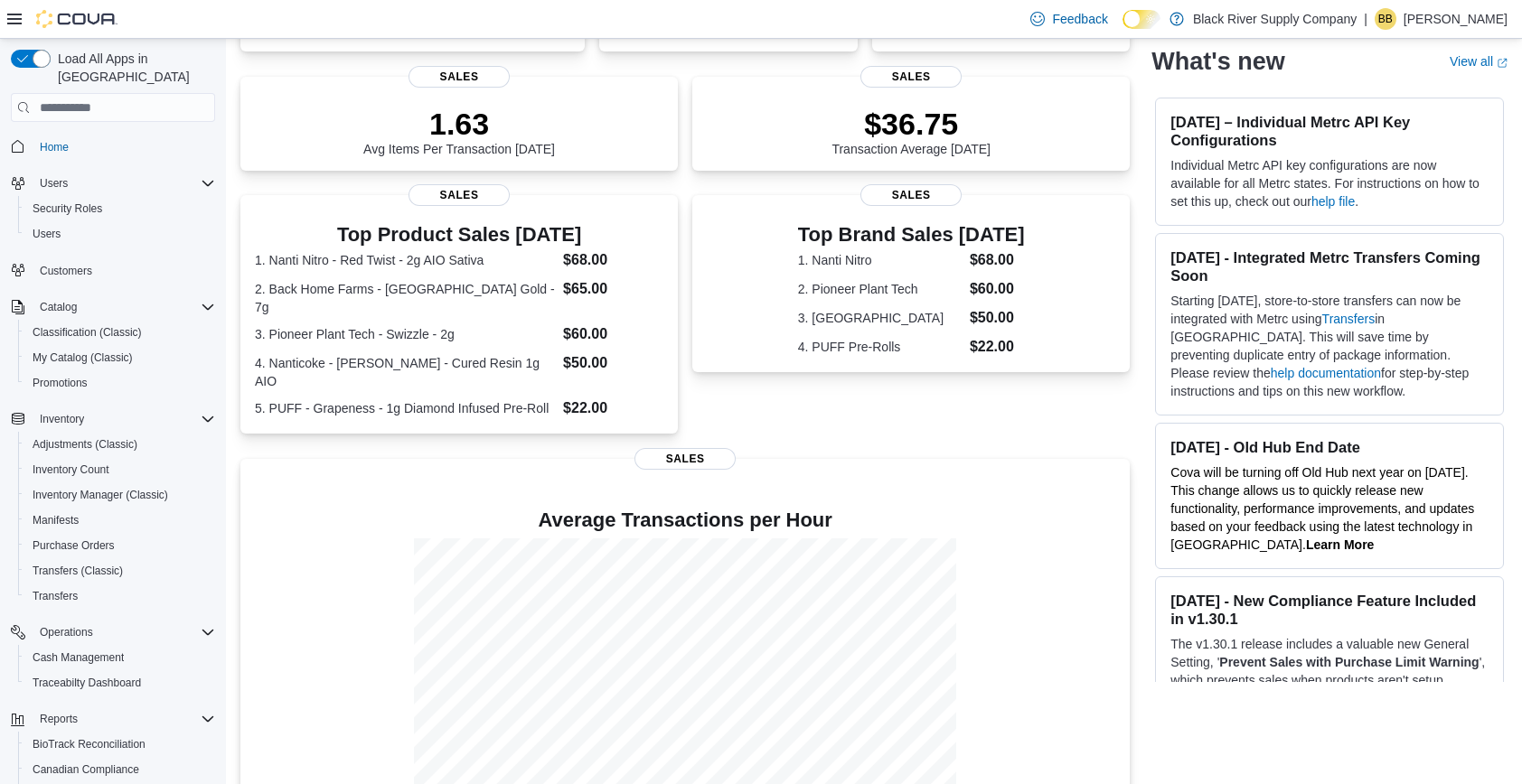
scroll to position [444, 0]
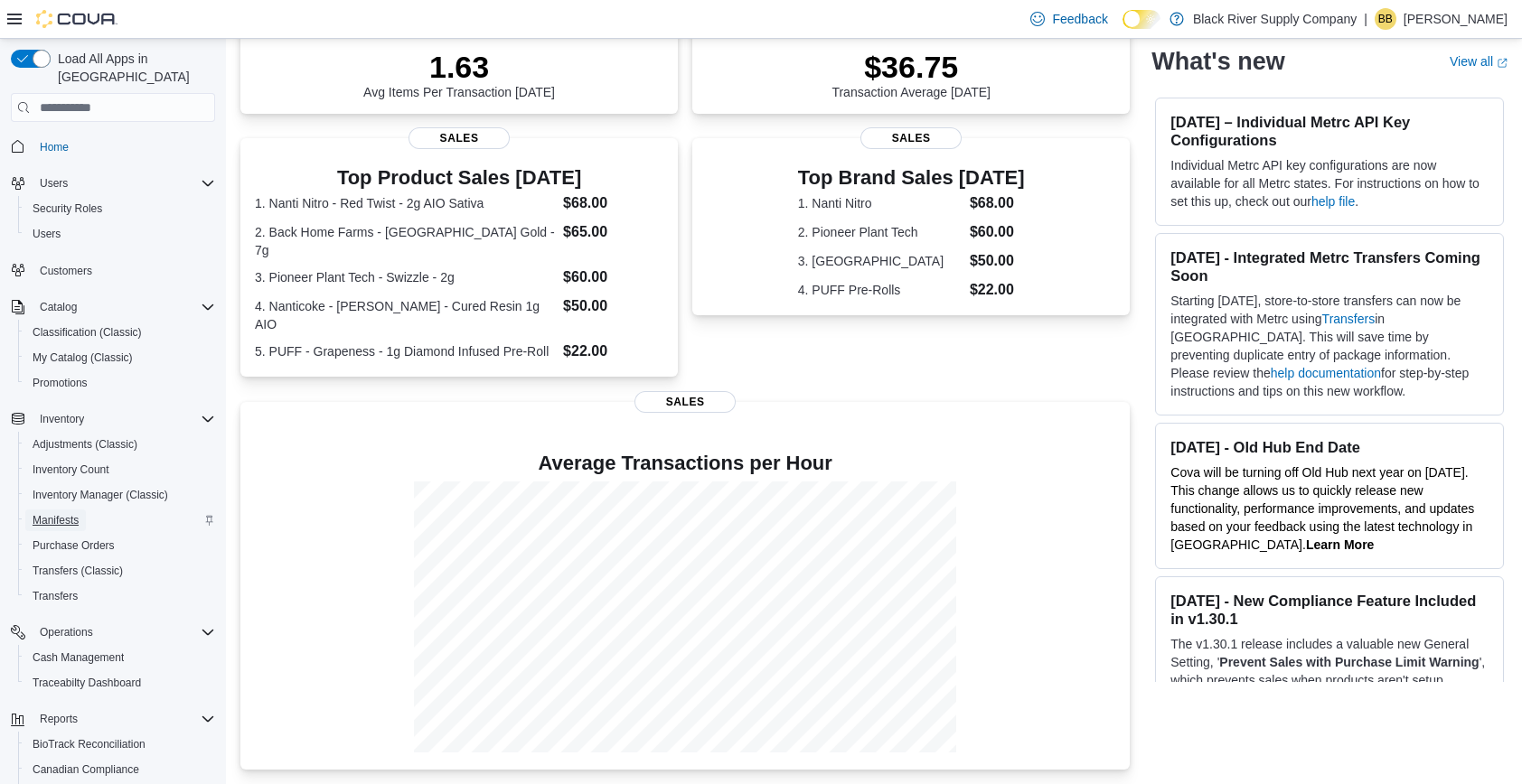
click at [67, 513] on span "Manifests" at bounding box center [55, 520] width 46 height 15
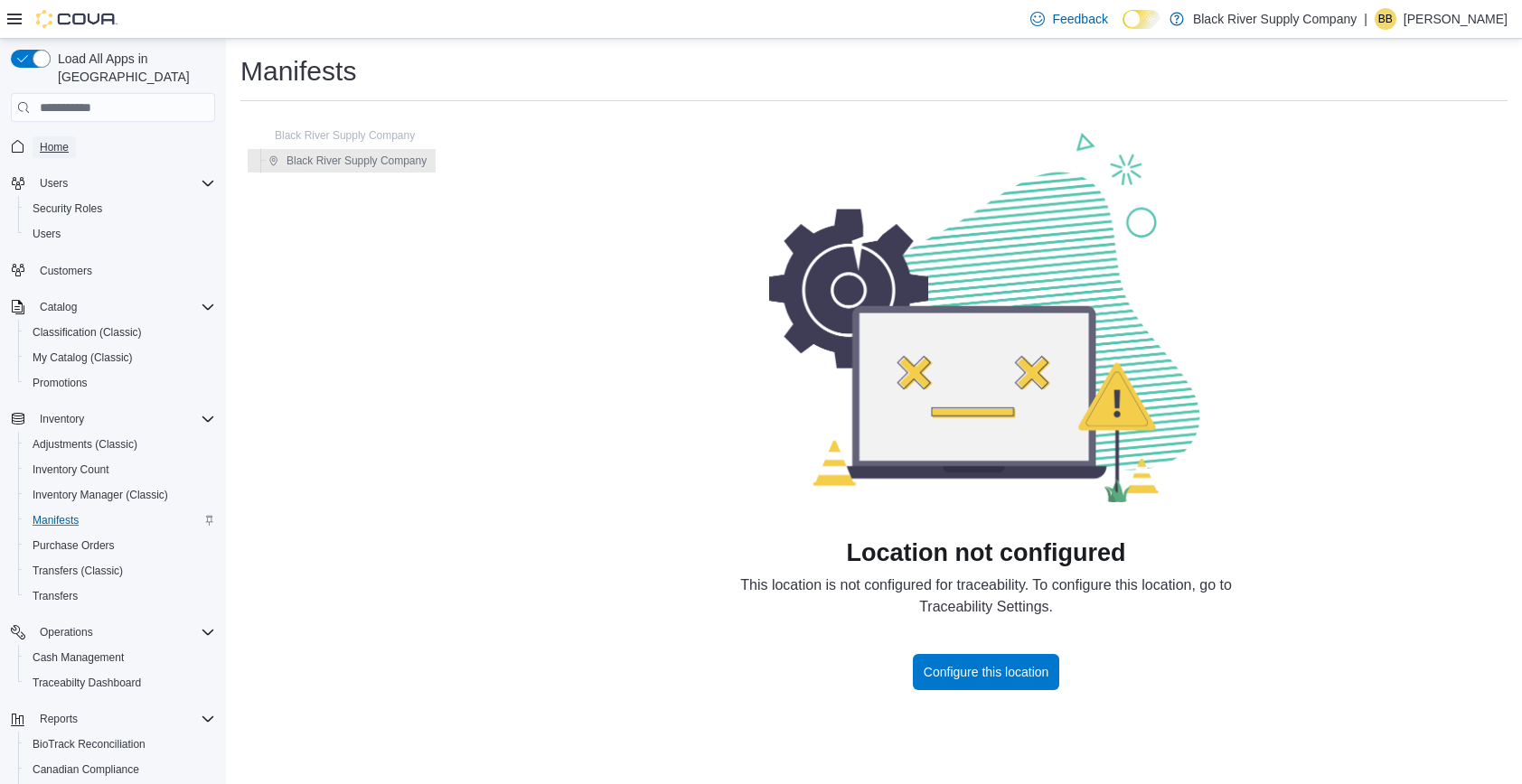
click at [48, 140] on span "Home" at bounding box center [53, 147] width 29 height 15
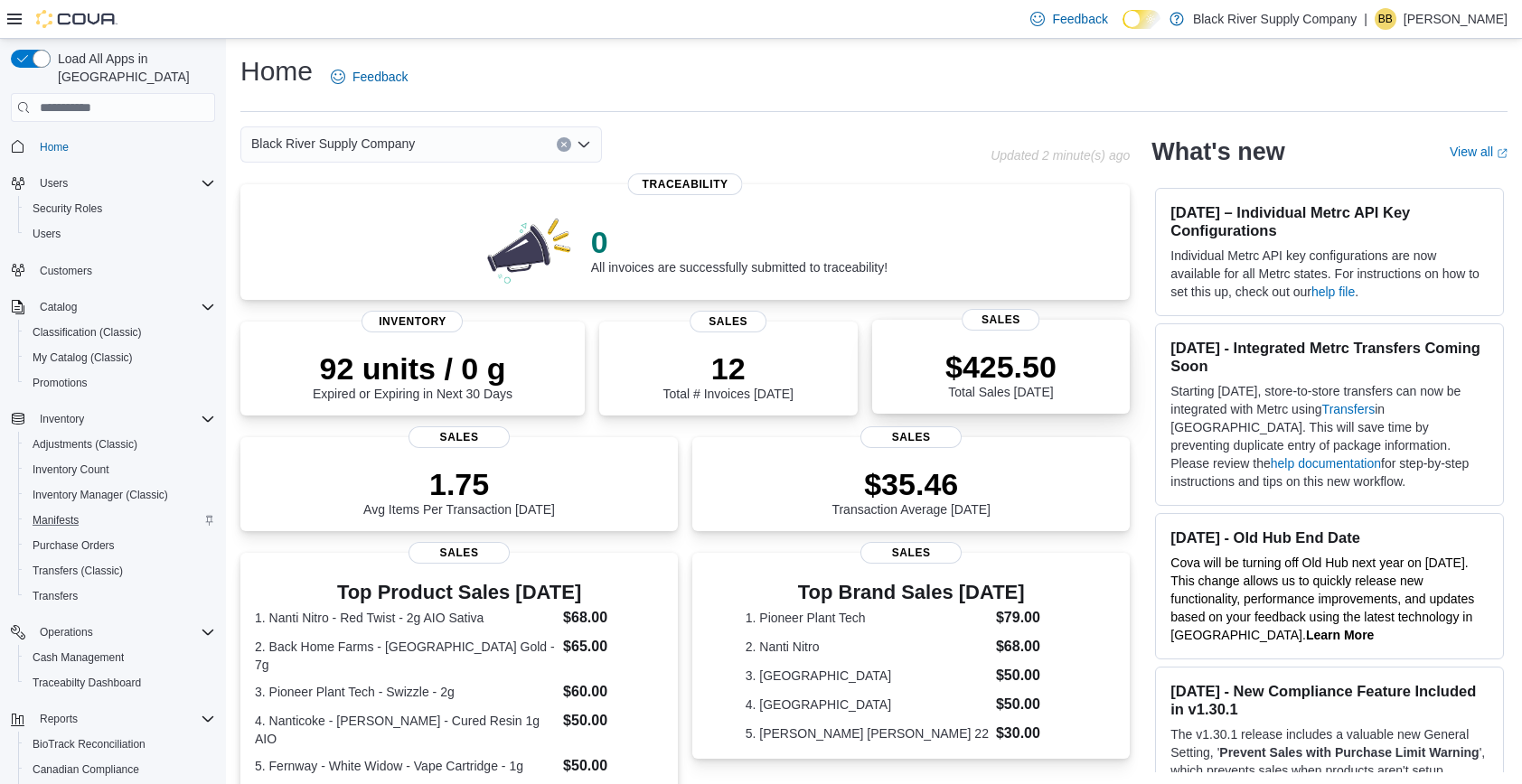
click at [960, 384] on p "$425.50" at bounding box center [1001, 366] width 112 height 37
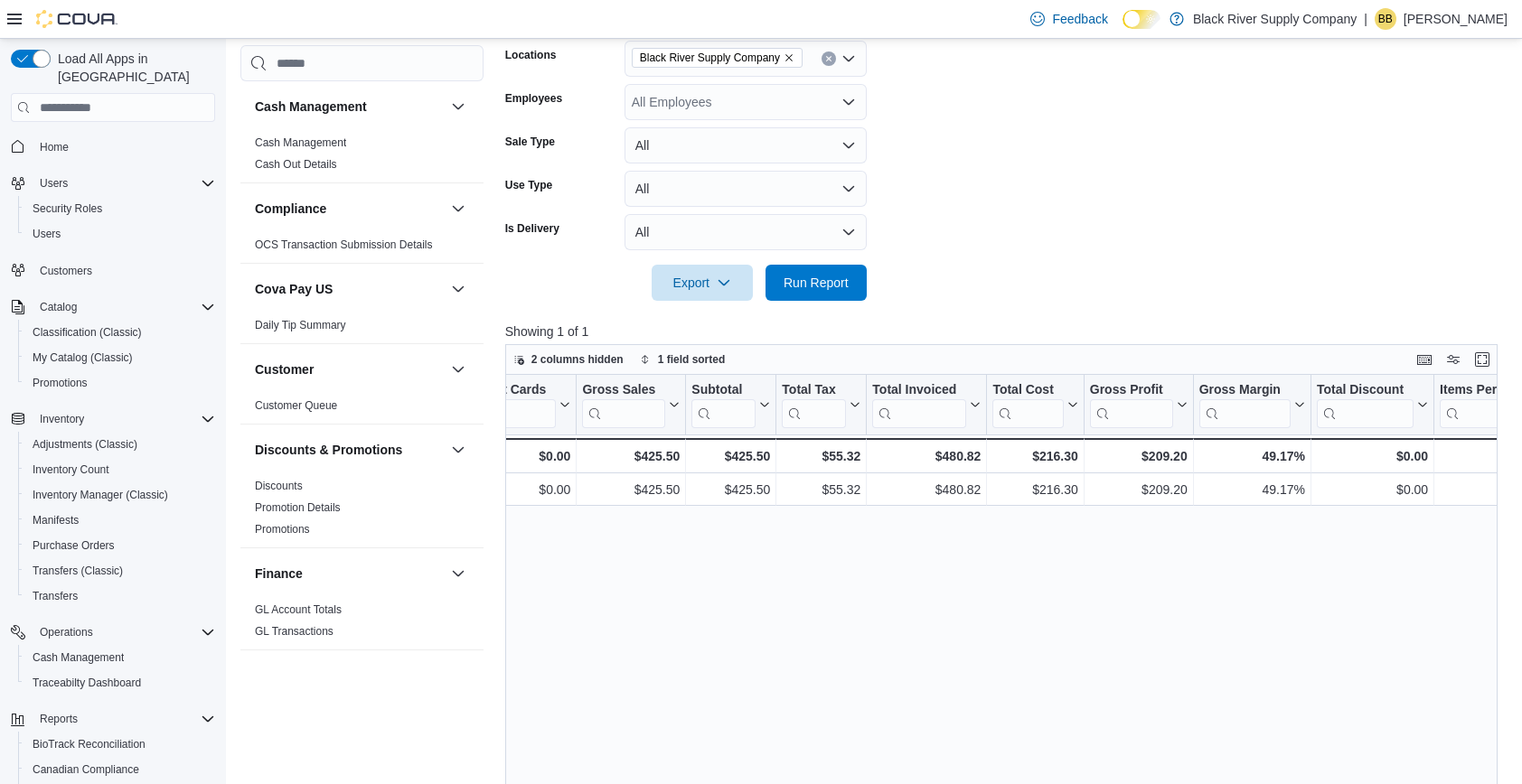
scroll to position [0, 511]
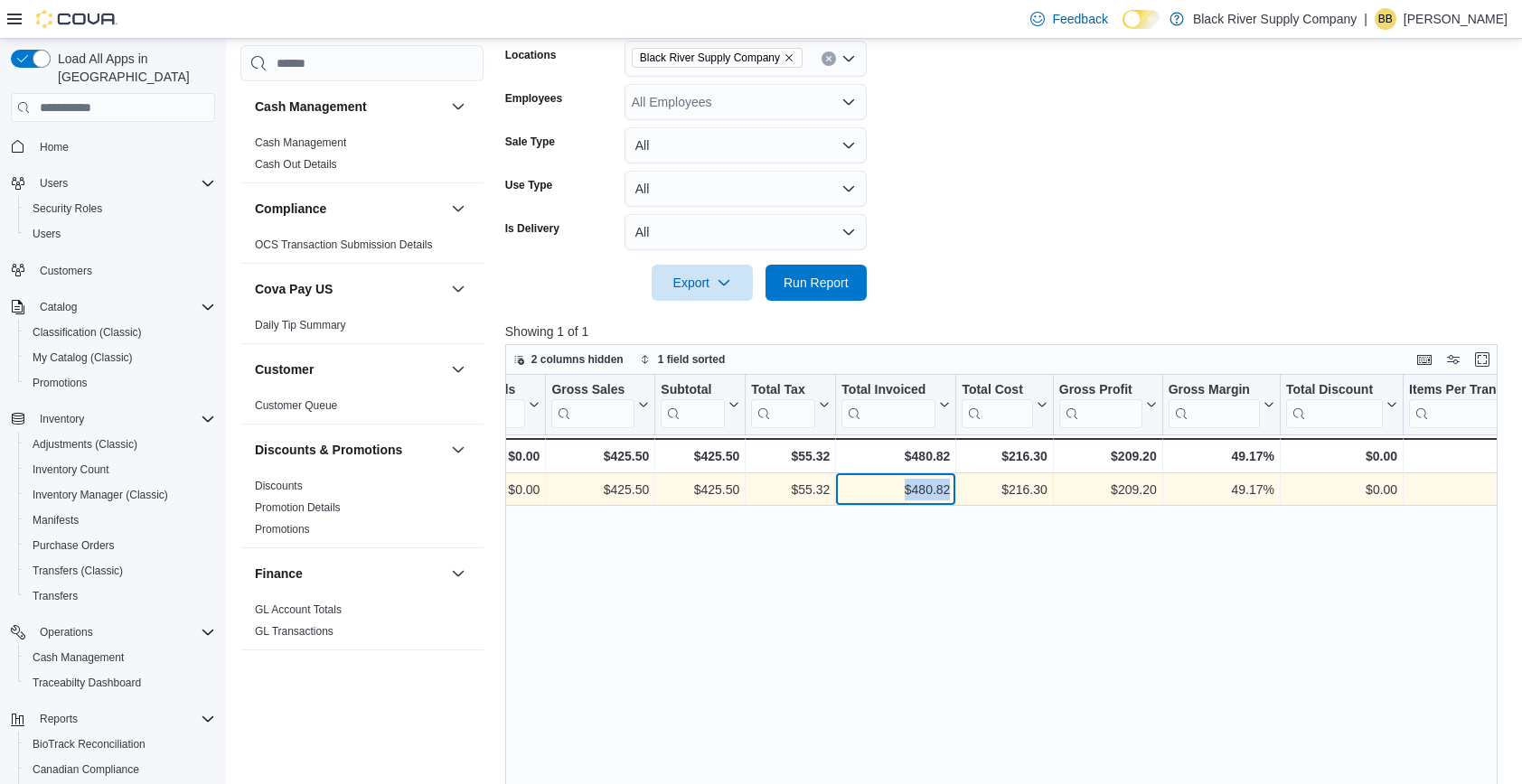
drag, startPoint x: 950, startPoint y: 490, endPoint x: 889, endPoint y: 492, distance: 61.0
click at [889, 492] on div "$480.82 - Total Invoiced, column 9, row 1" at bounding box center [896, 490] width 120 height 33
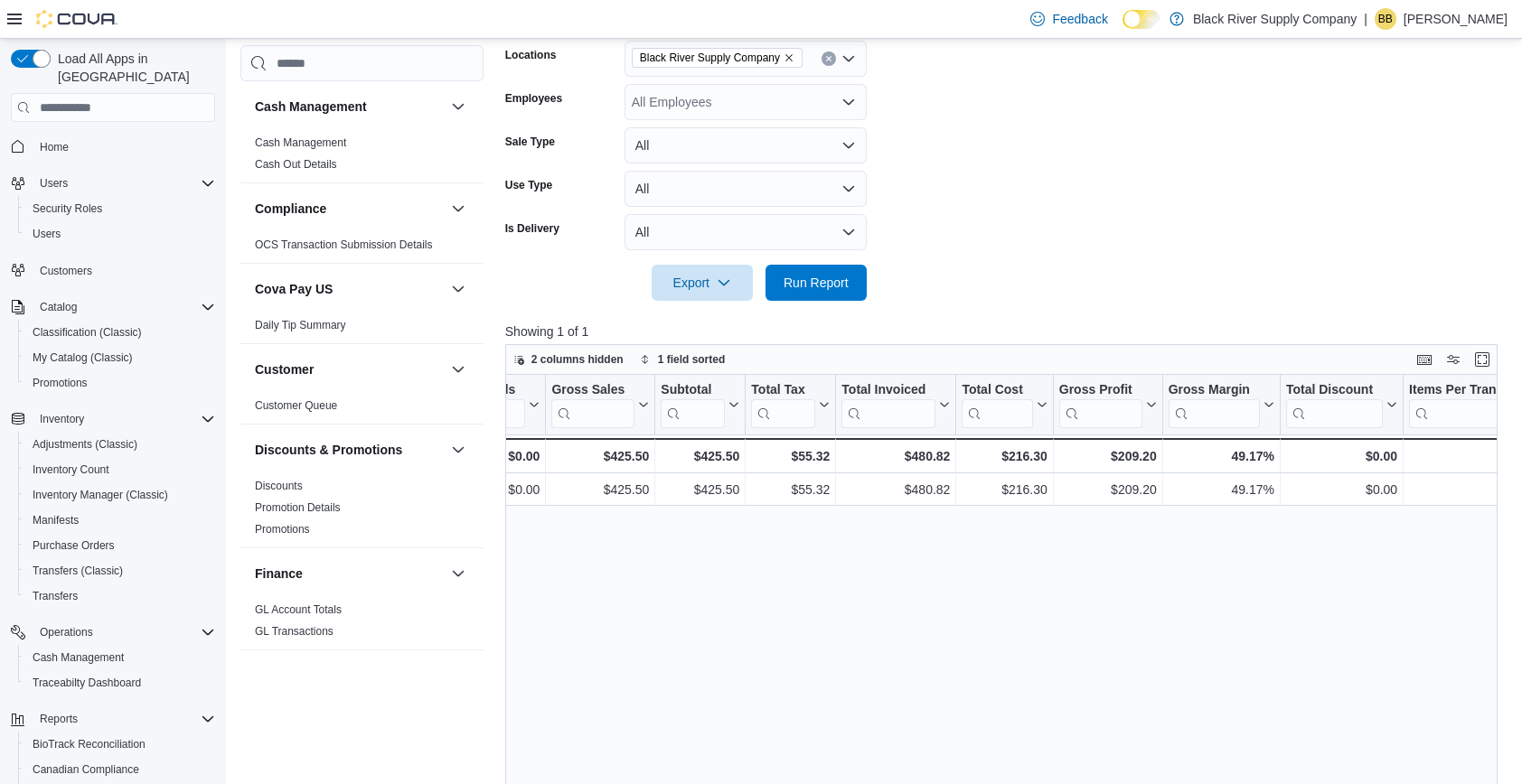
click at [911, 539] on div "Date Sorted ascending . Click to view column header actions Invoices Sold Click…" at bounding box center [1001, 673] width 993 height 596
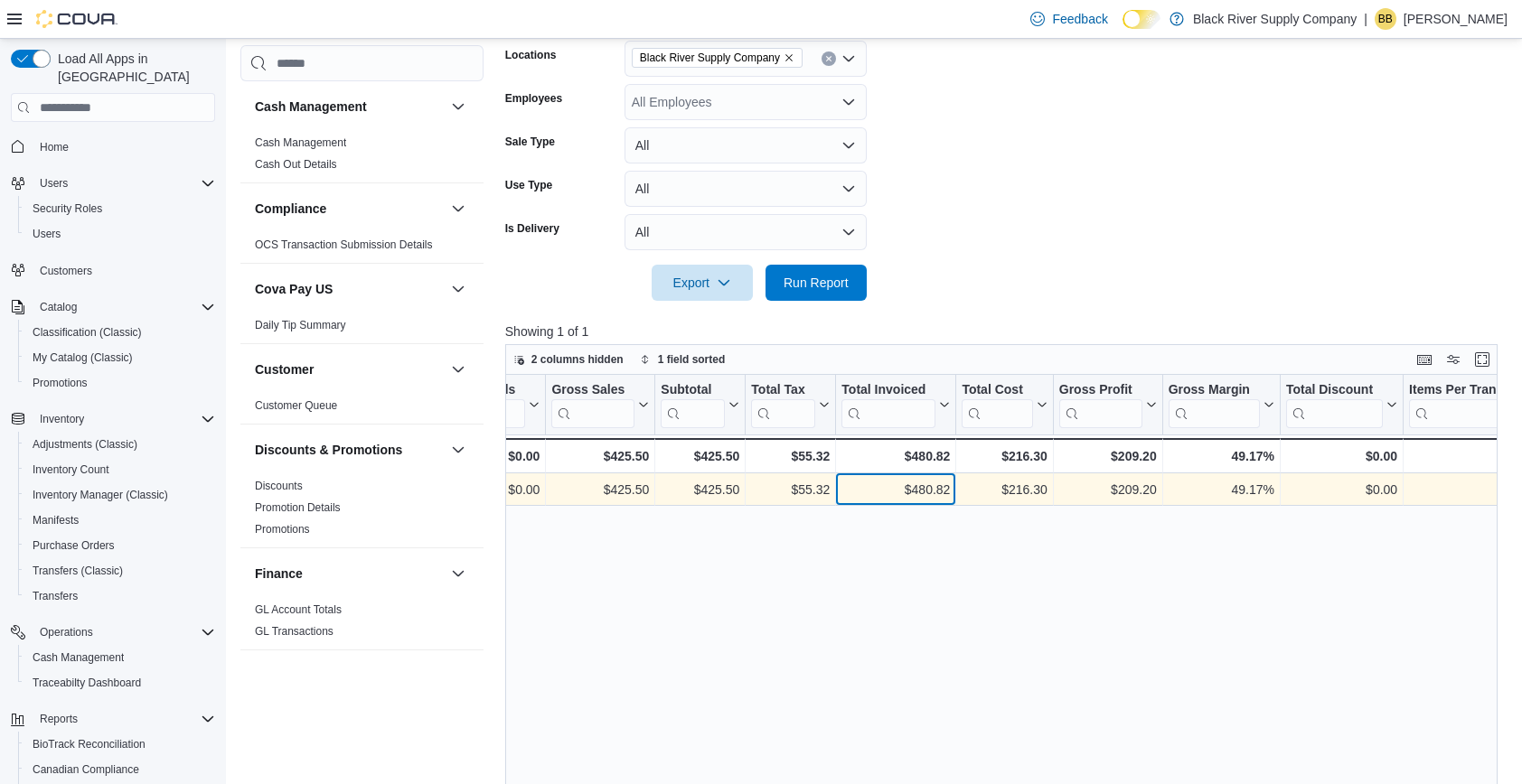
click at [931, 489] on div "$480.82" at bounding box center [896, 491] width 109 height 22
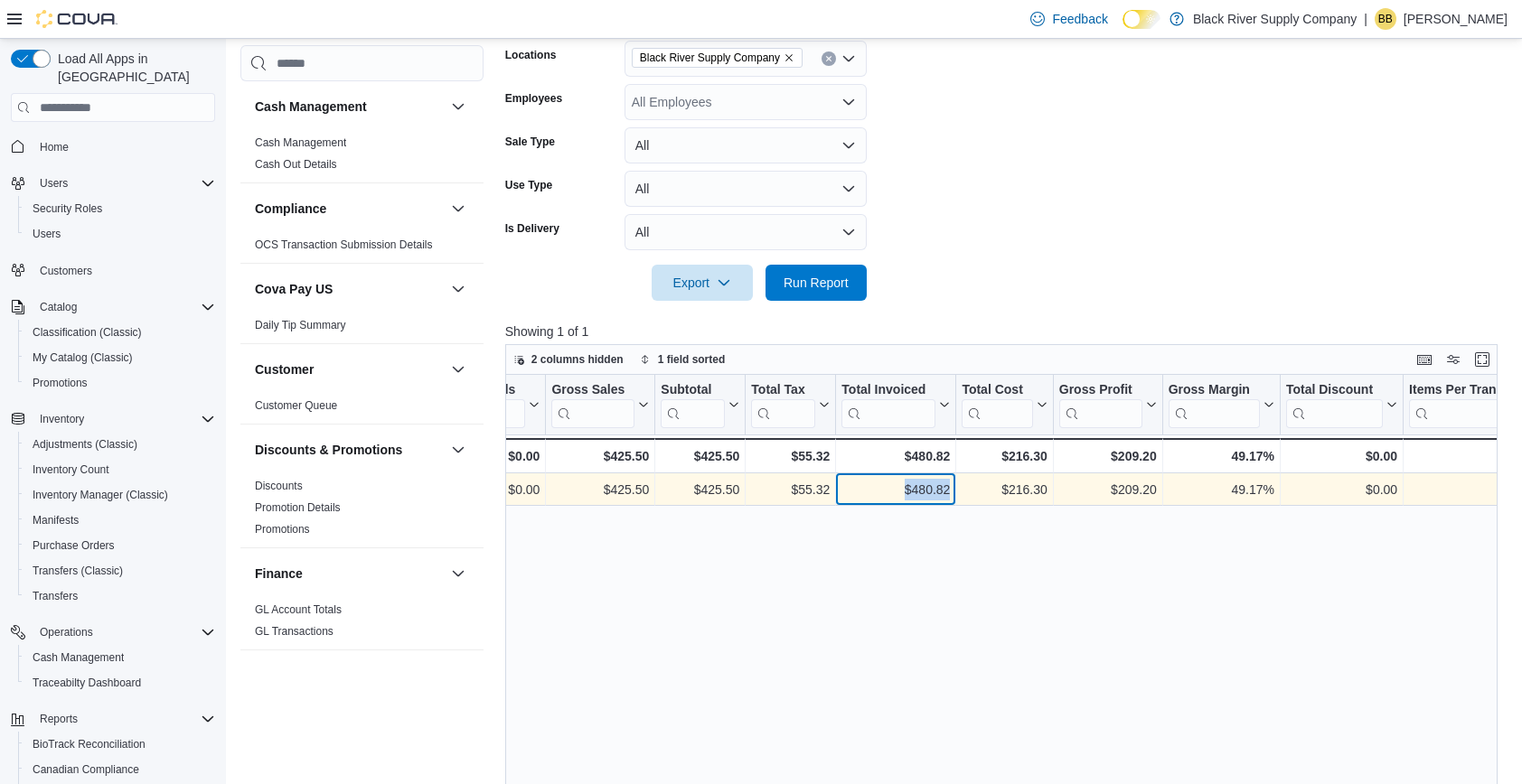
click at [931, 494] on div "$480.82" at bounding box center [896, 491] width 109 height 22
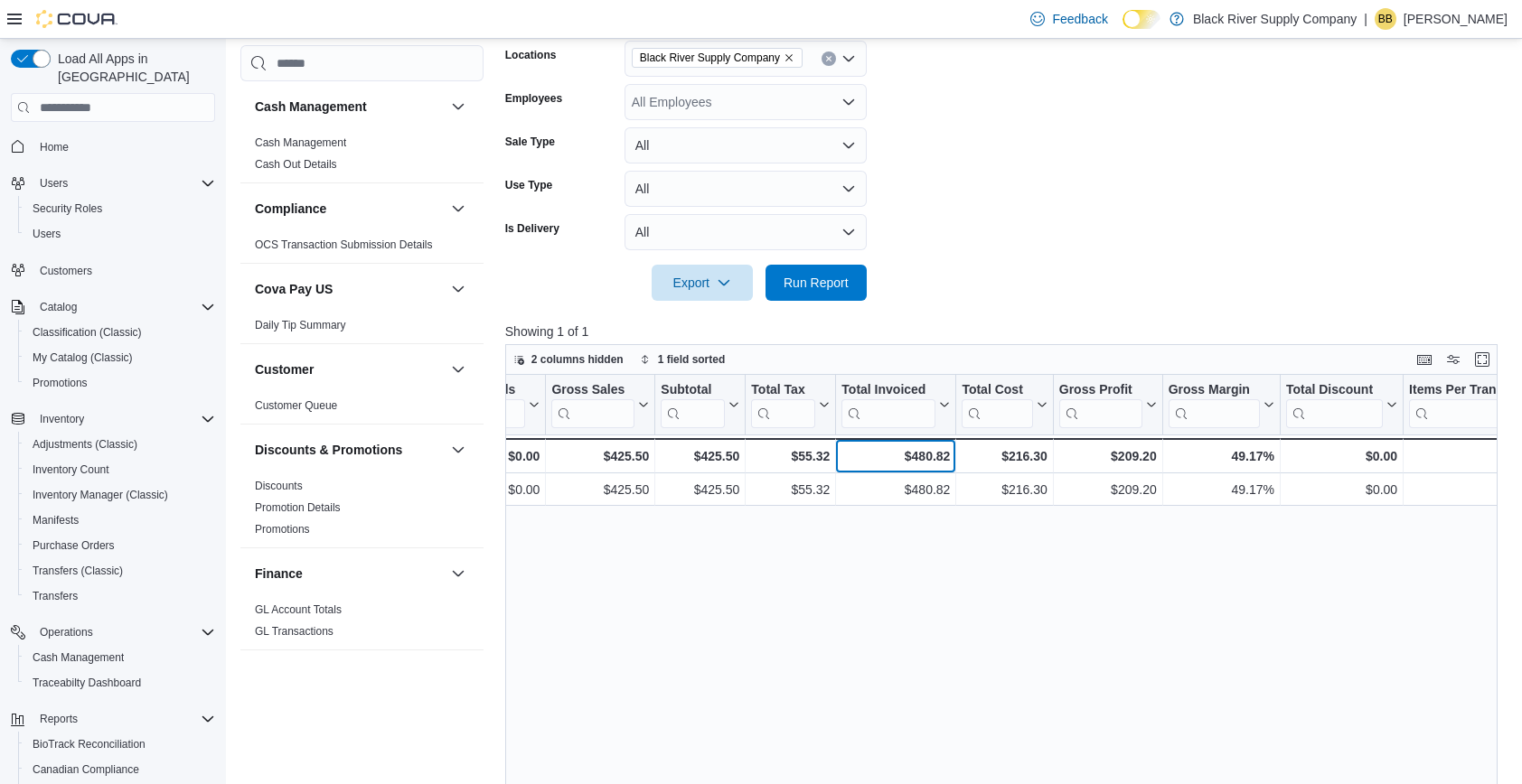
click at [928, 454] on div "$480.82" at bounding box center [896, 456] width 109 height 22
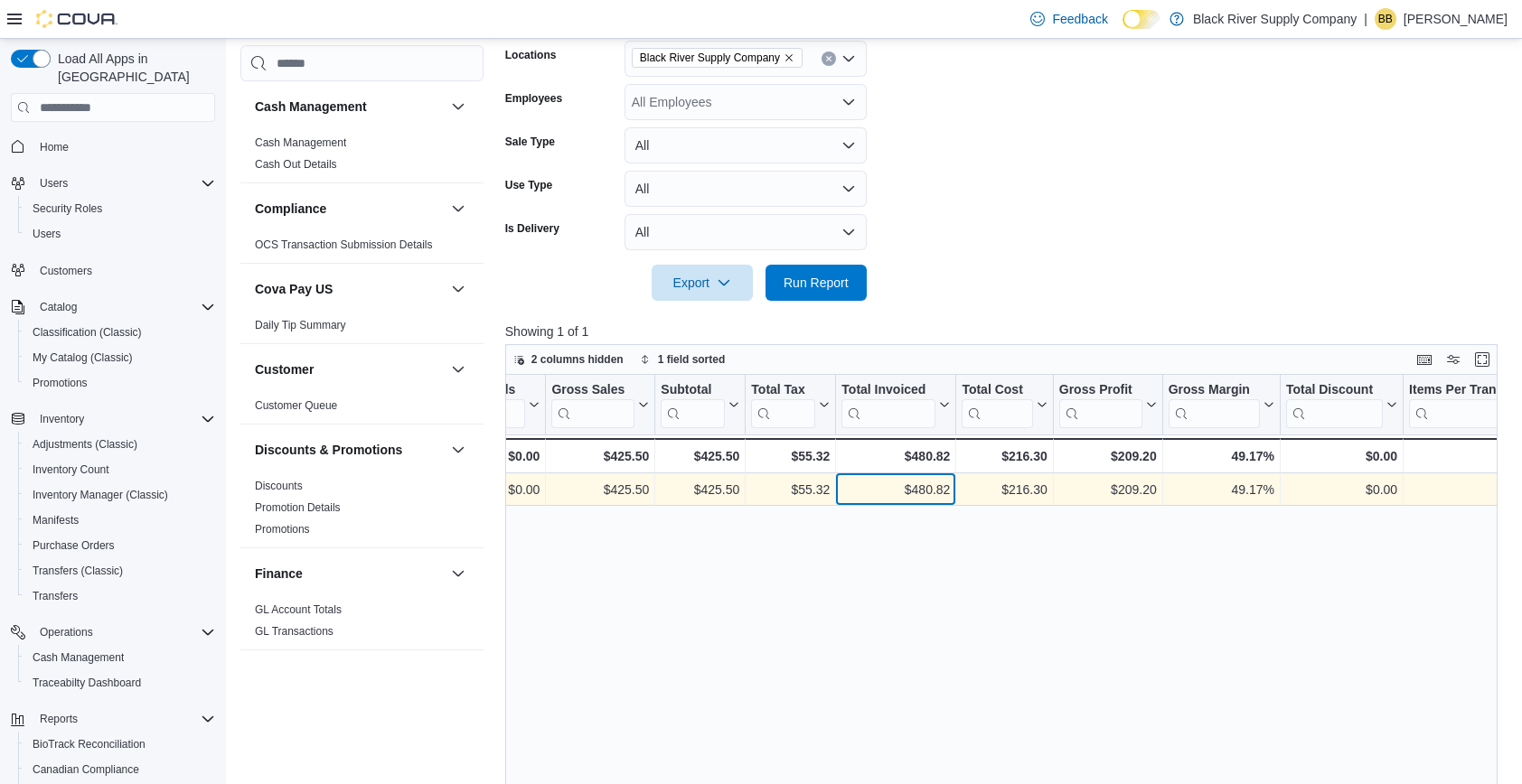
click at [928, 486] on div "$480.82" at bounding box center [896, 491] width 109 height 22
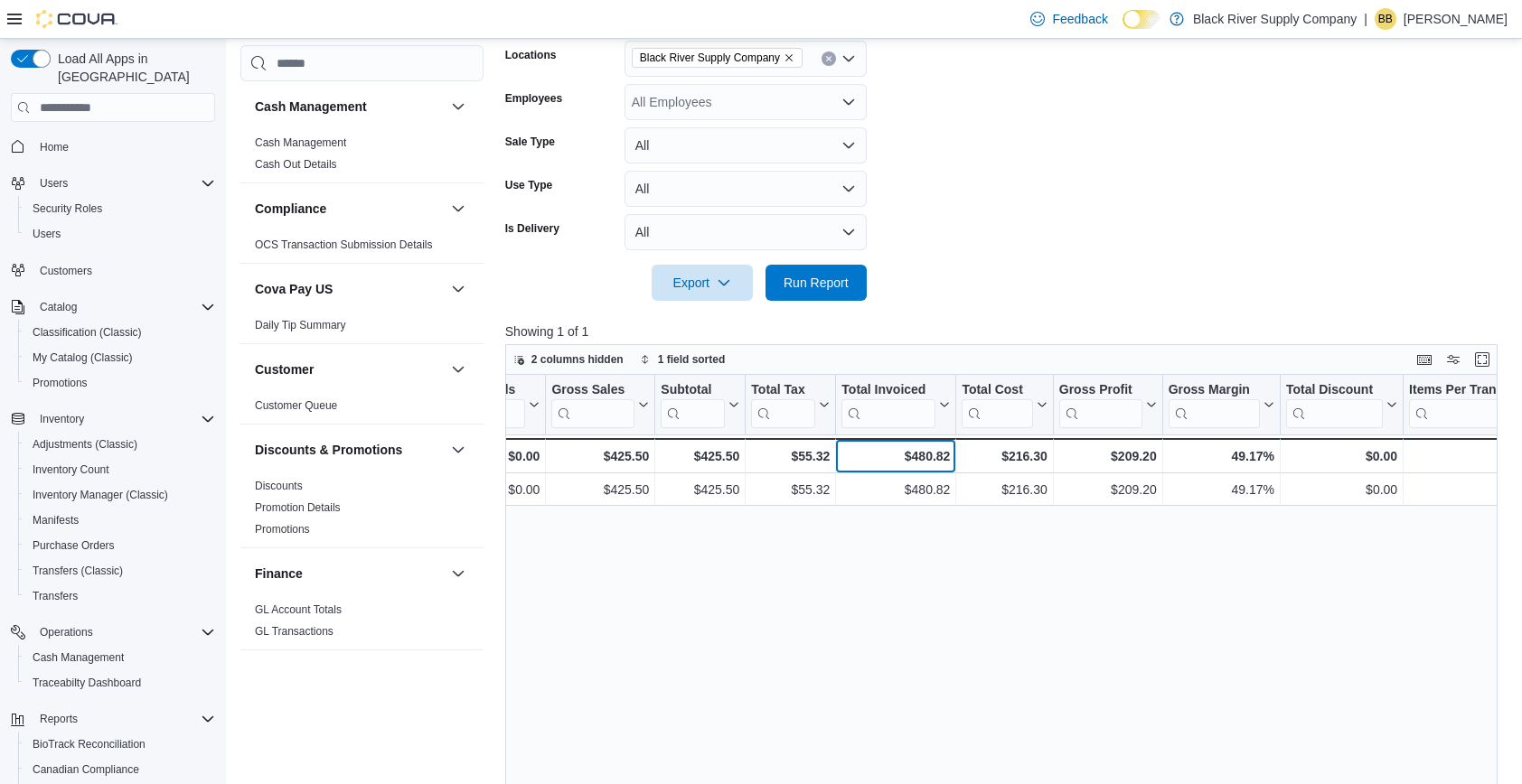
click at [928, 460] on div "$480.82" at bounding box center [896, 456] width 109 height 22
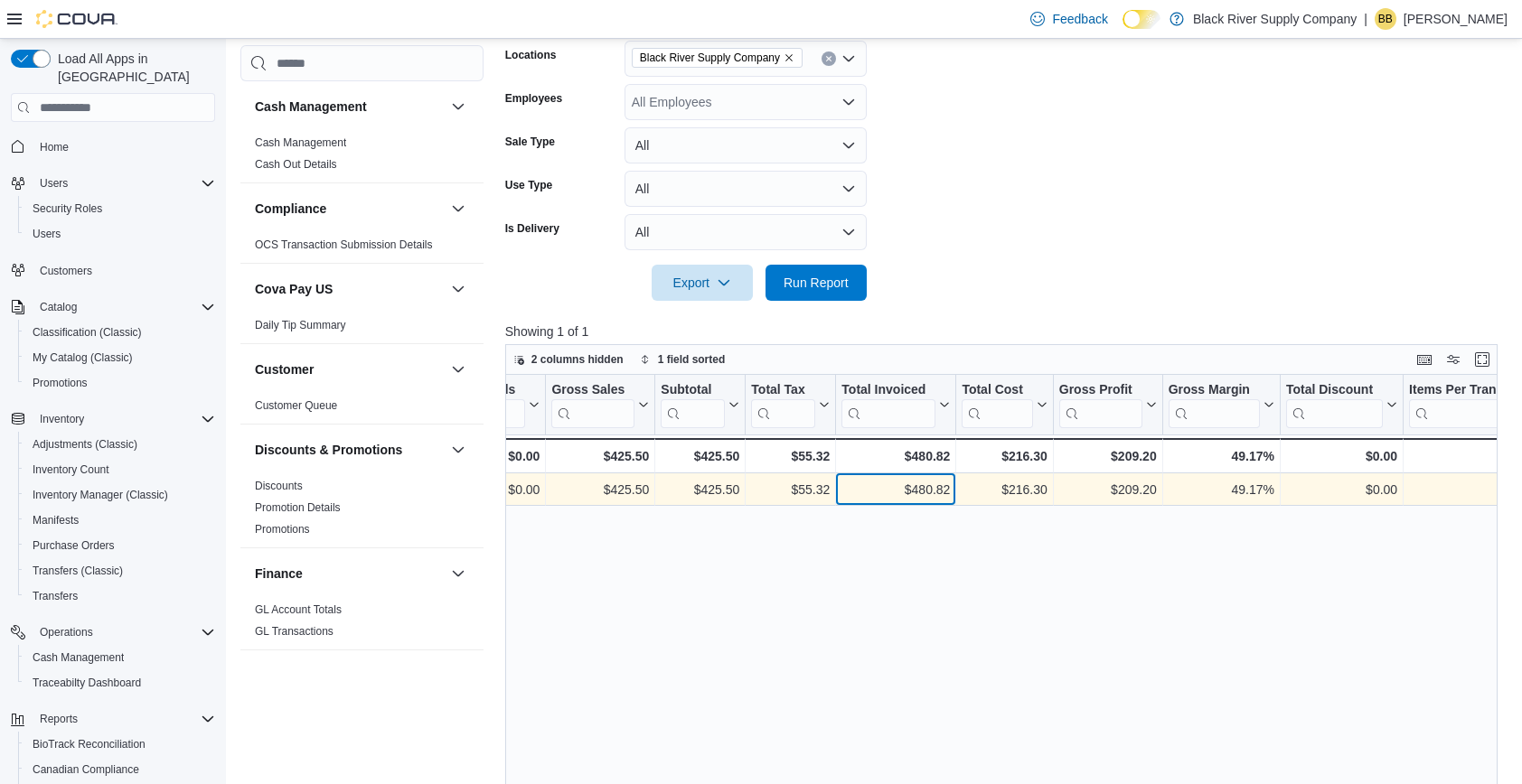
click at [928, 485] on div "$480.82" at bounding box center [896, 491] width 109 height 22
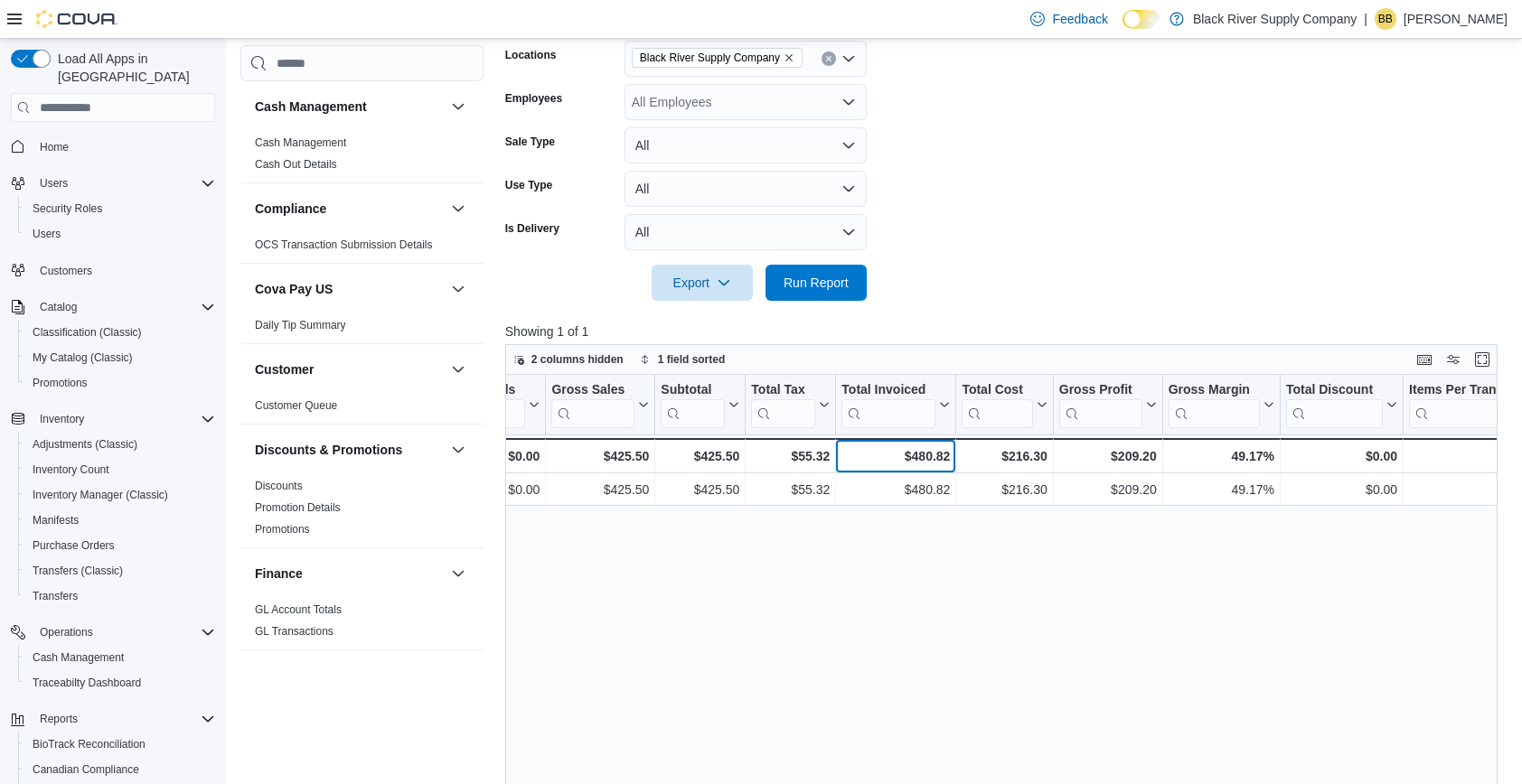
click at [929, 456] on div "$480.82" at bounding box center [896, 456] width 109 height 22
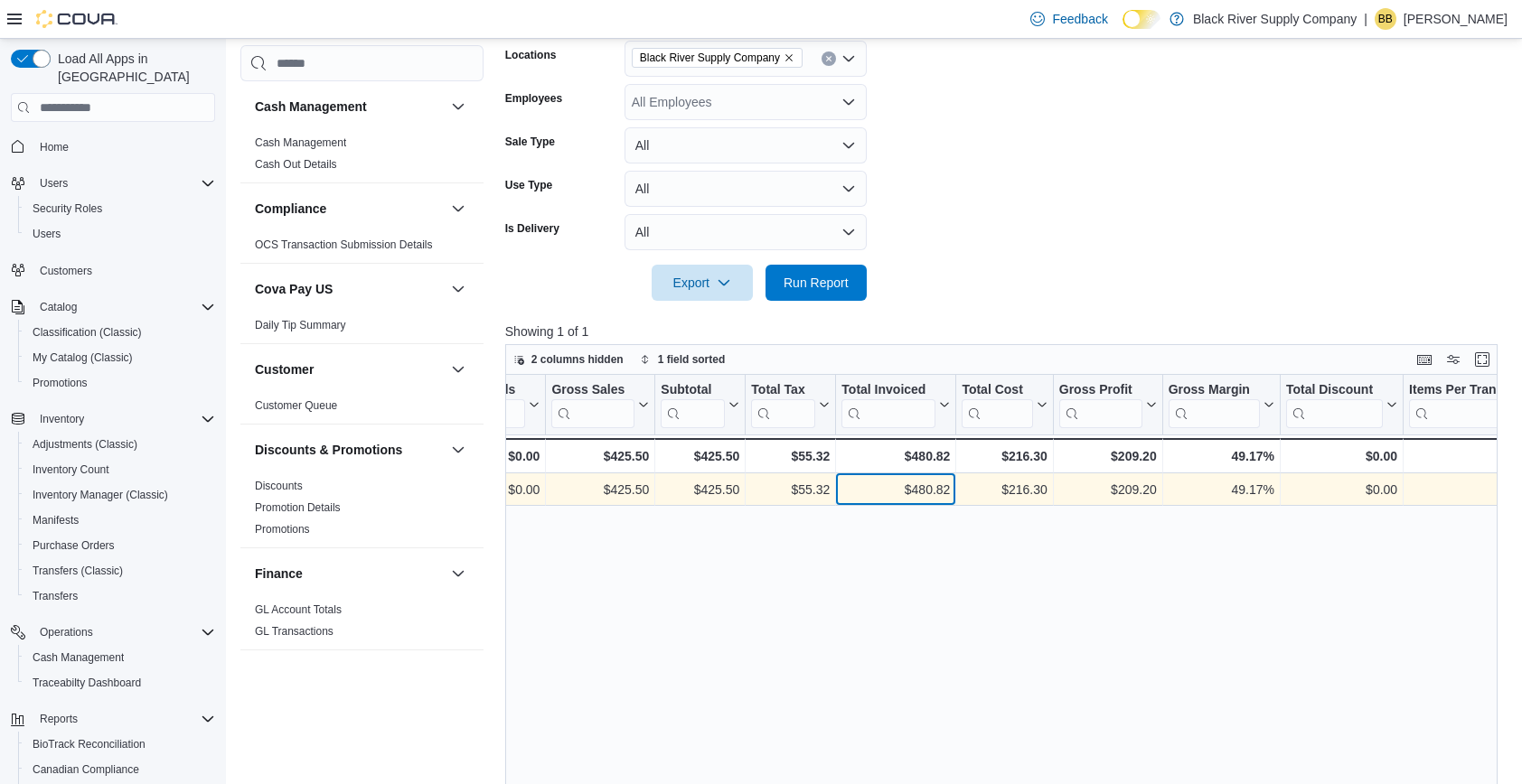
click at [927, 494] on div "$480.82" at bounding box center [896, 491] width 109 height 22
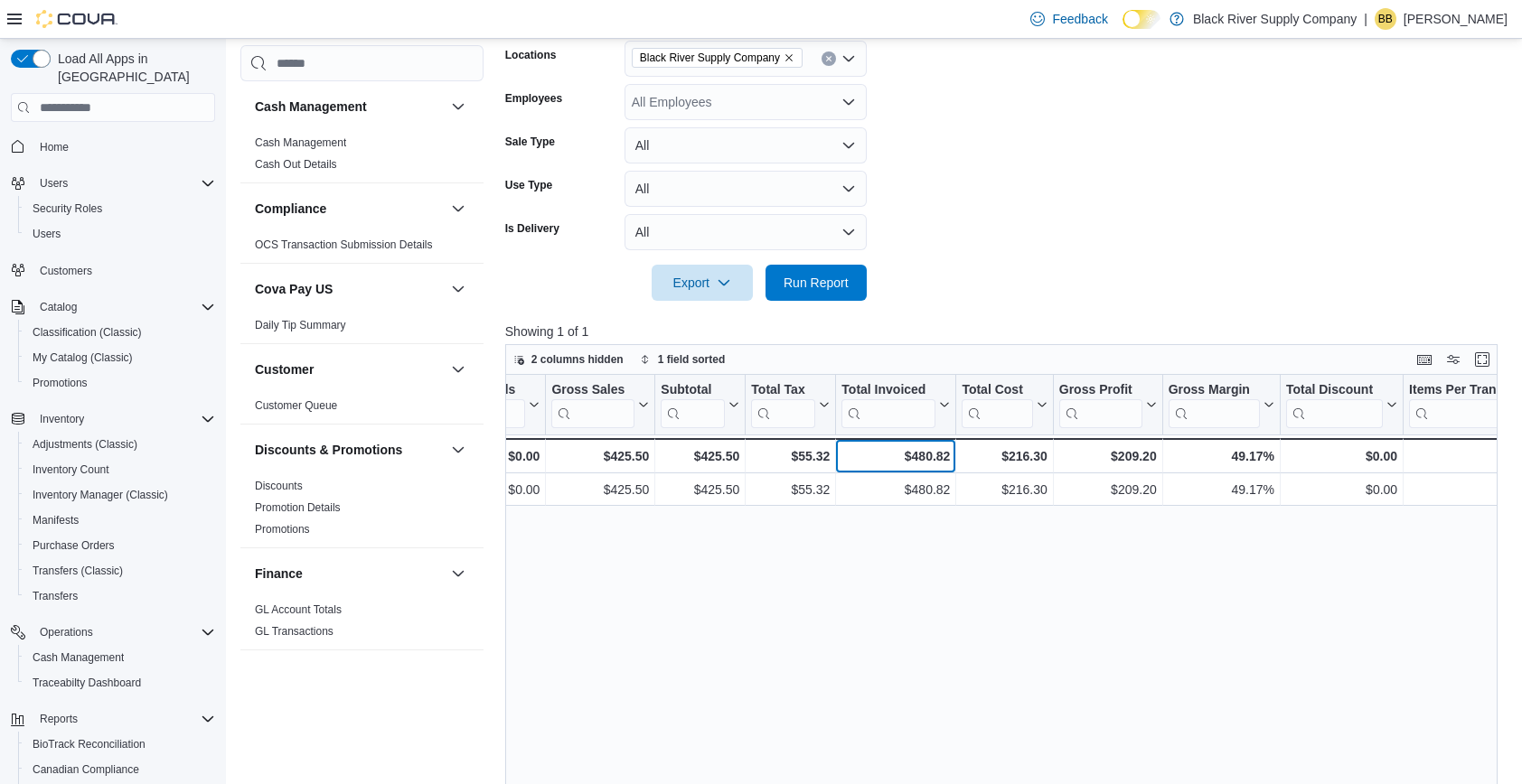
click at [928, 457] on div "$480.82" at bounding box center [896, 456] width 109 height 22
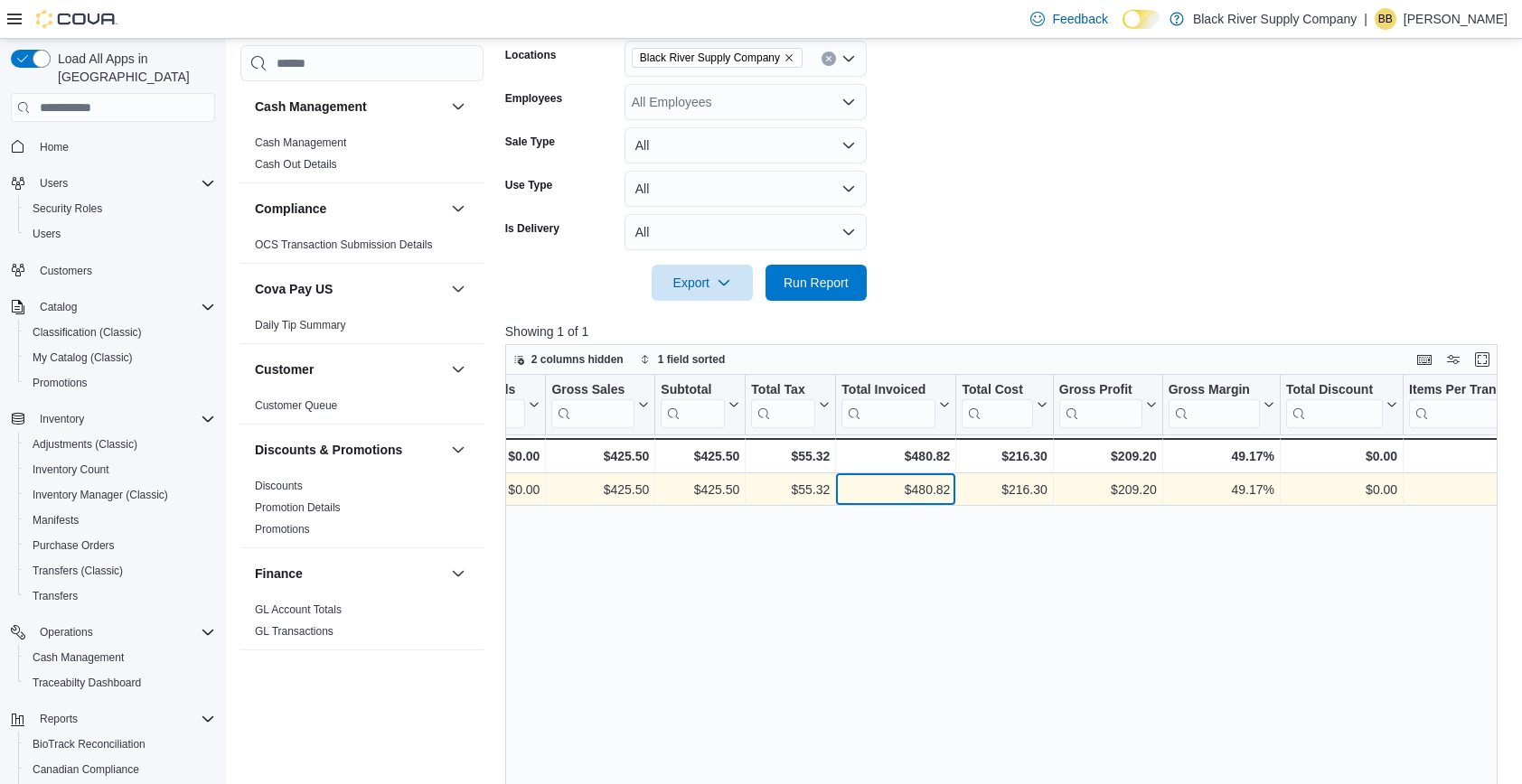
click at [931, 495] on div "$480.82" at bounding box center [896, 491] width 109 height 22
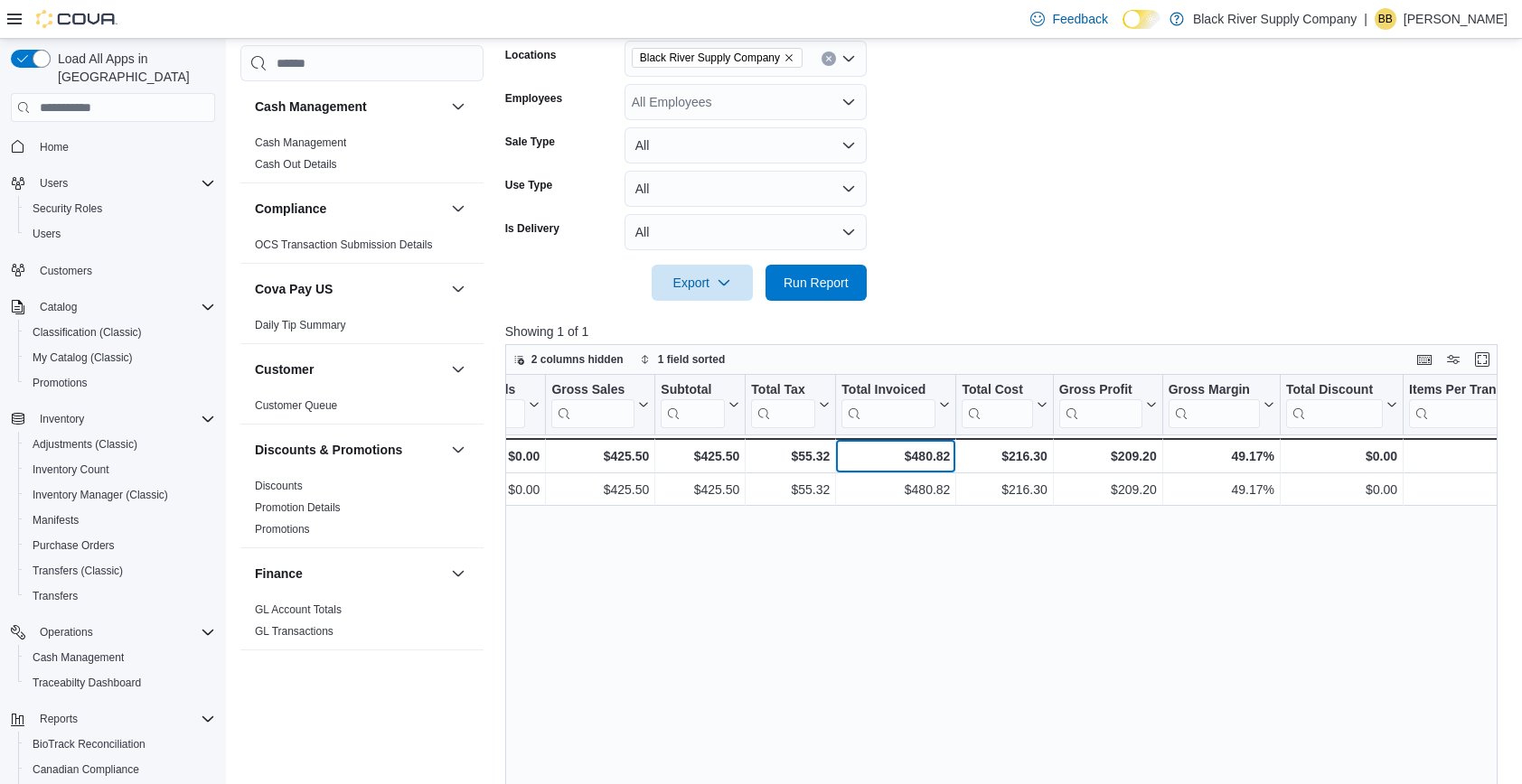
click at [931, 454] on div "$480.82" at bounding box center [896, 456] width 109 height 22
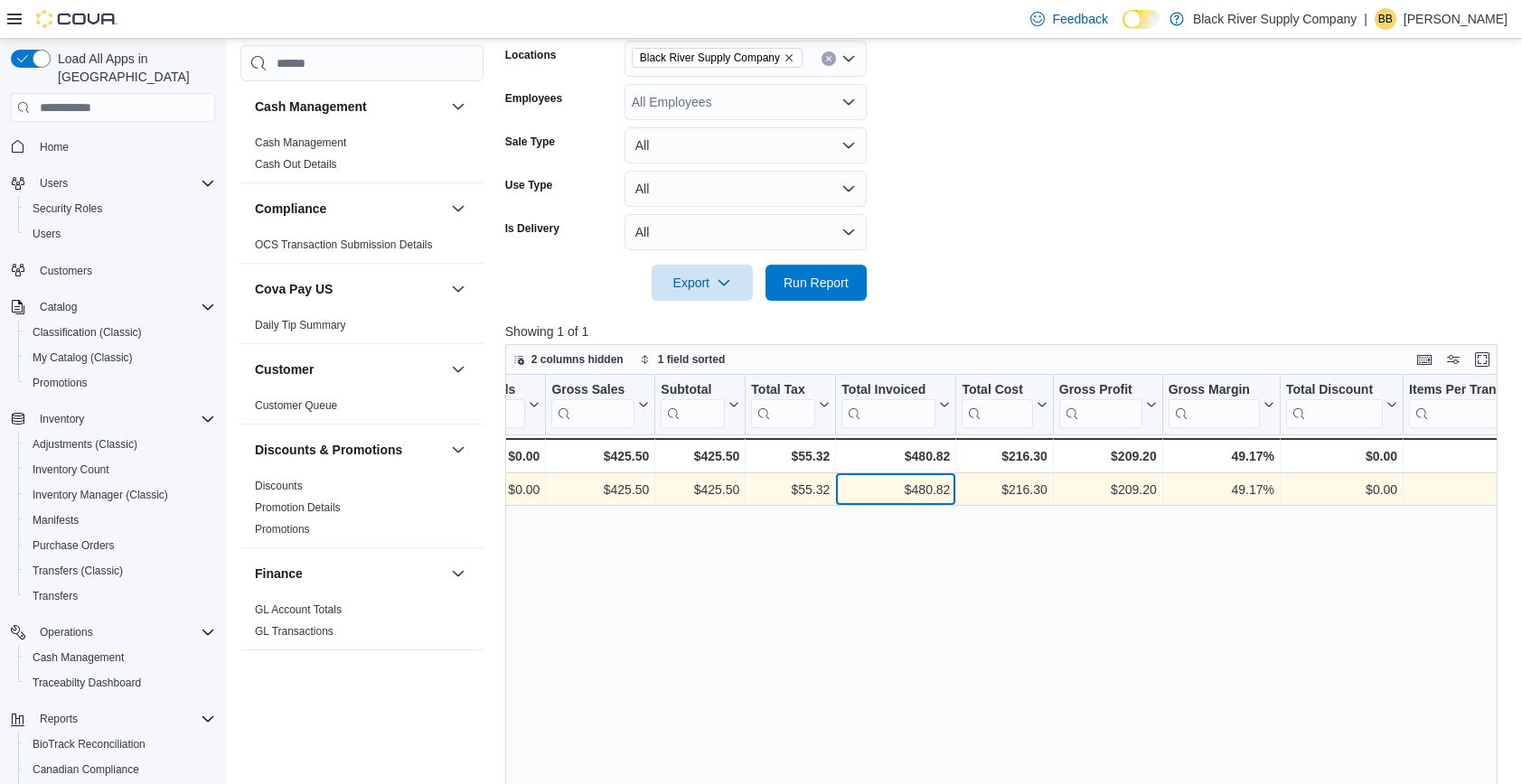
click at [931, 493] on div "$480.82" at bounding box center [896, 491] width 109 height 22
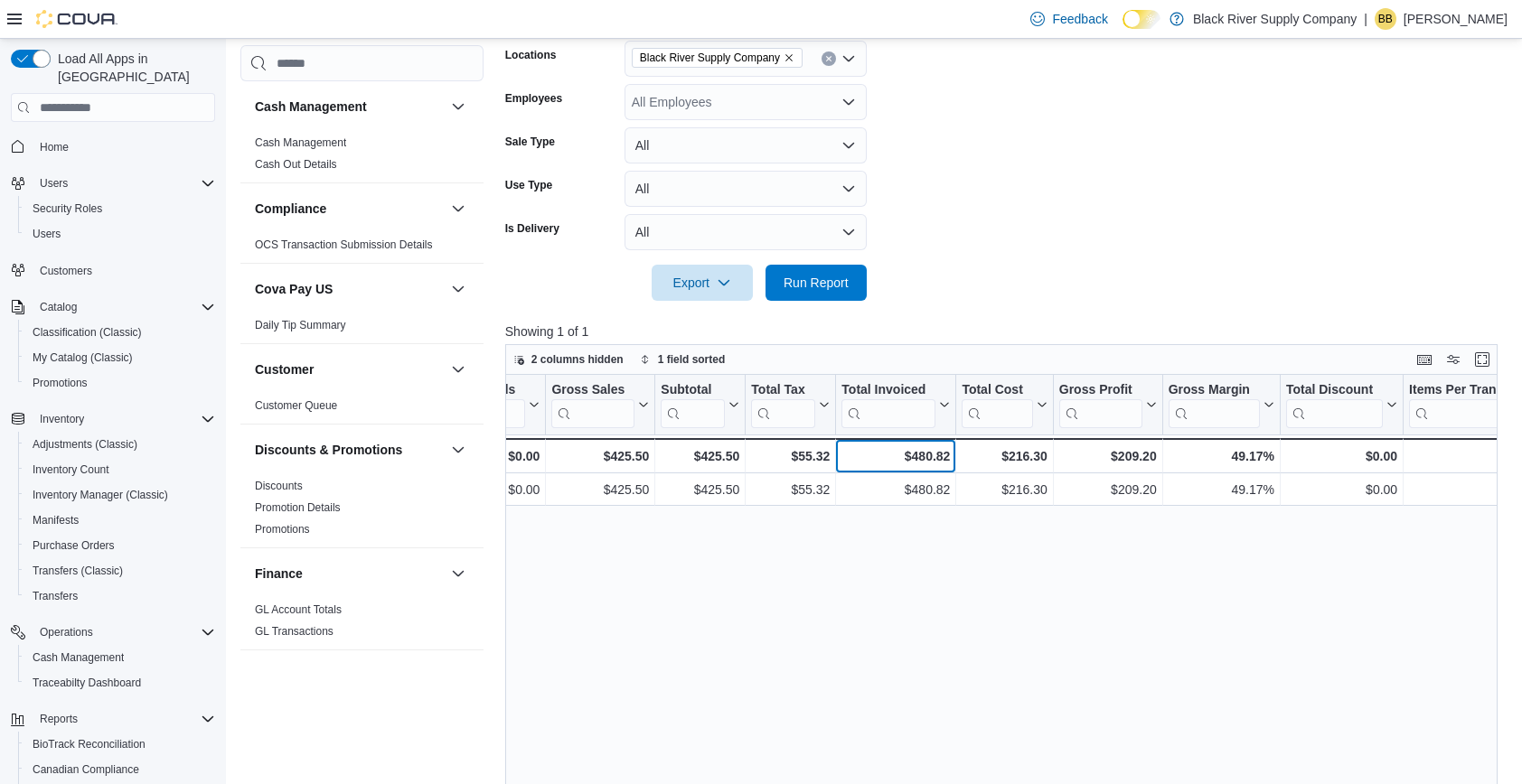
click at [931, 453] on div "$480.82" at bounding box center [896, 456] width 109 height 22
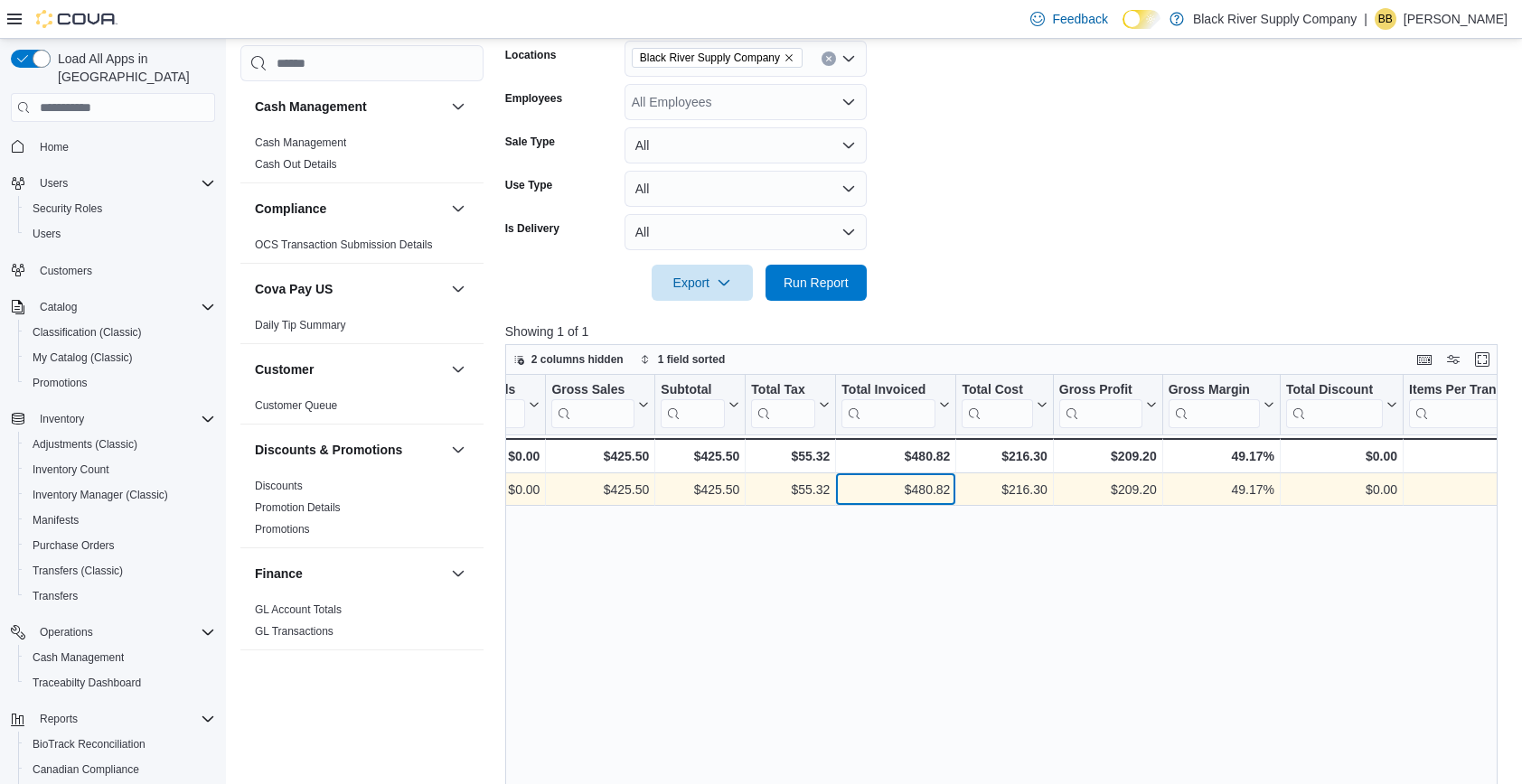
click at [931, 488] on div "$480.82" at bounding box center [896, 491] width 109 height 22
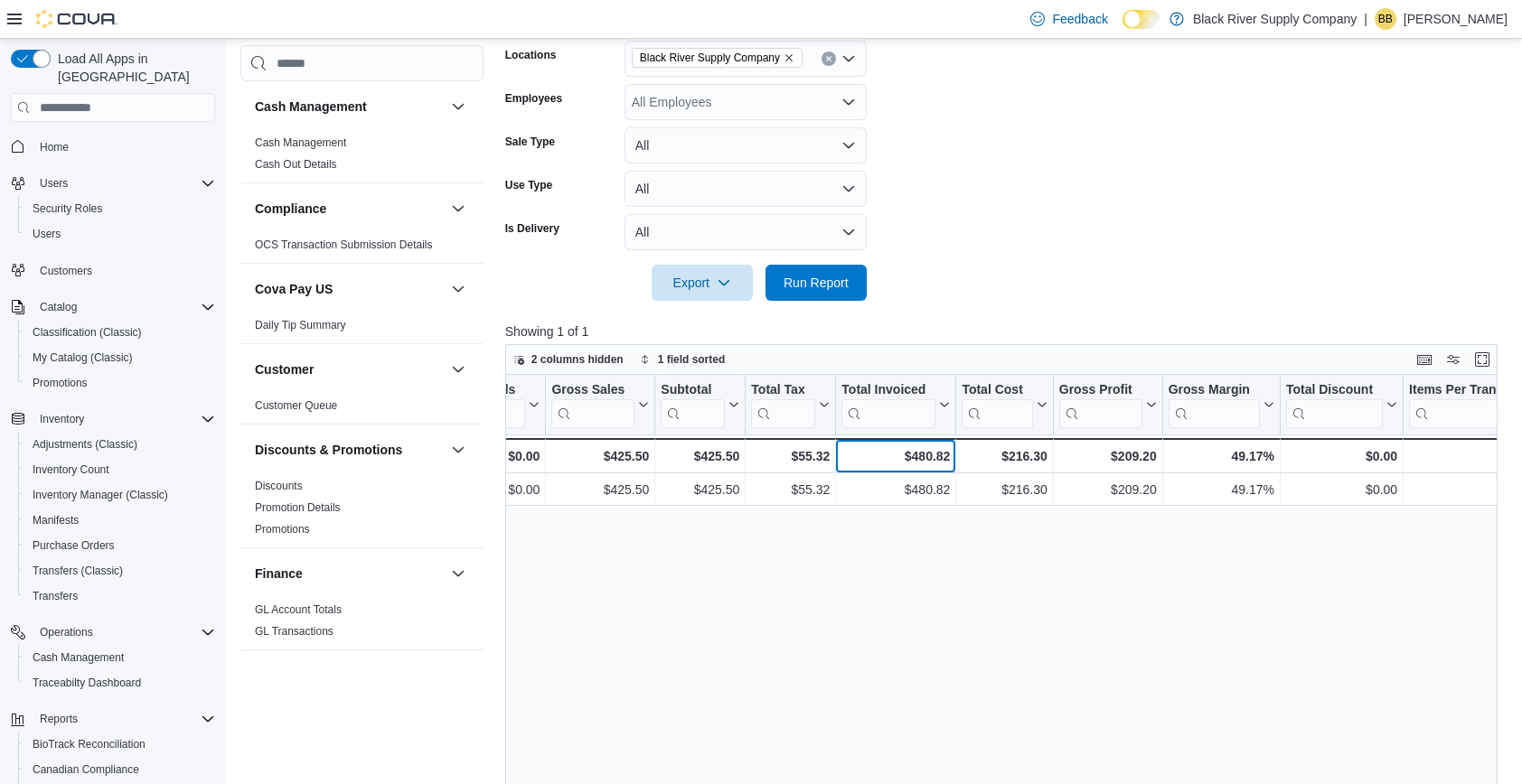
click at [931, 459] on div "$480.82" at bounding box center [896, 456] width 109 height 22
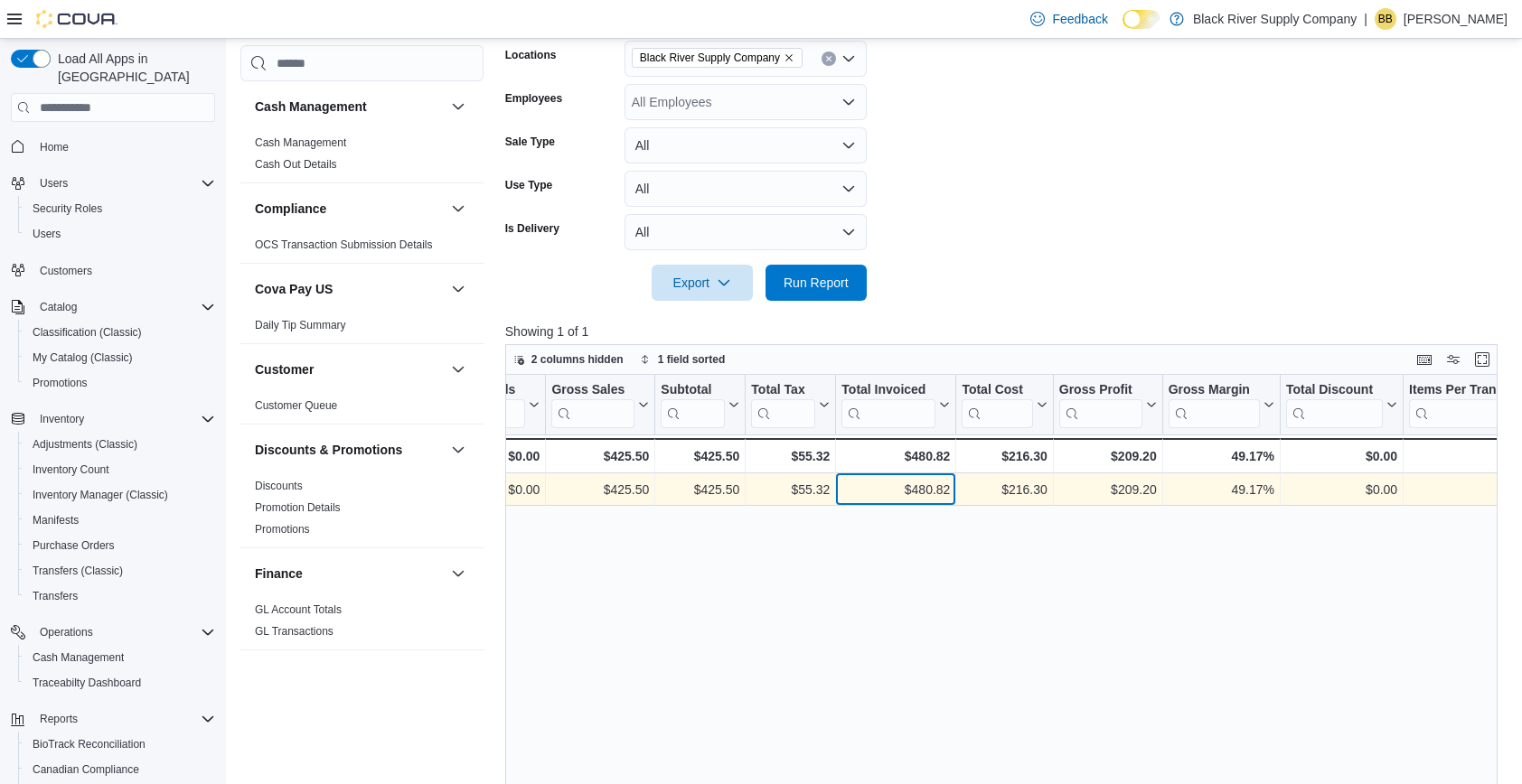
click at [928, 486] on div "$480.82" at bounding box center [896, 491] width 109 height 22
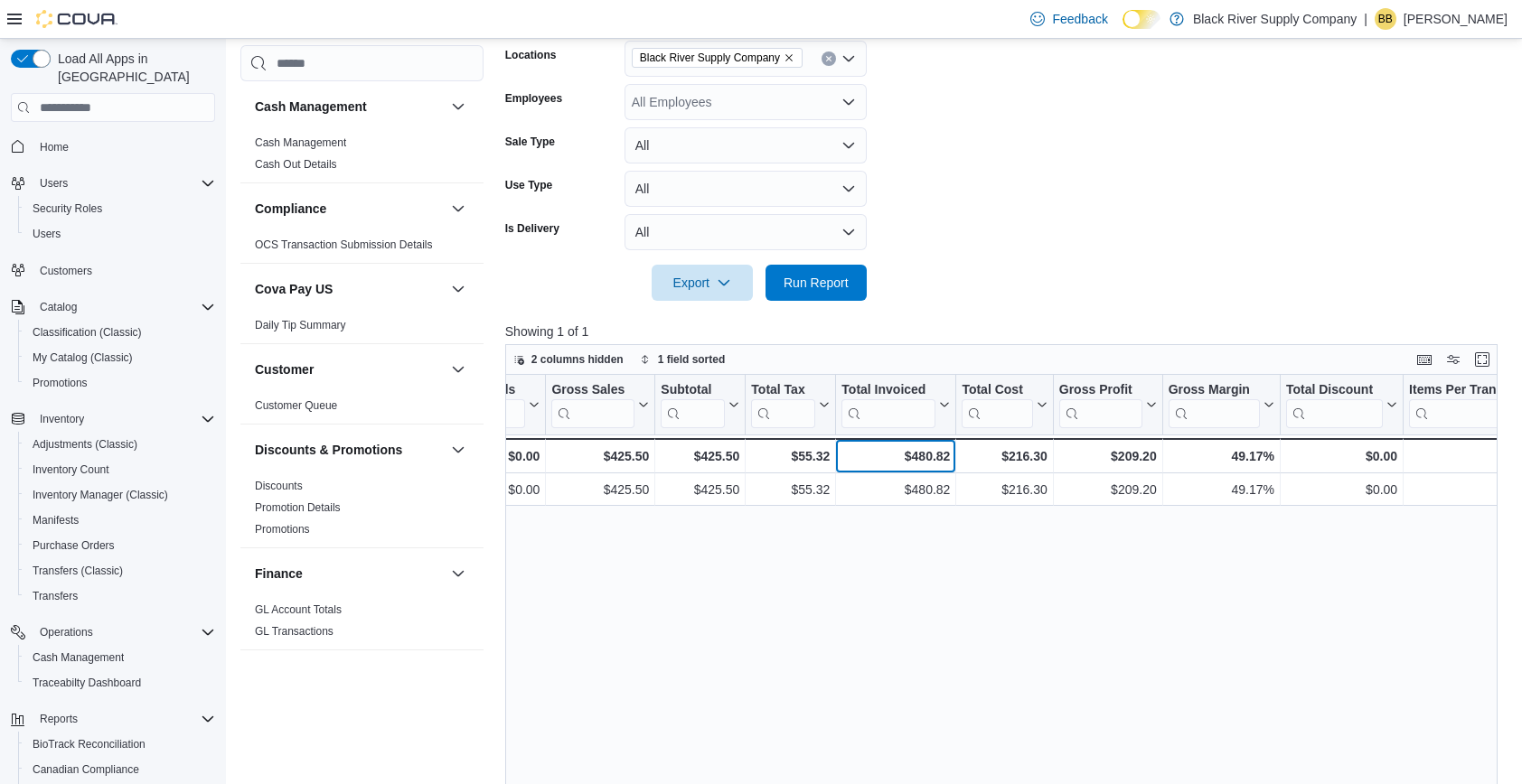
click at [928, 459] on div "$480.82" at bounding box center [896, 456] width 109 height 22
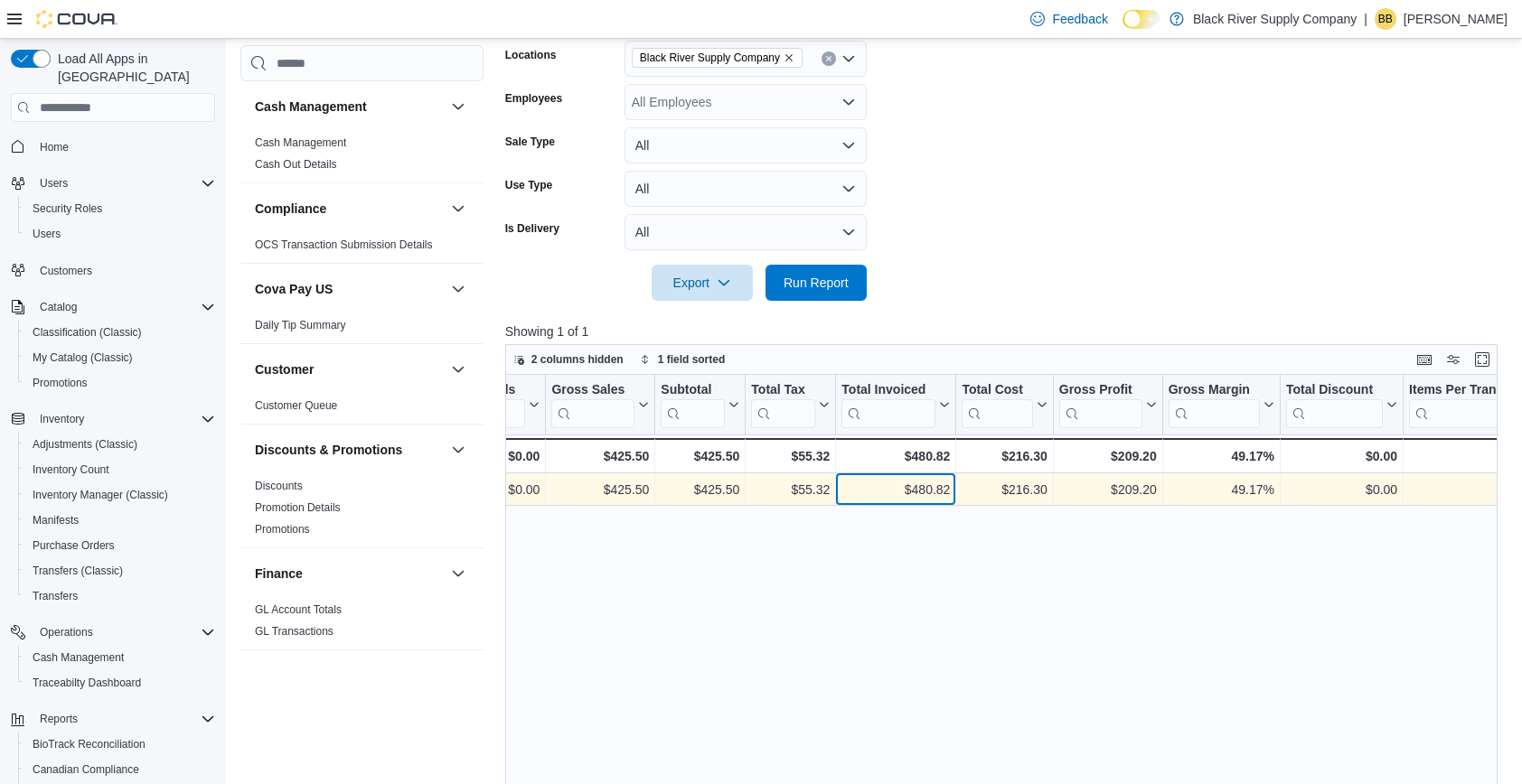
click at [928, 490] on div "$480.82" at bounding box center [896, 491] width 109 height 22
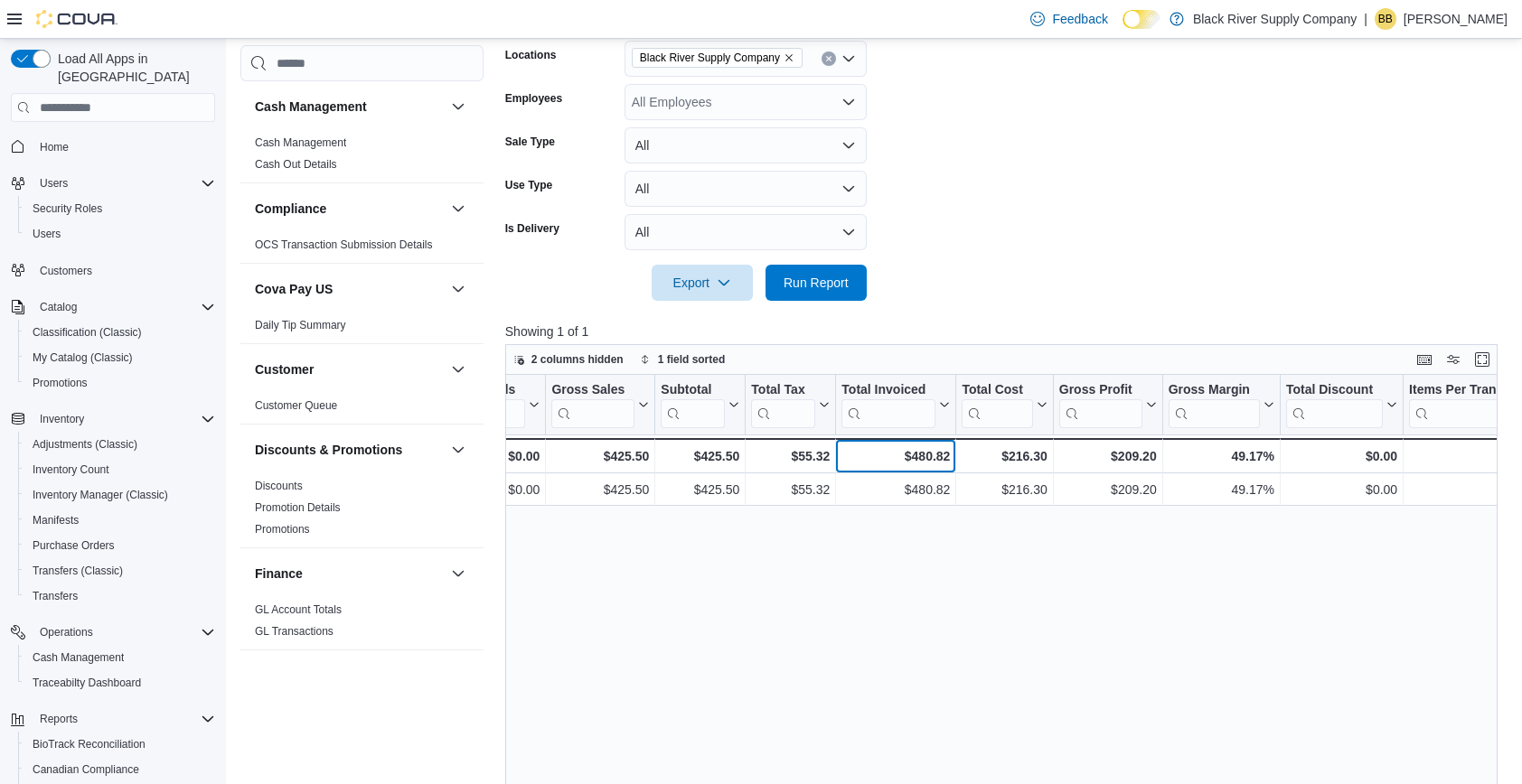
click at [928, 463] on div "$480.82" at bounding box center [896, 456] width 109 height 22
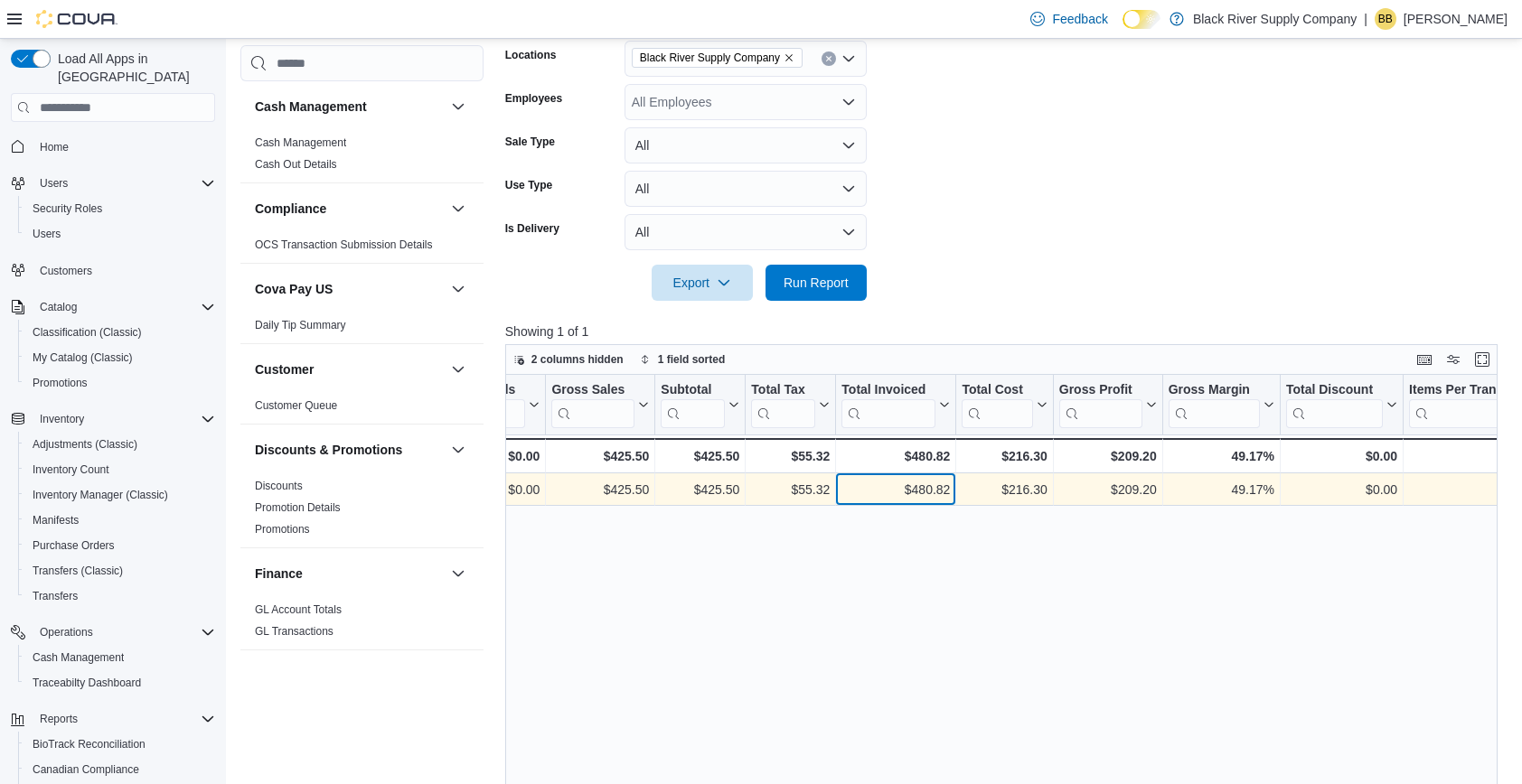
click at [928, 485] on div "$480.82" at bounding box center [896, 491] width 109 height 22
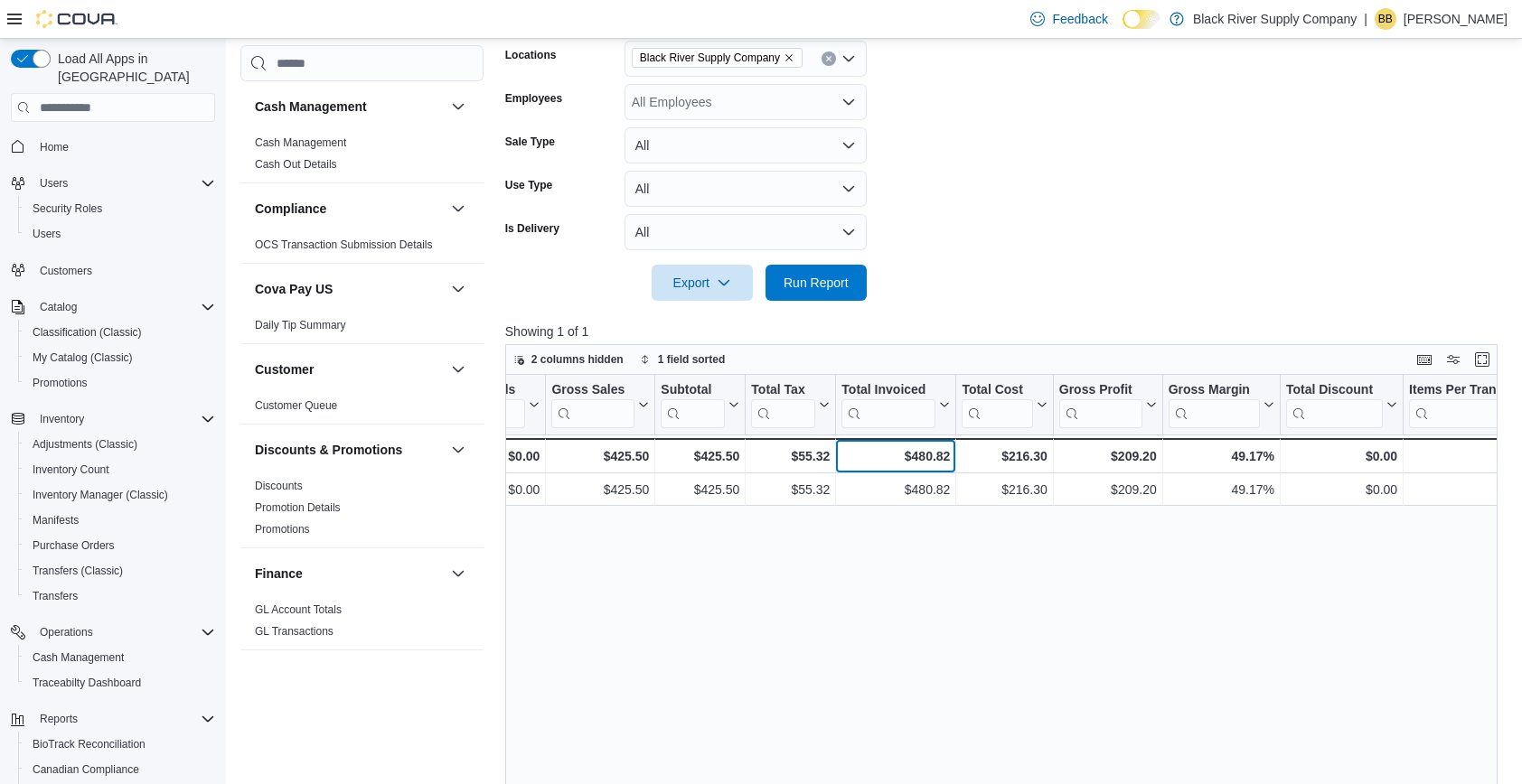
click at [927, 449] on div "$480.82" at bounding box center [896, 456] width 109 height 22
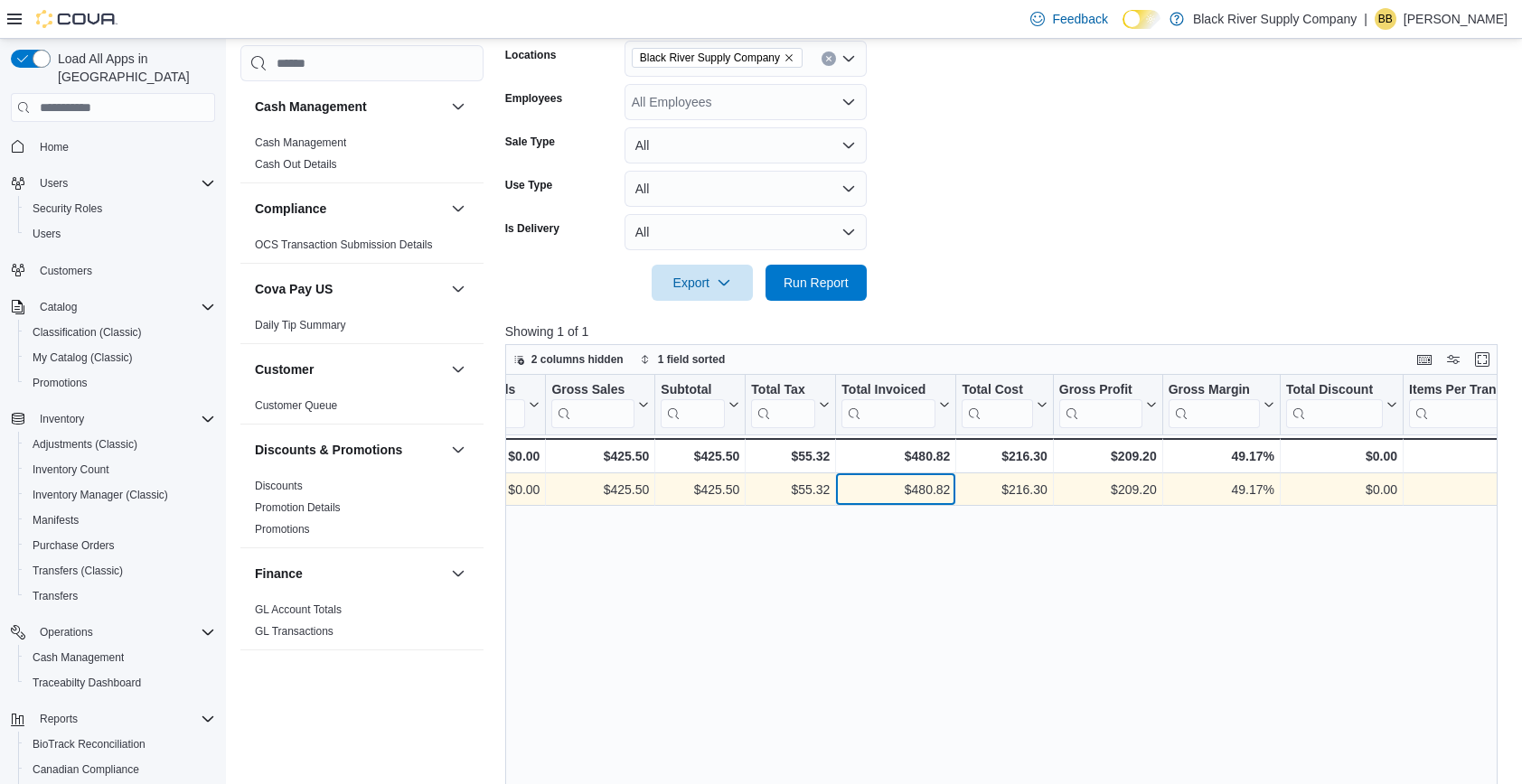
click at [927, 487] on div "$480.82" at bounding box center [896, 491] width 109 height 22
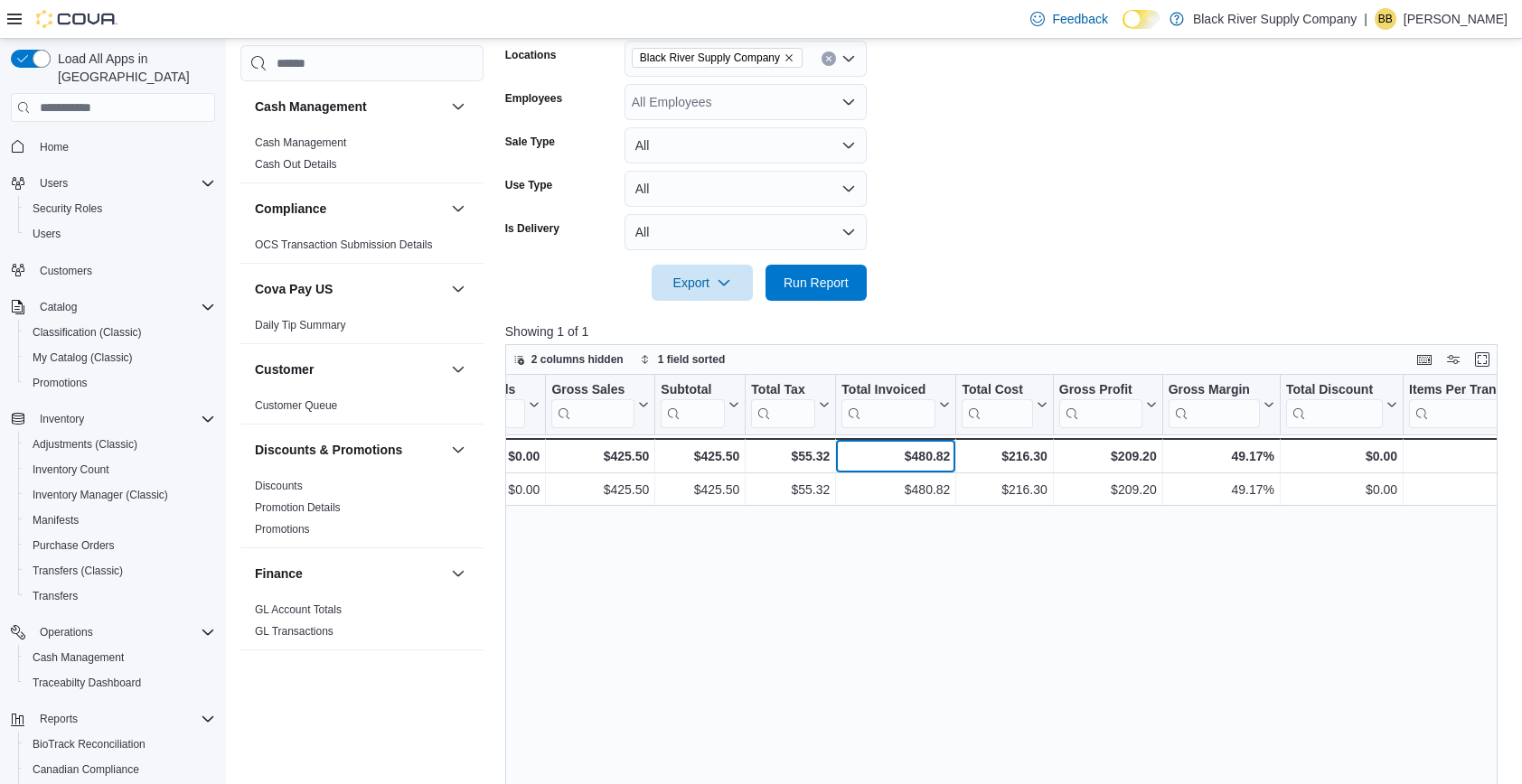
click at [927, 455] on div "$480.82" at bounding box center [896, 456] width 109 height 22
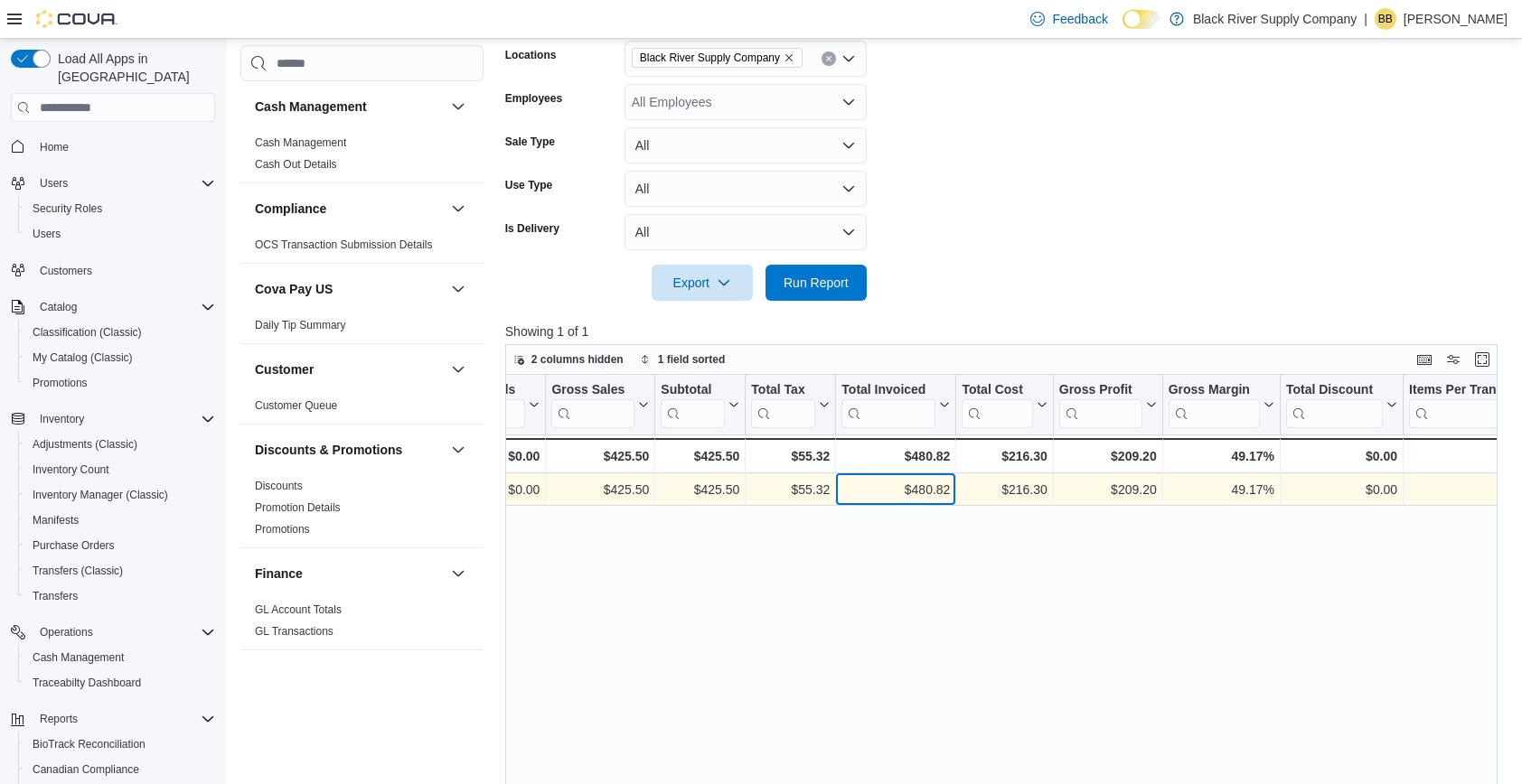
click at [925, 491] on div "$480.82" at bounding box center [896, 491] width 109 height 22
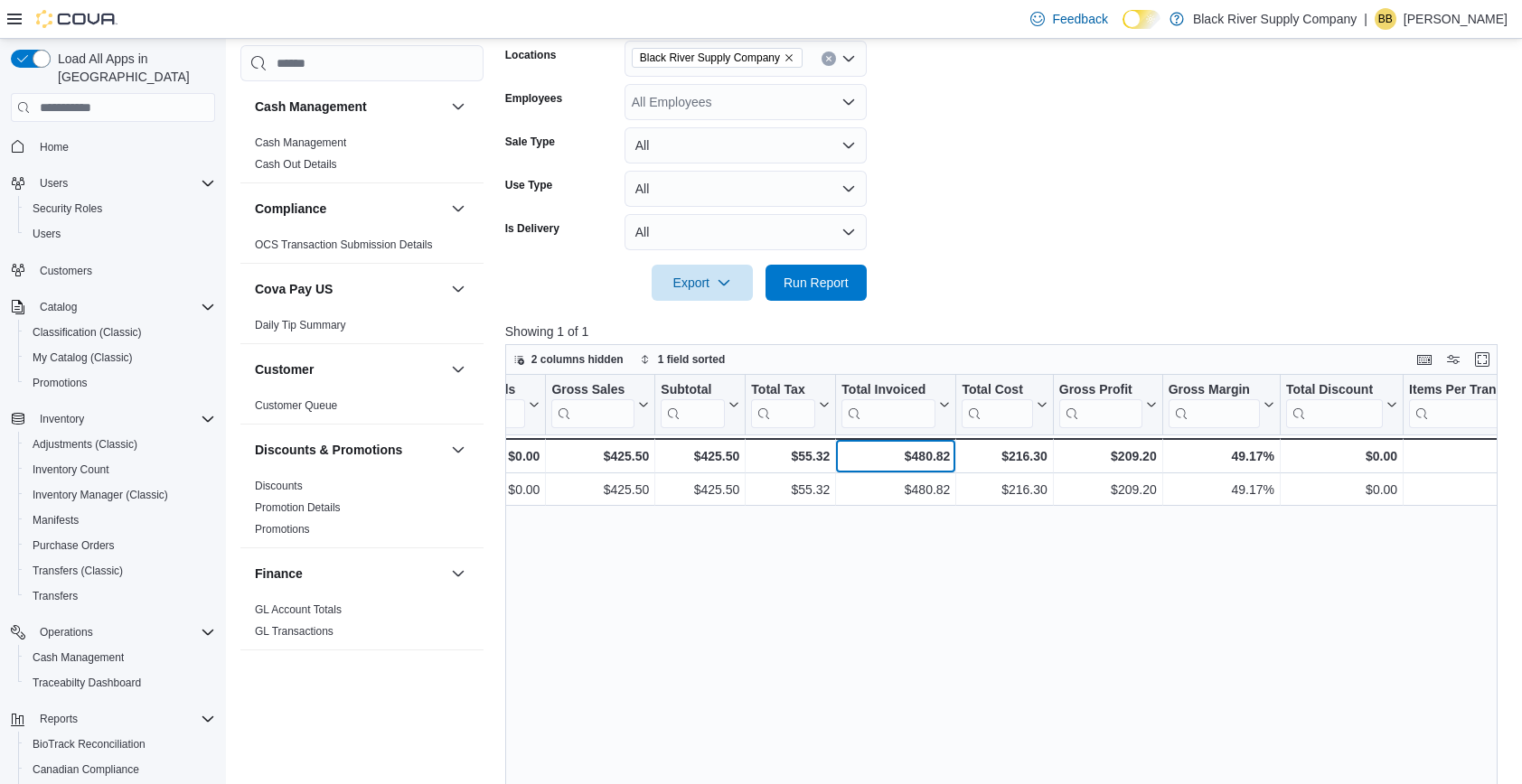
click at [921, 454] on div "$480.82" at bounding box center [896, 456] width 109 height 22
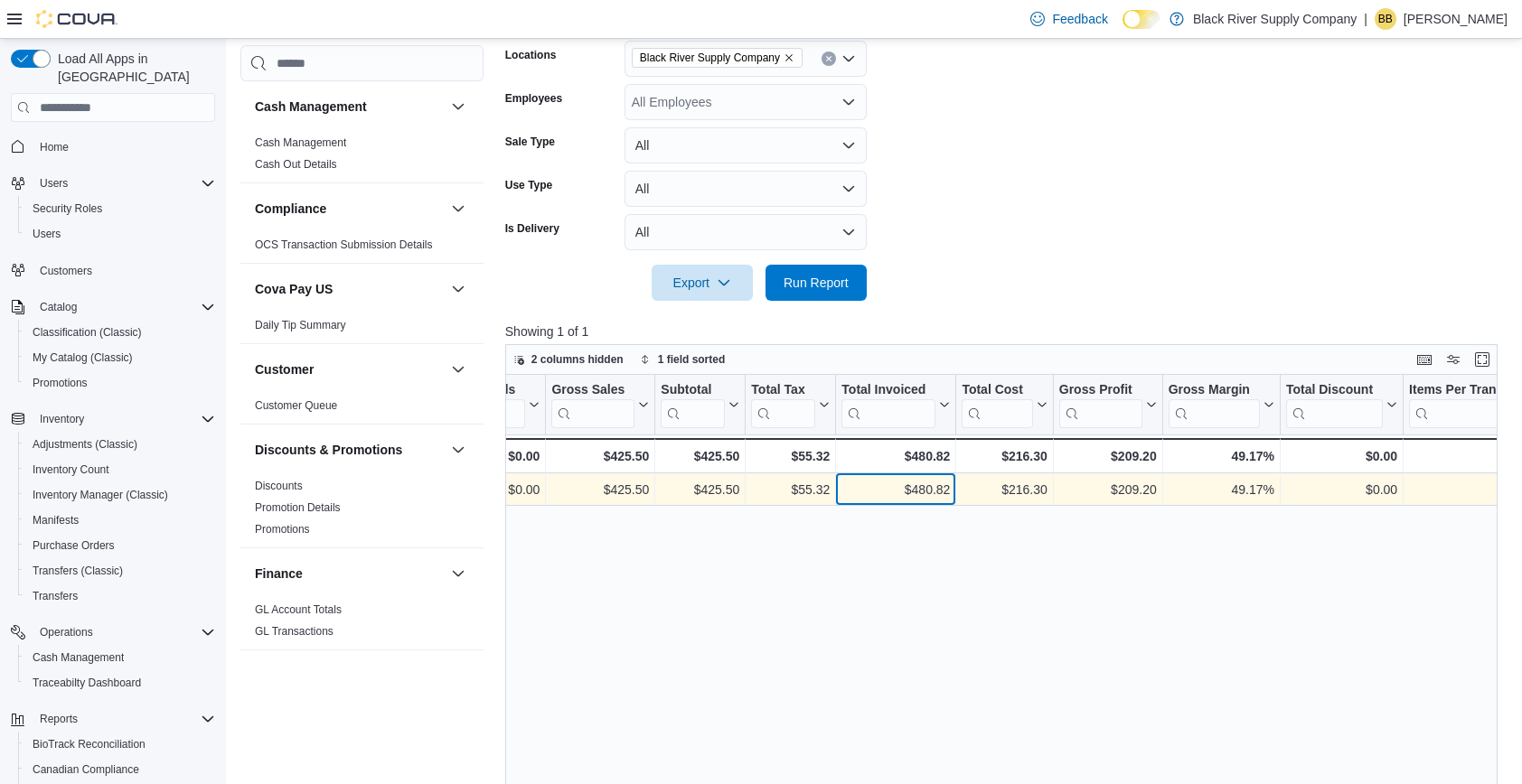
click at [925, 495] on div "$480.82" at bounding box center [896, 491] width 109 height 22
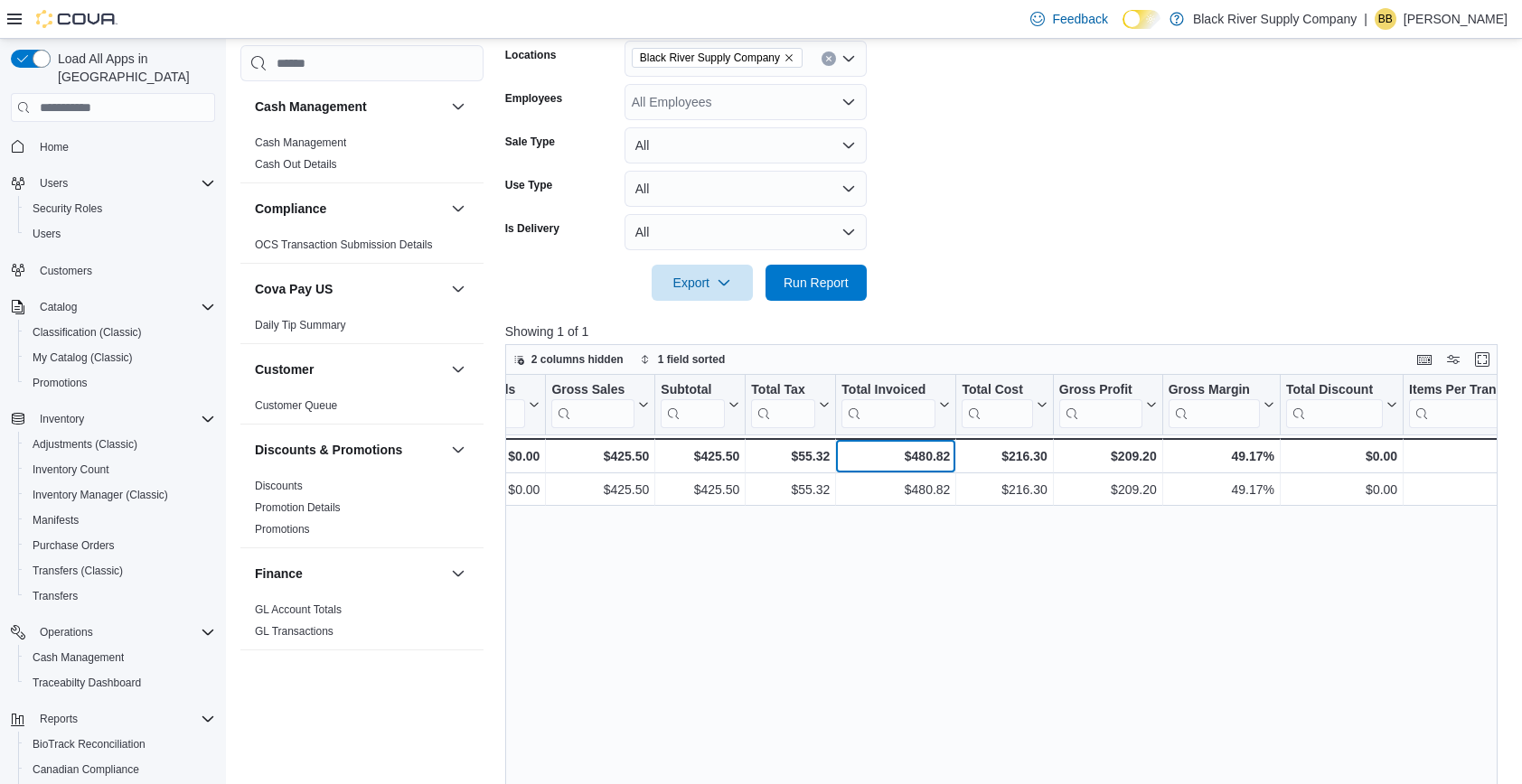
click at [922, 461] on div "$480.82" at bounding box center [896, 456] width 109 height 22
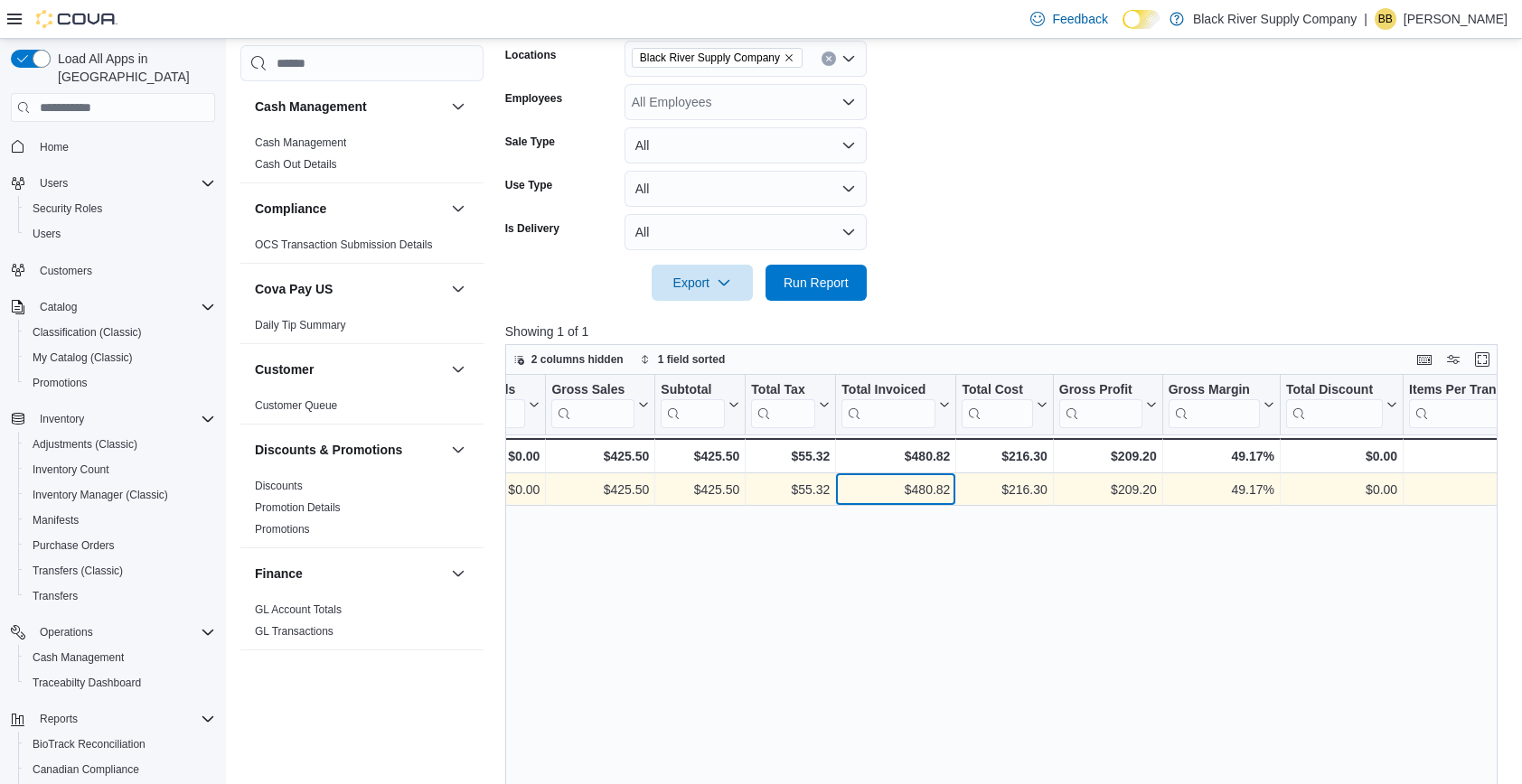
click at [920, 486] on div "$480.82" at bounding box center [896, 491] width 109 height 22
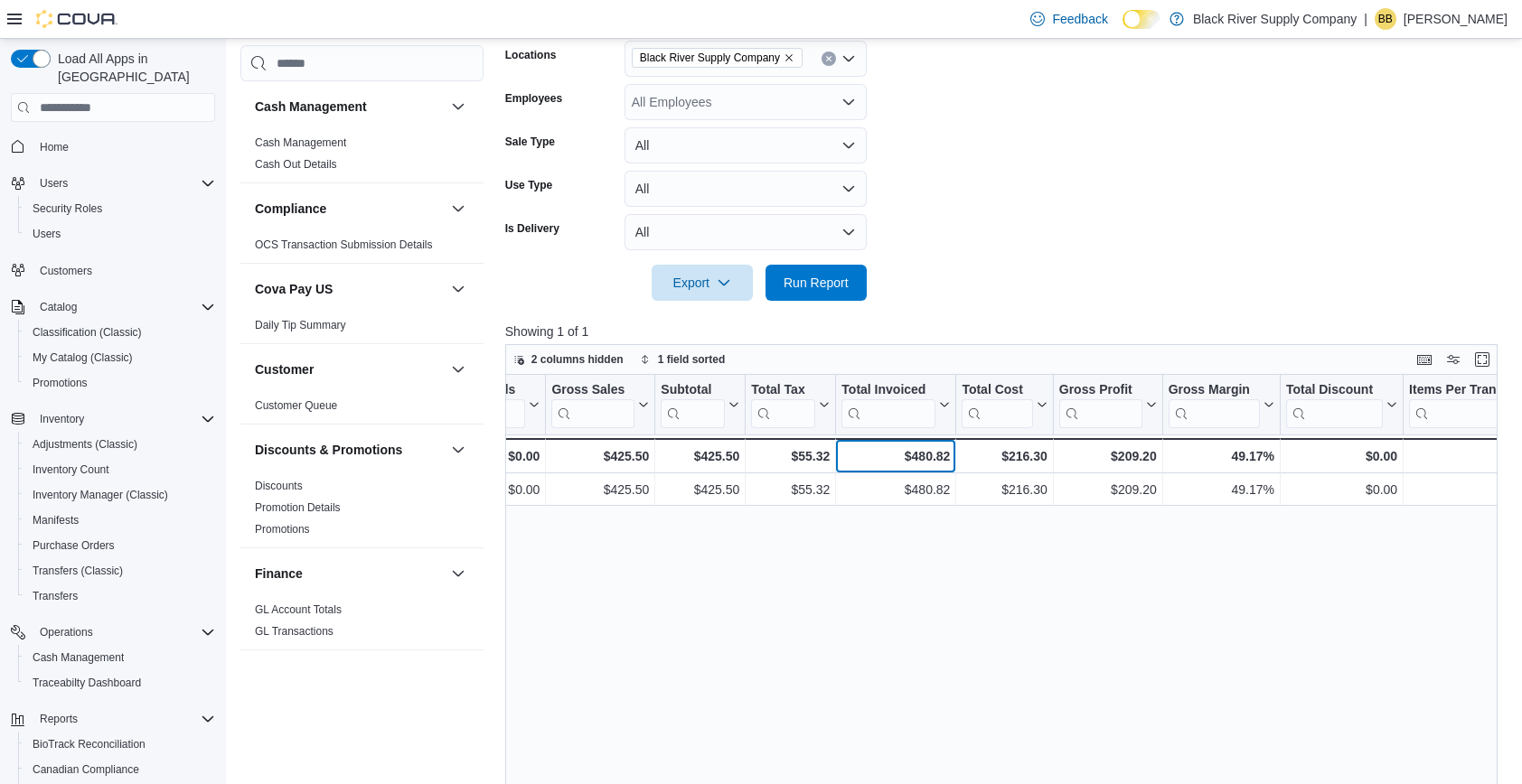
click at [920, 456] on div "$480.82" at bounding box center [896, 456] width 109 height 22
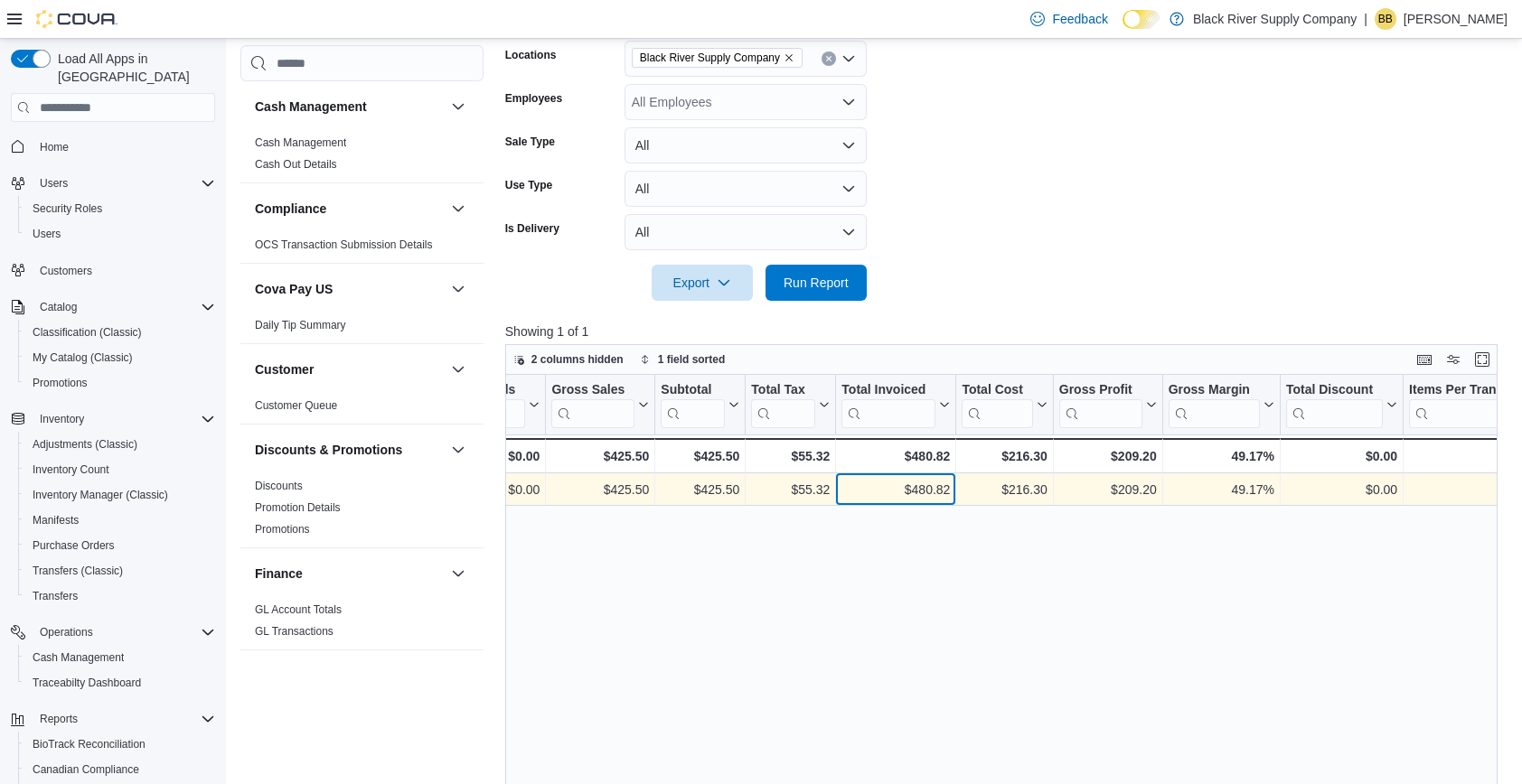
click at [920, 482] on div "$480.82" at bounding box center [896, 491] width 109 height 22
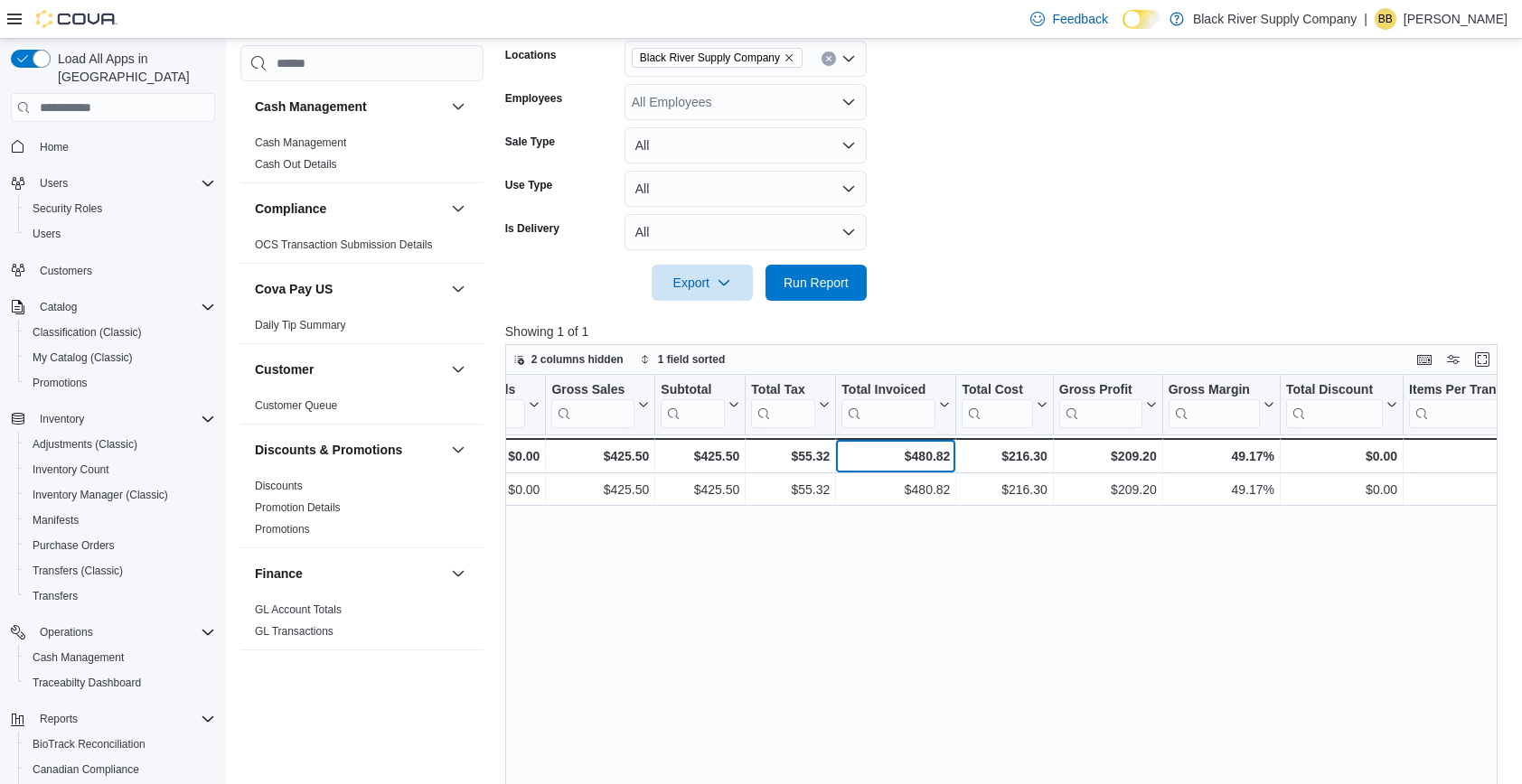
click at [921, 457] on div "$480.82" at bounding box center [896, 456] width 109 height 22
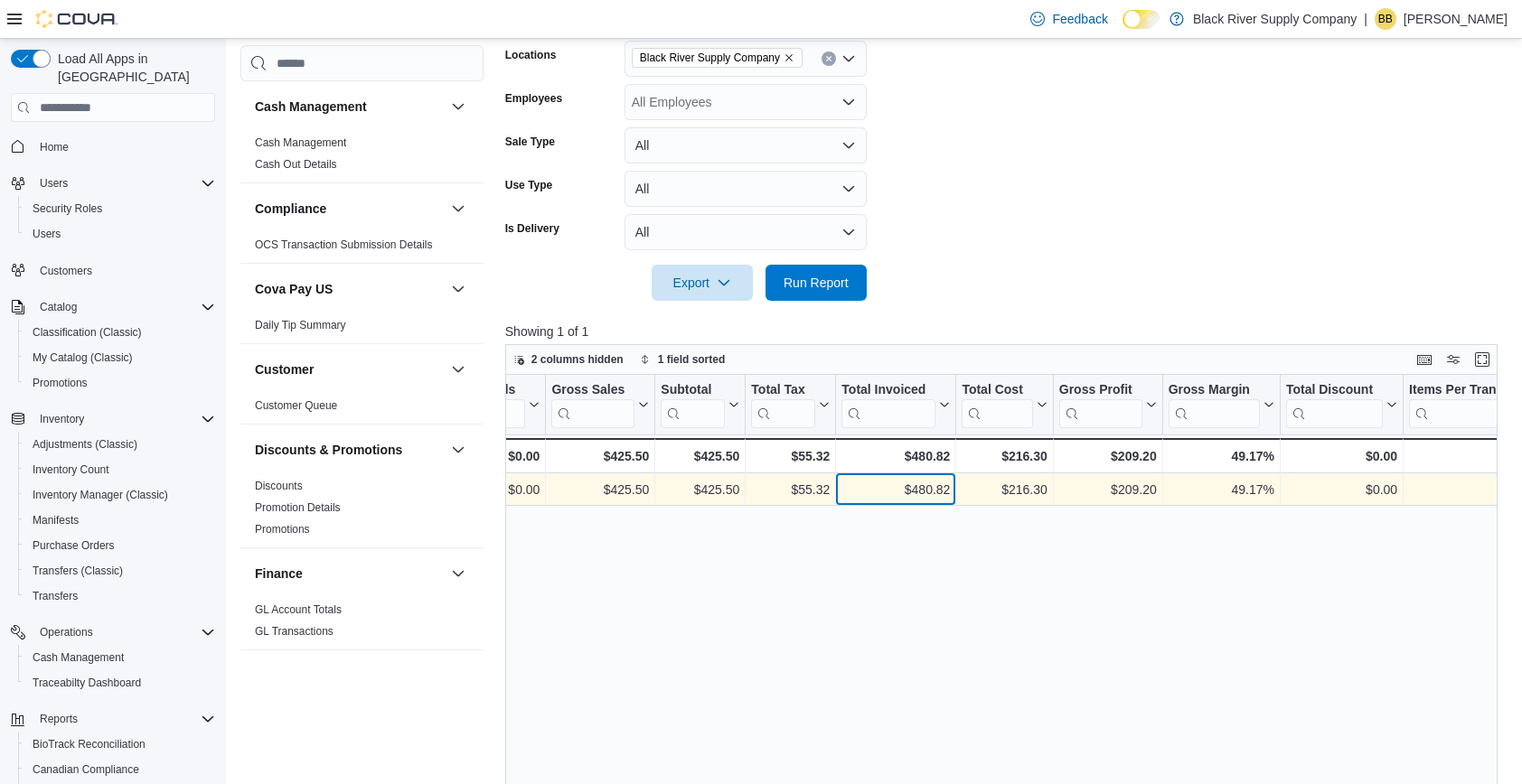
click at [921, 491] on div "$480.82" at bounding box center [896, 491] width 109 height 22
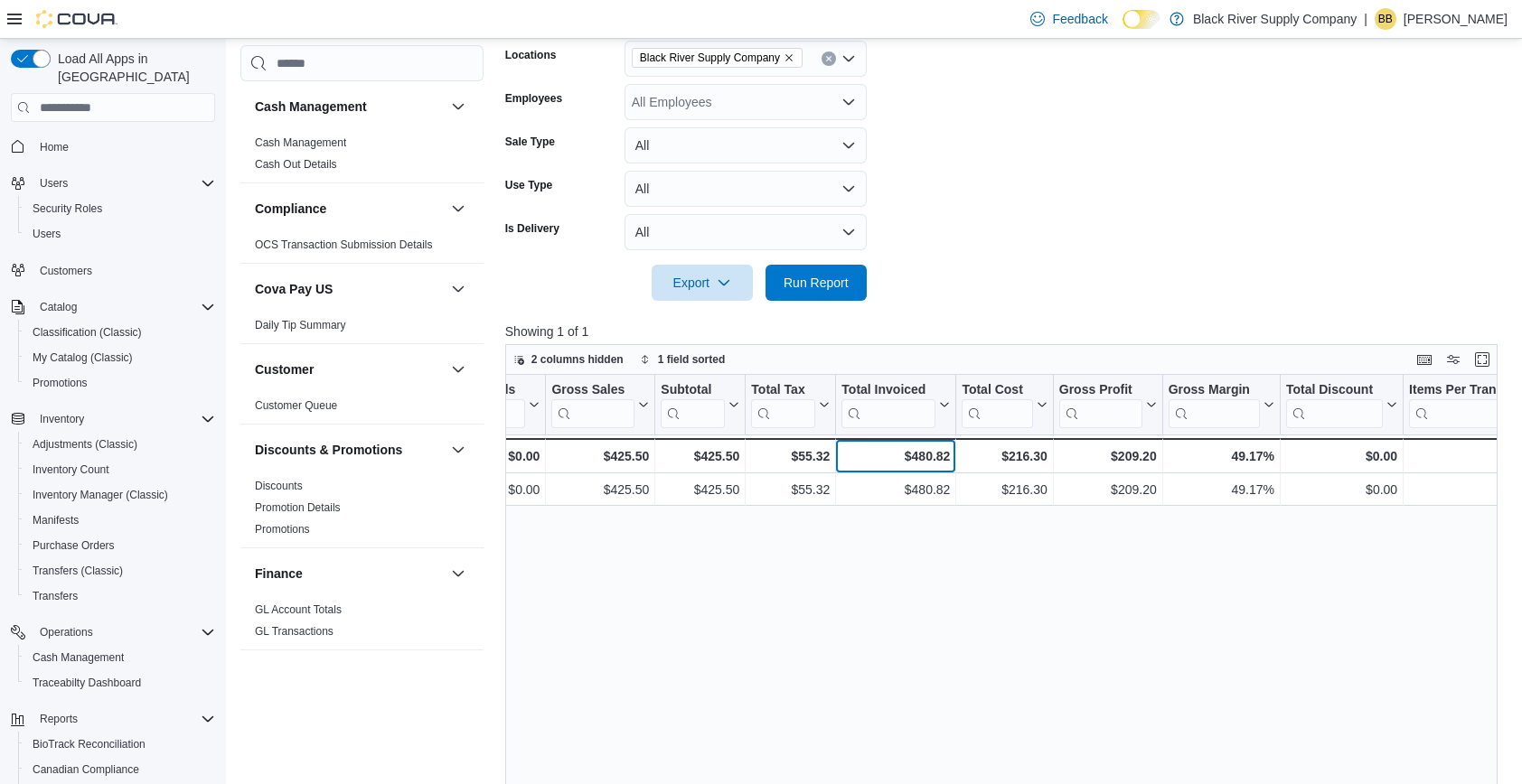
click at [921, 457] on div "$480.82" at bounding box center [896, 456] width 109 height 22
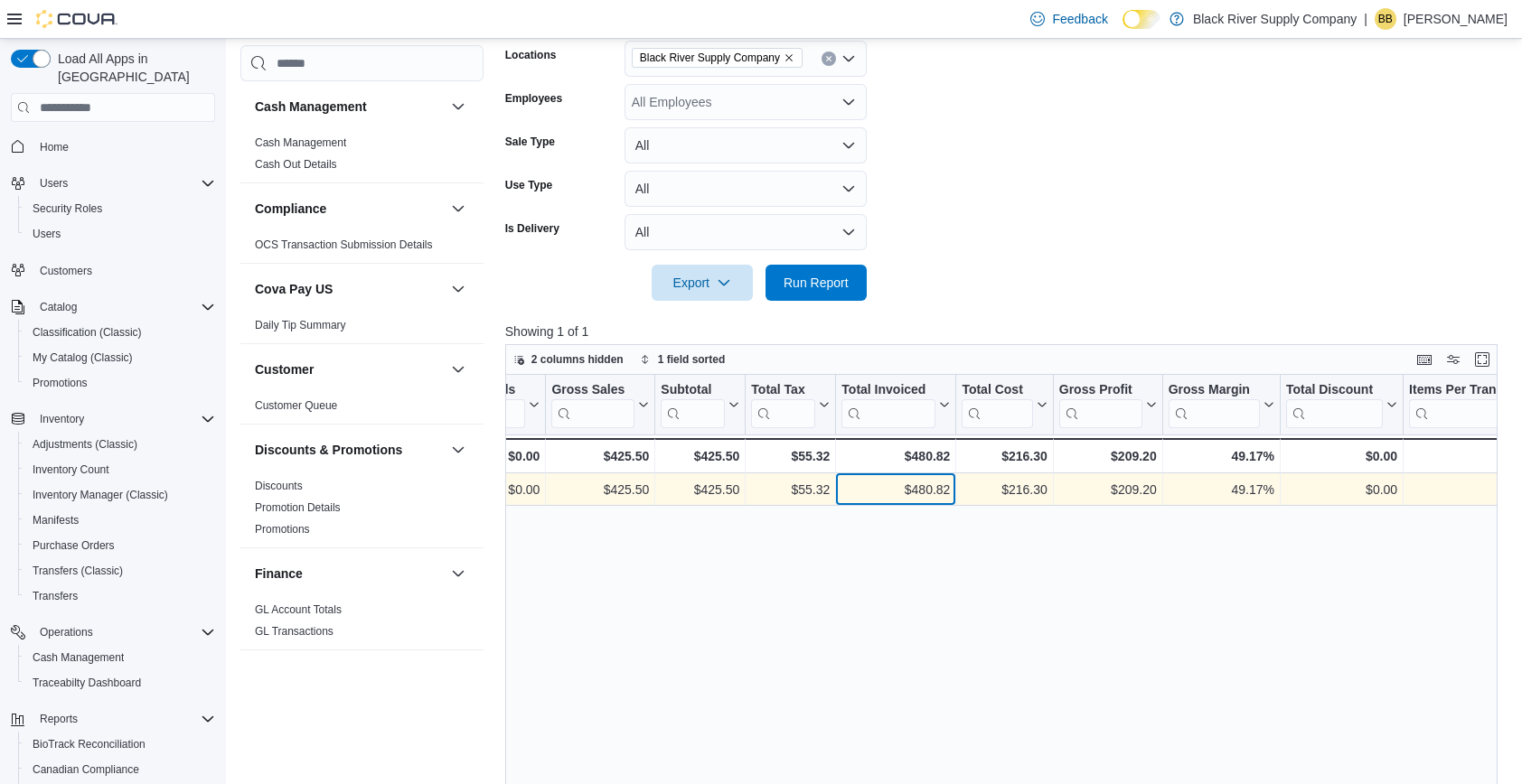
click at [920, 477] on div "$480.82 - Total Invoiced, column 9, row 1" at bounding box center [896, 490] width 120 height 33
click at [920, 484] on div "$480.82" at bounding box center [896, 491] width 109 height 22
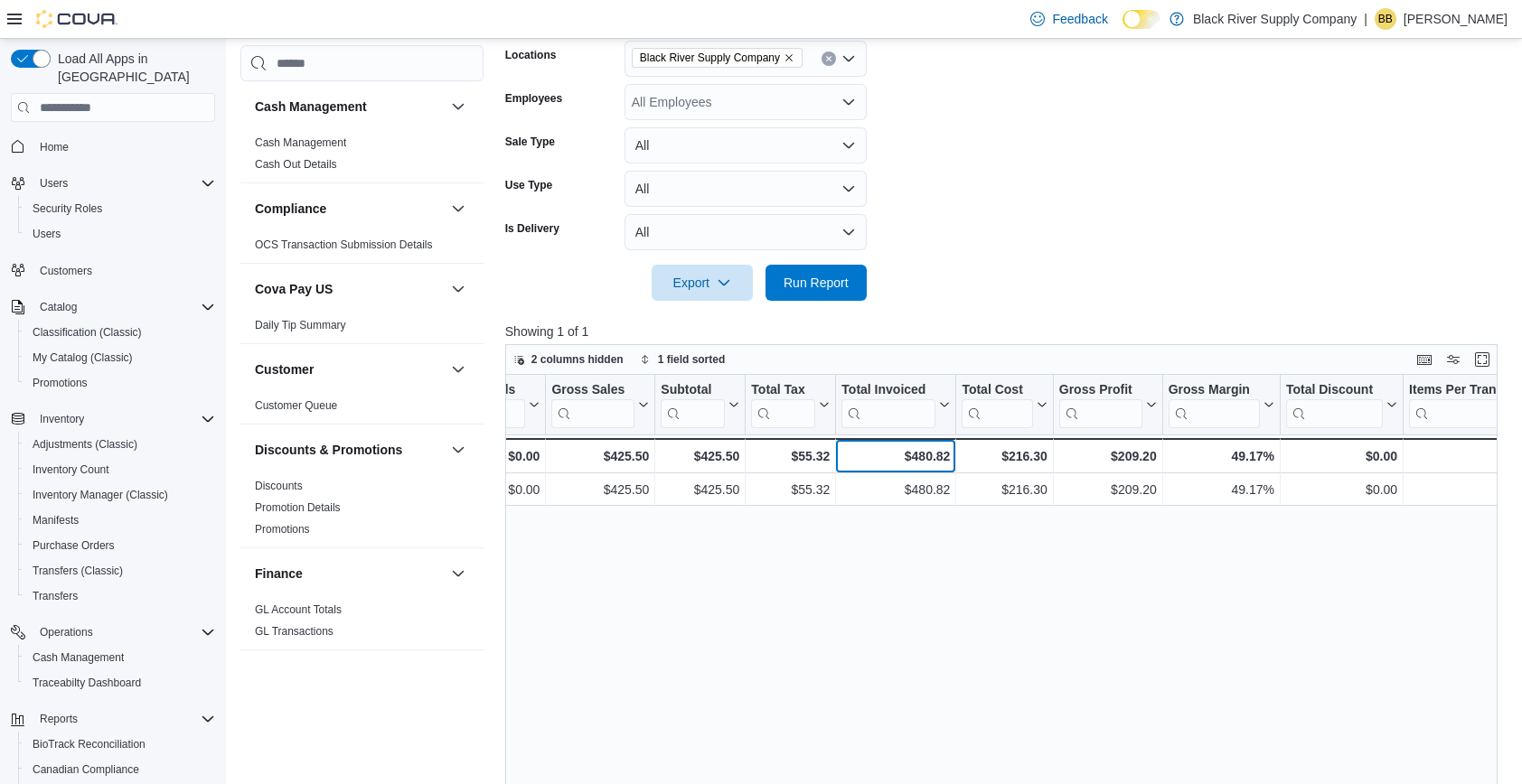
click at [920, 462] on div "$480.82" at bounding box center [896, 456] width 109 height 22
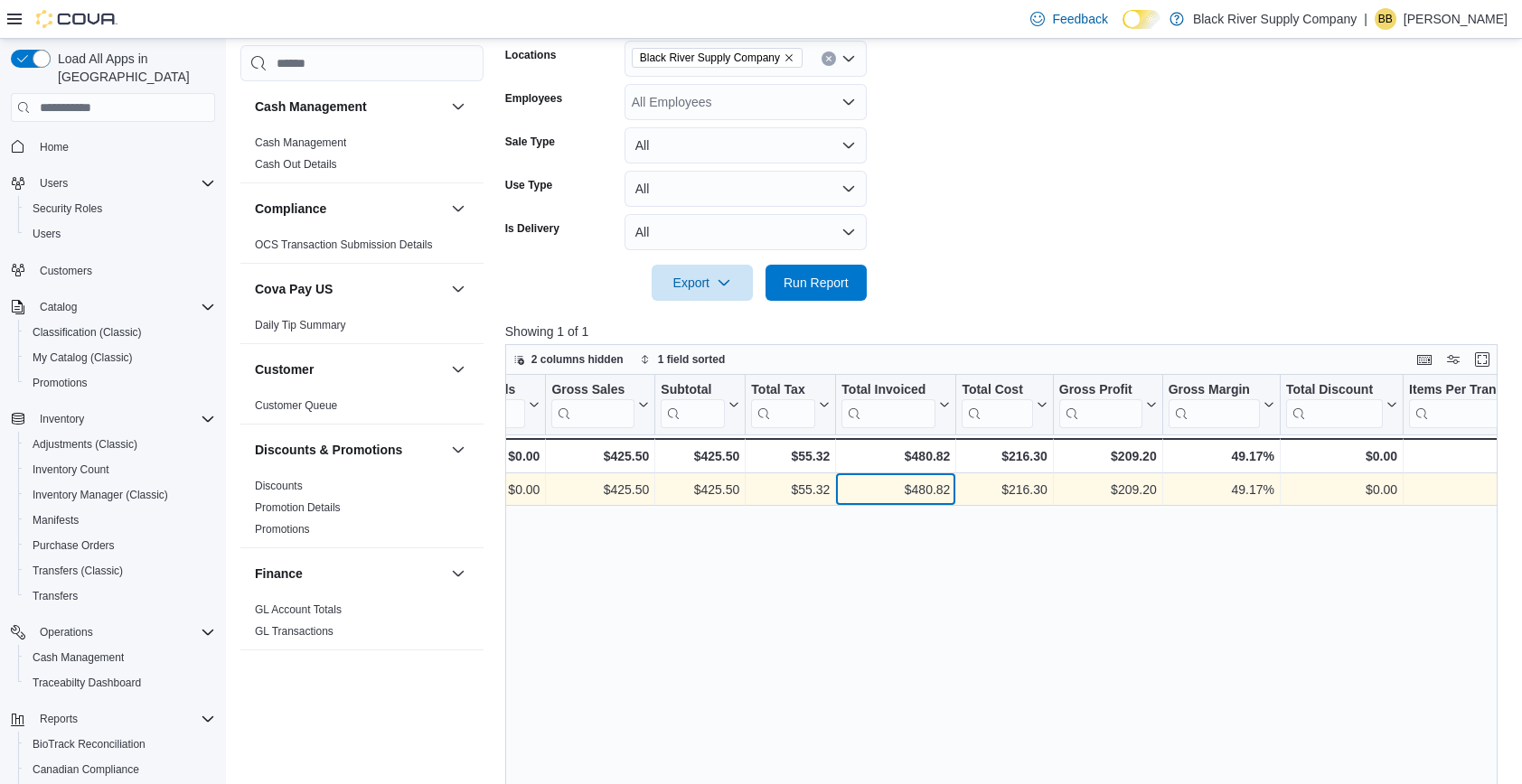
click at [920, 485] on div "$480.82" at bounding box center [896, 491] width 109 height 22
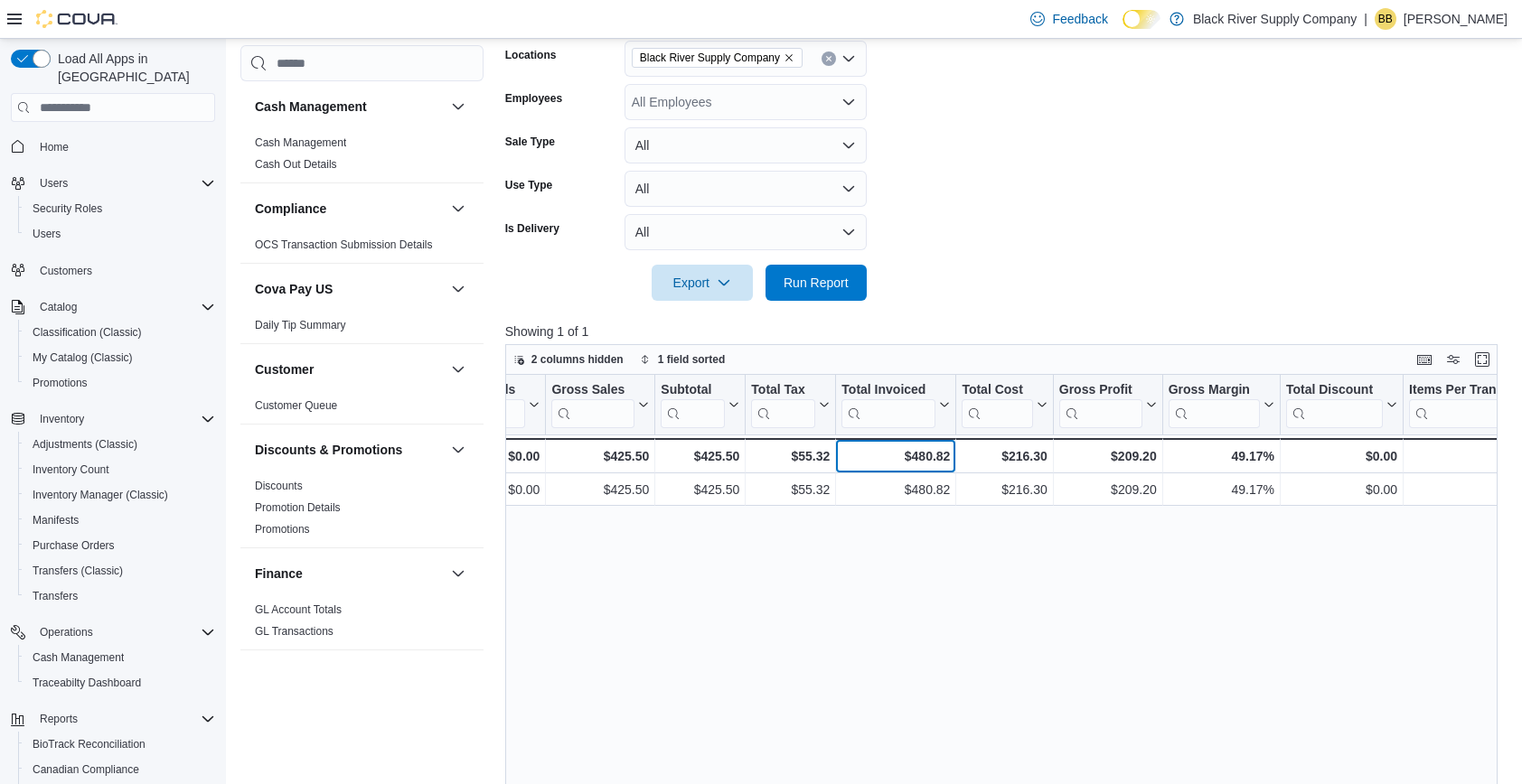
click at [921, 462] on div "$480.82" at bounding box center [896, 456] width 109 height 22
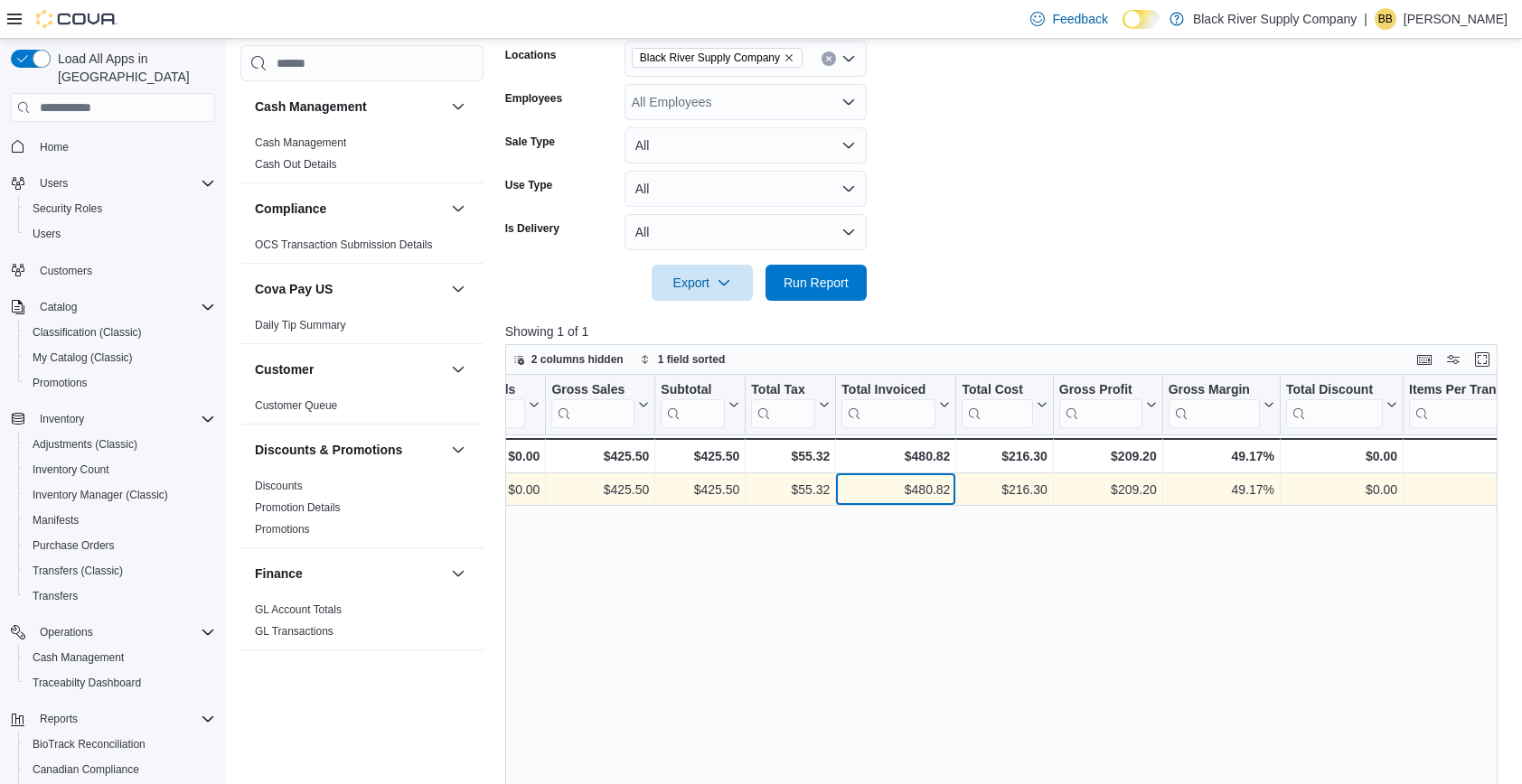
click at [921, 484] on div "$480.82" at bounding box center [896, 491] width 109 height 22
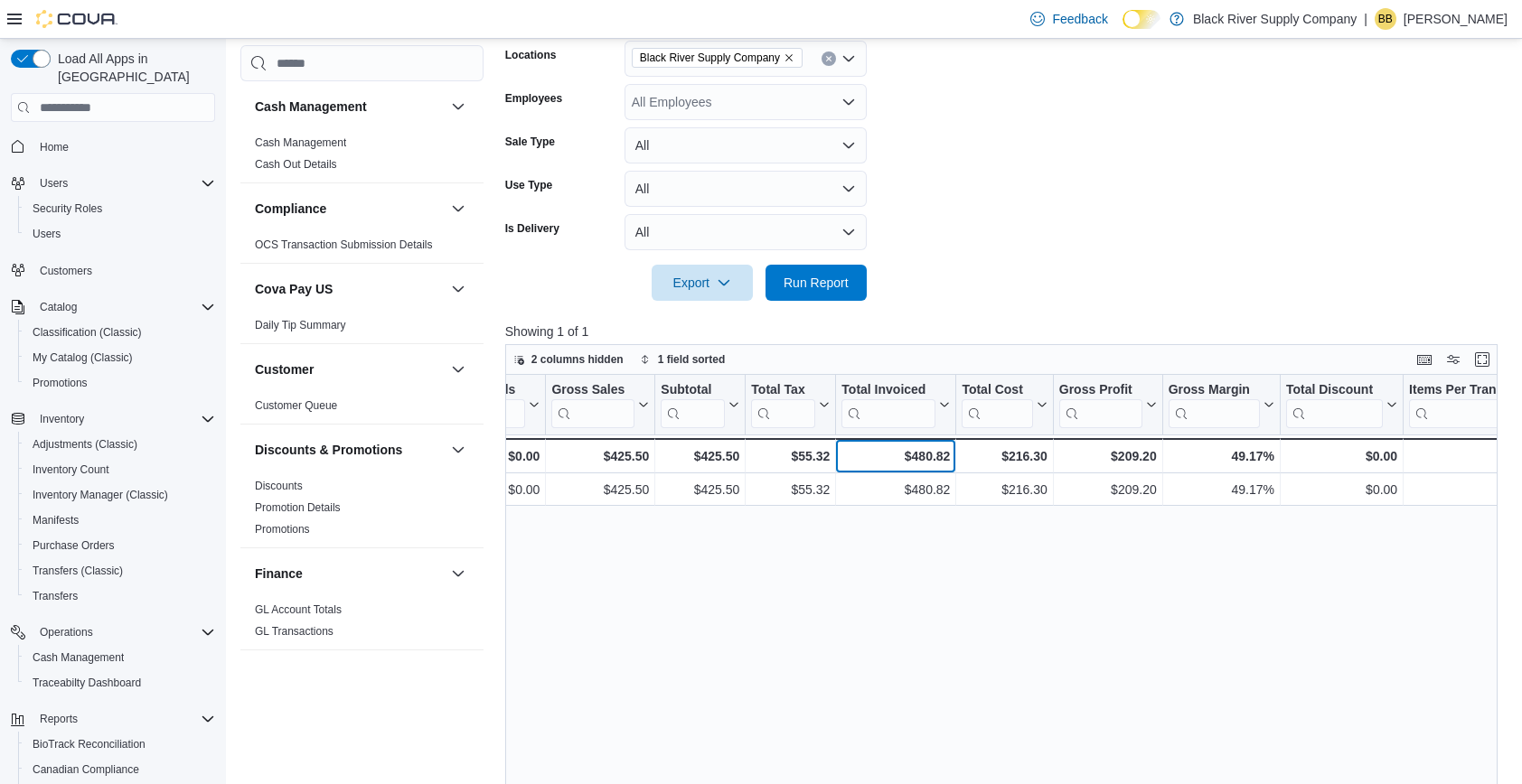
click at [921, 455] on div "$480.82" at bounding box center [896, 456] width 109 height 22
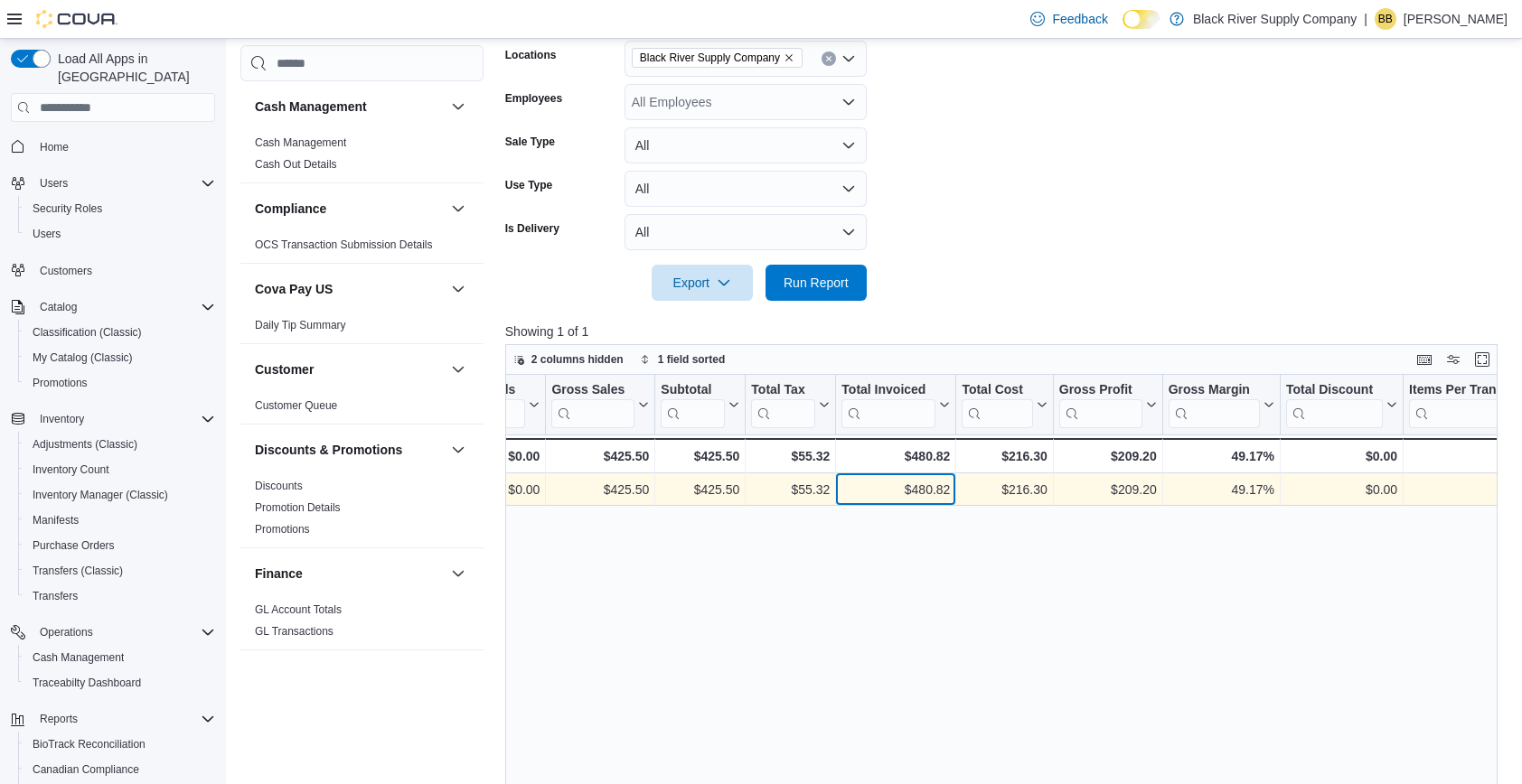
click at [921, 489] on div "$480.82" at bounding box center [896, 491] width 109 height 22
click at [920, 482] on div "$480.82" at bounding box center [896, 491] width 109 height 22
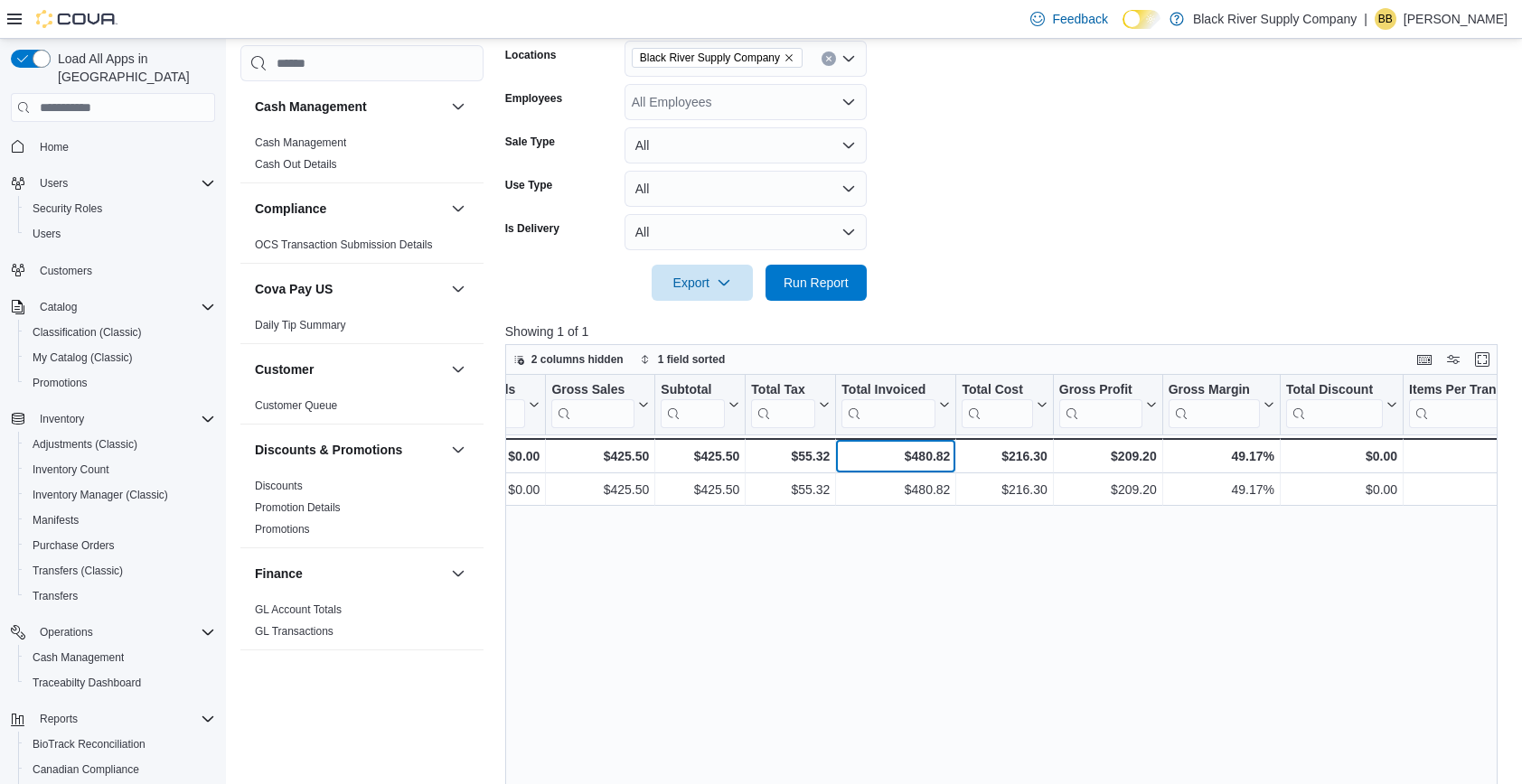
click at [921, 456] on div "$480.82" at bounding box center [896, 456] width 109 height 22
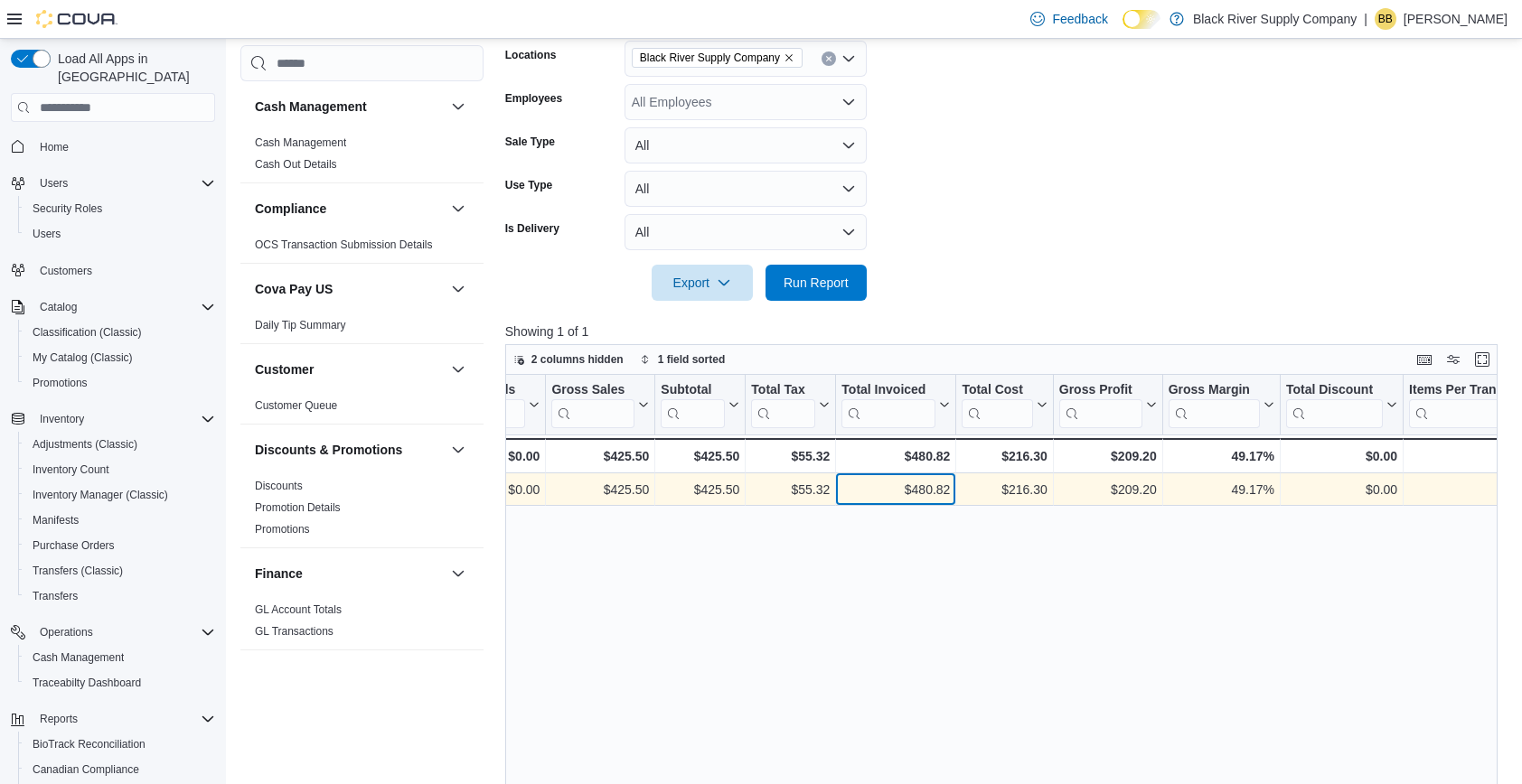
click at [927, 485] on div "$480.82" at bounding box center [896, 491] width 109 height 22
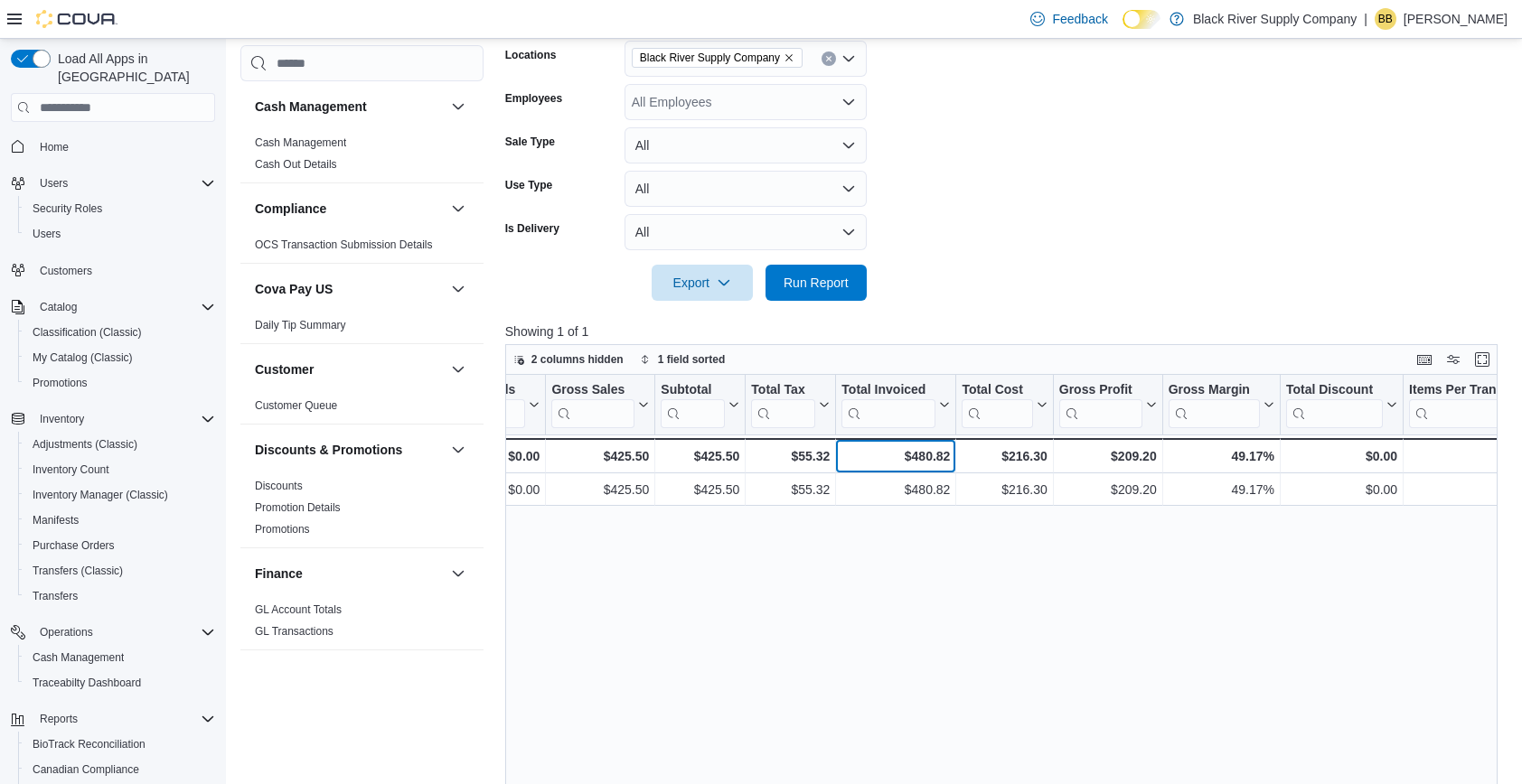
click at [925, 453] on div "$480.82" at bounding box center [896, 456] width 109 height 22
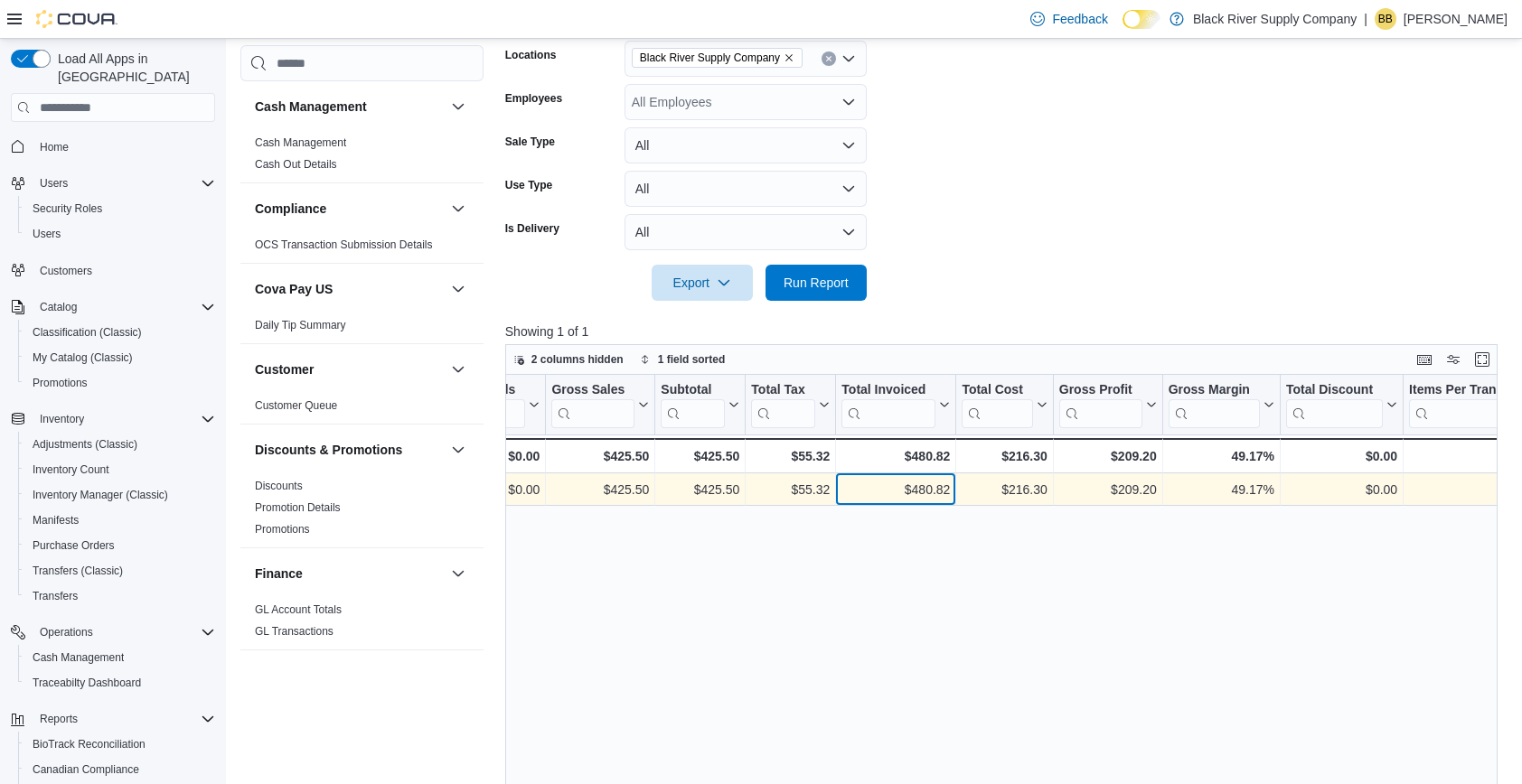
click at [924, 488] on div "$480.82" at bounding box center [896, 491] width 109 height 22
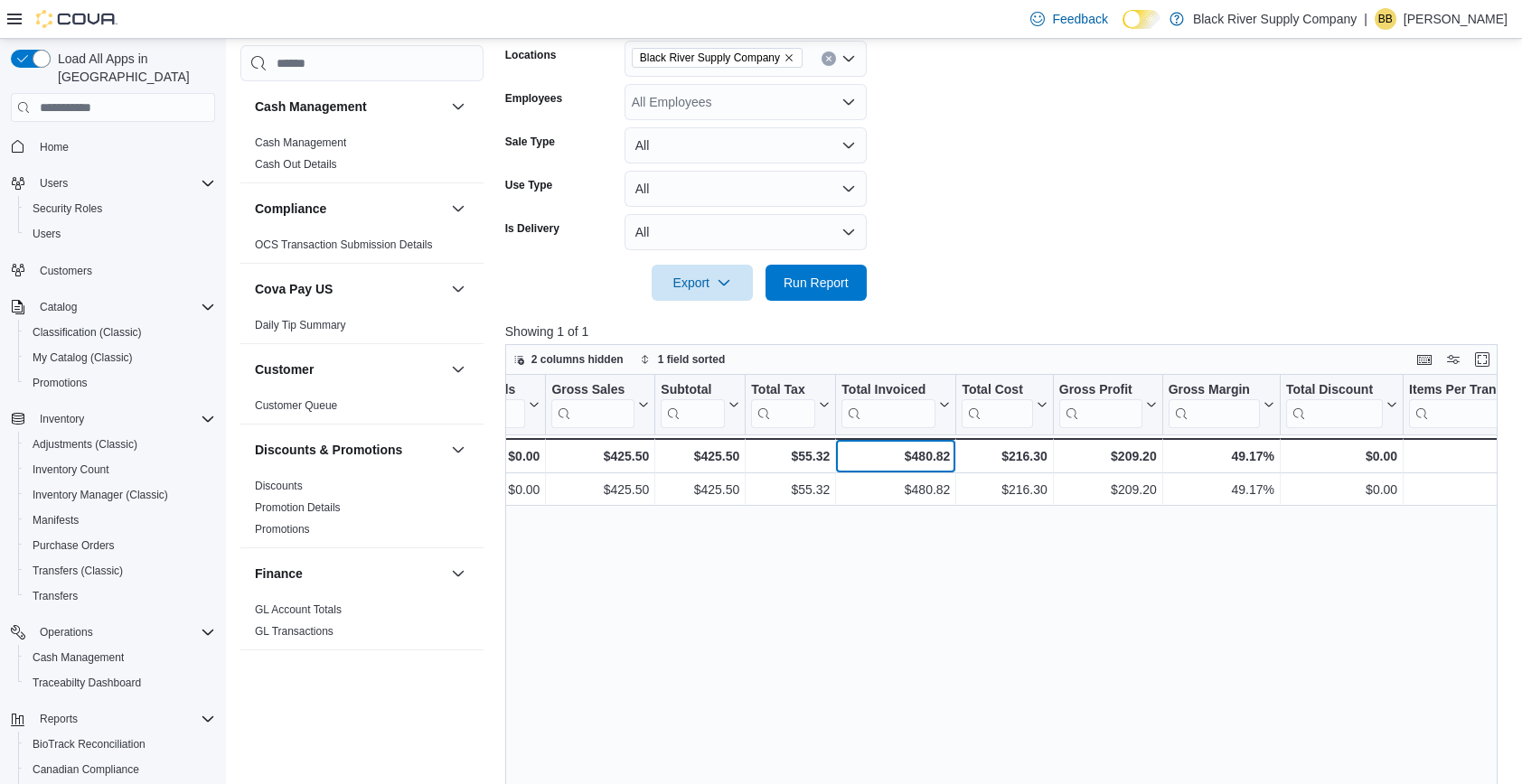
click at [925, 459] on div "$480.82" at bounding box center [896, 456] width 109 height 22
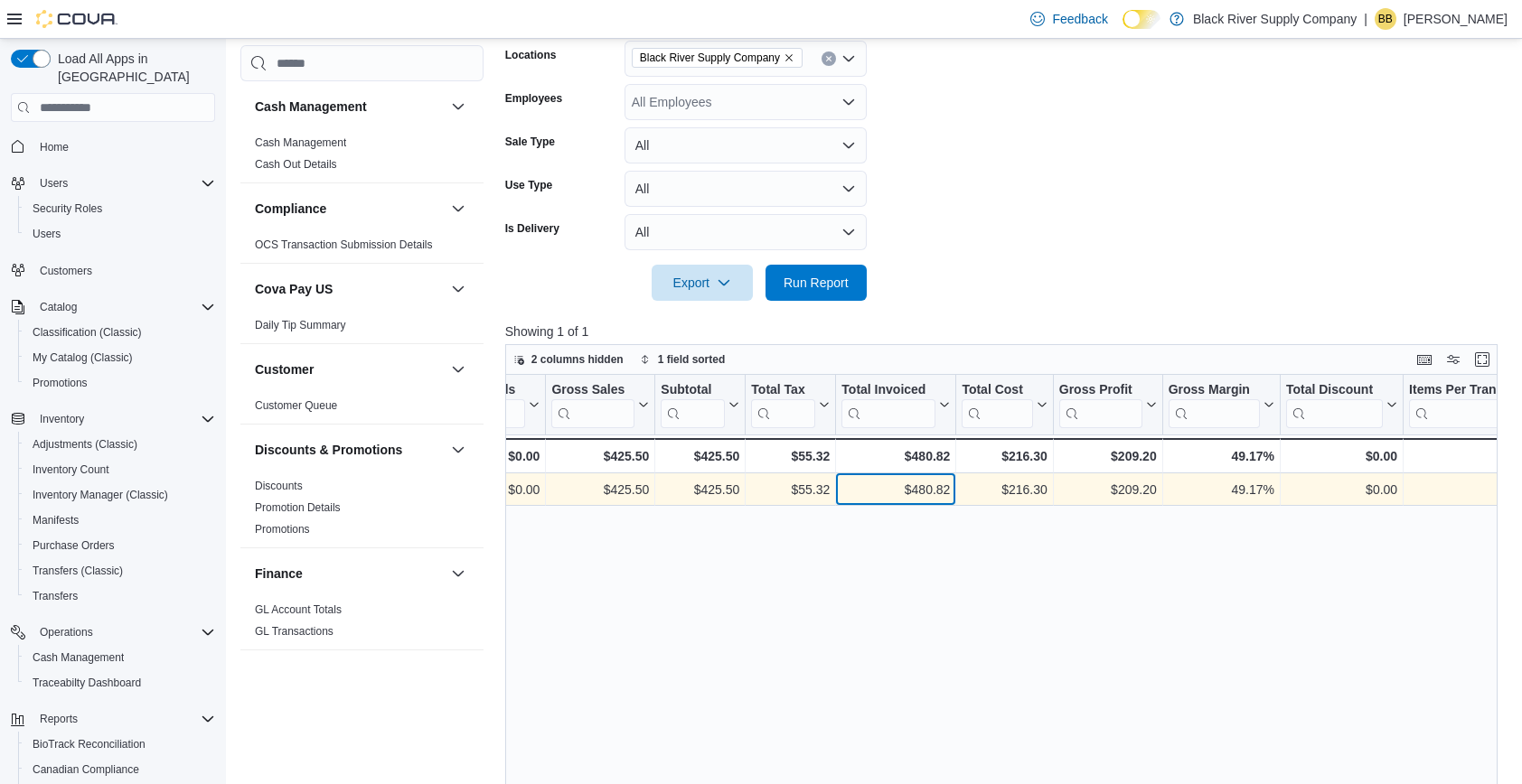
click at [924, 485] on div "$480.82" at bounding box center [896, 491] width 109 height 22
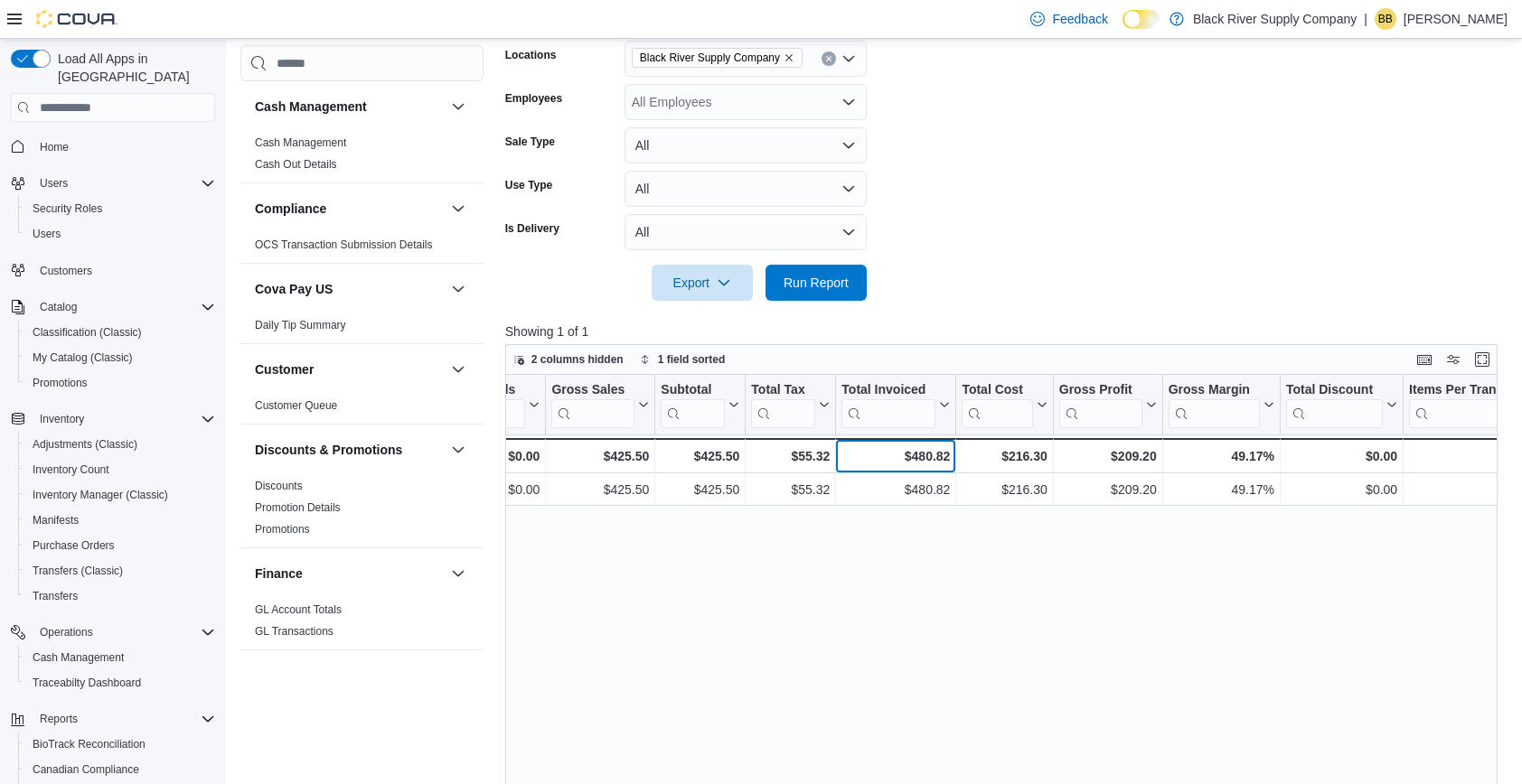
click at [924, 458] on div "$480.82" at bounding box center [896, 456] width 109 height 22
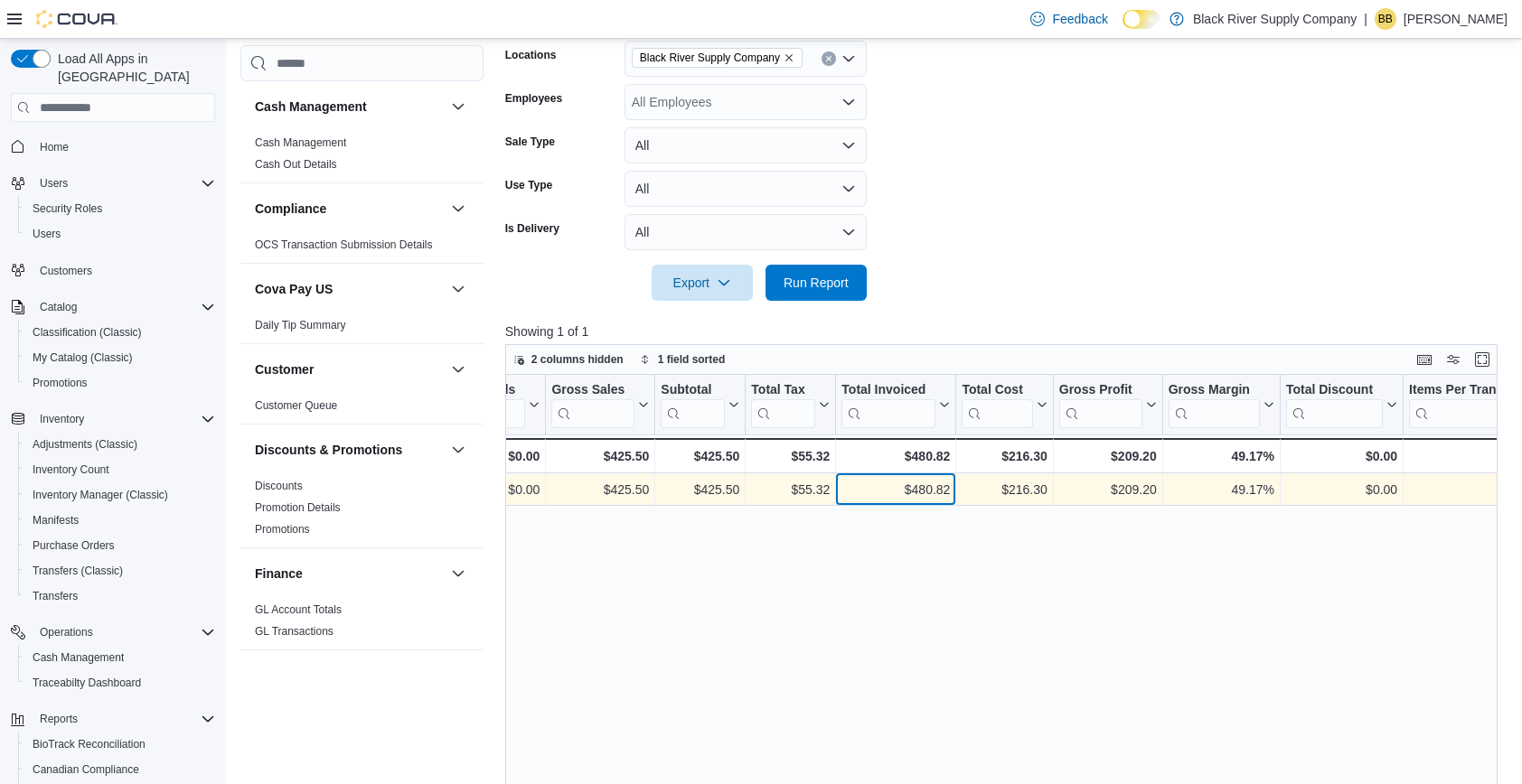
click at [924, 489] on div "$480.82" at bounding box center [896, 491] width 109 height 22
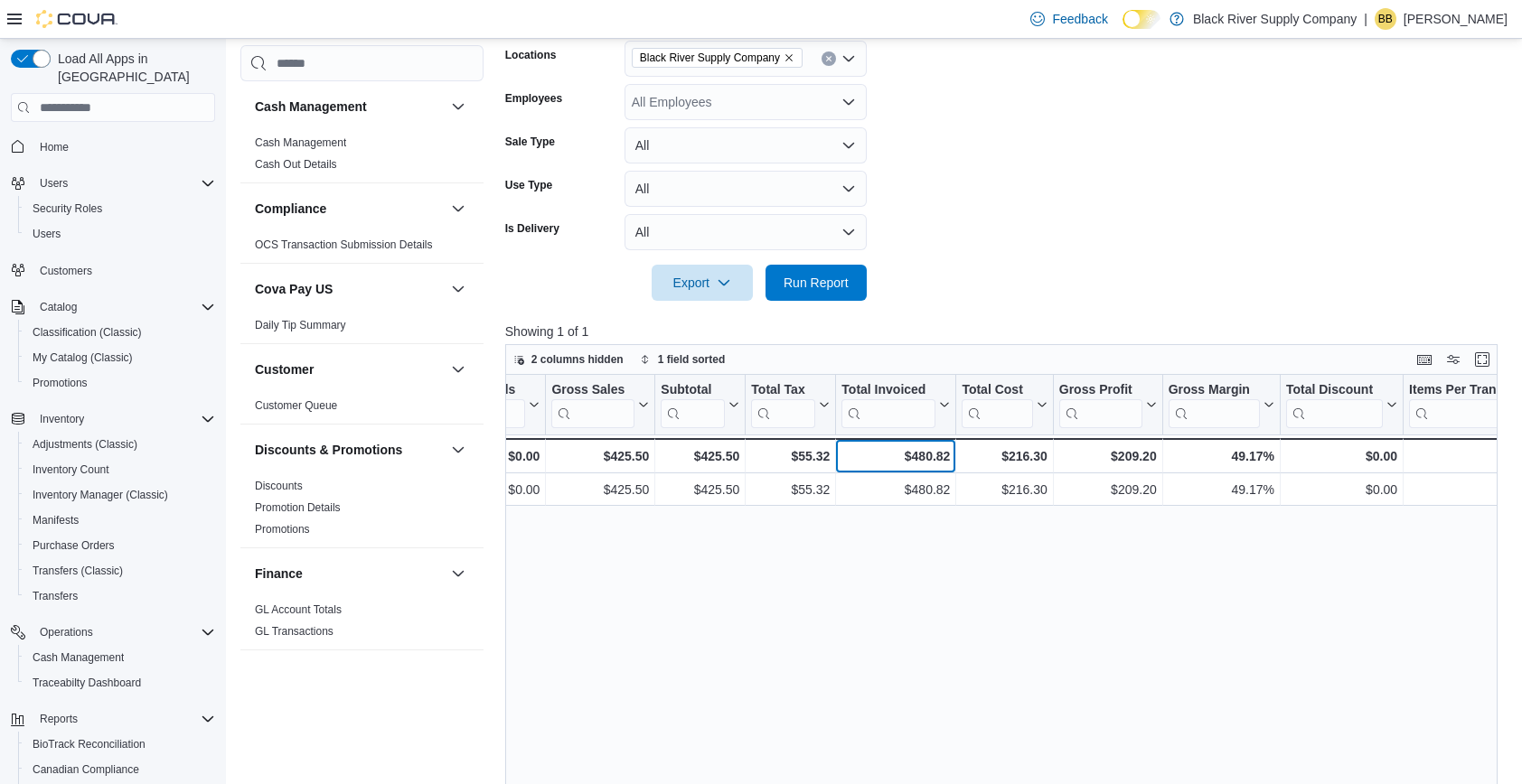
click at [924, 458] on div "$480.82" at bounding box center [896, 456] width 109 height 22
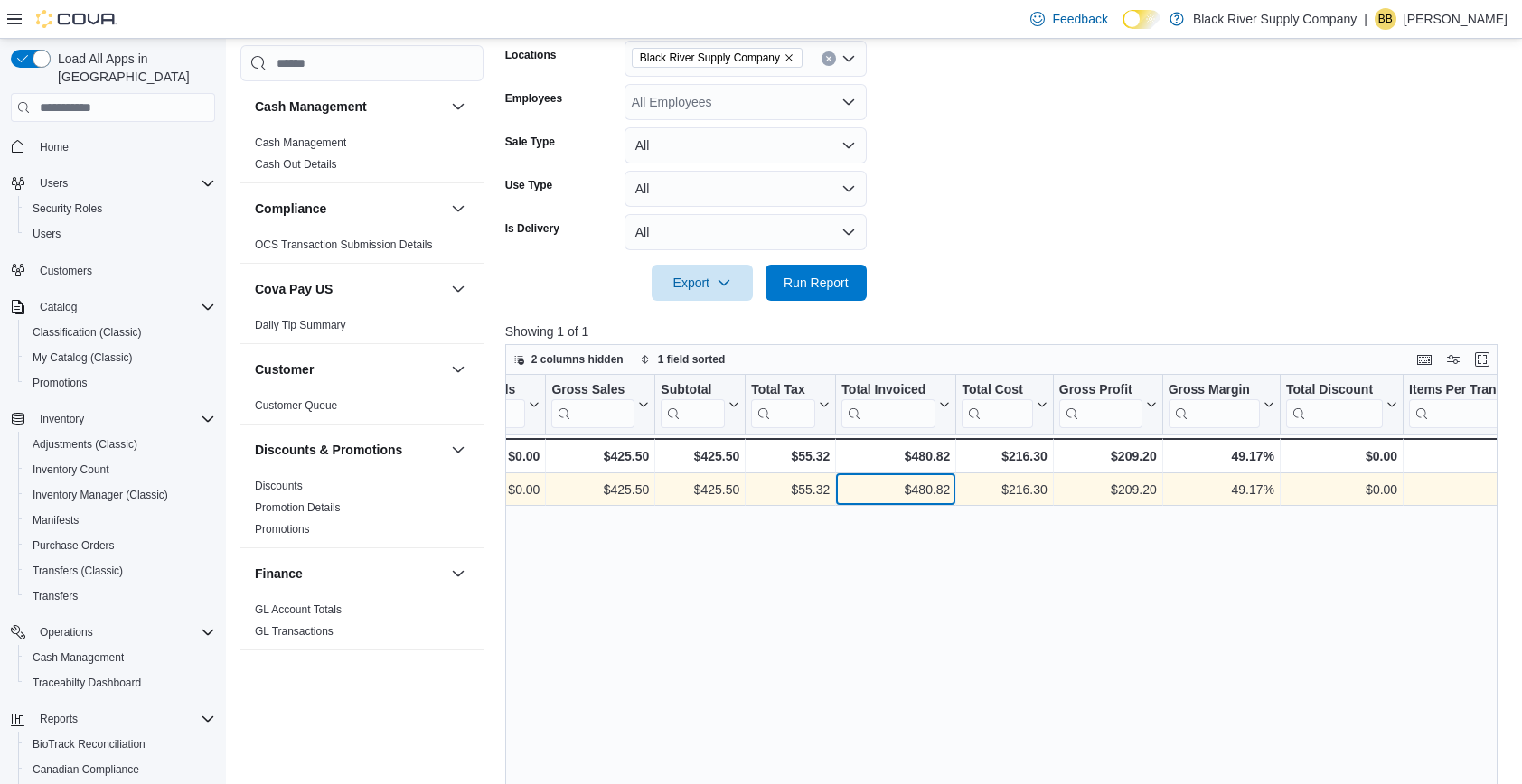
click at [924, 488] on div "$480.82" at bounding box center [896, 491] width 109 height 22
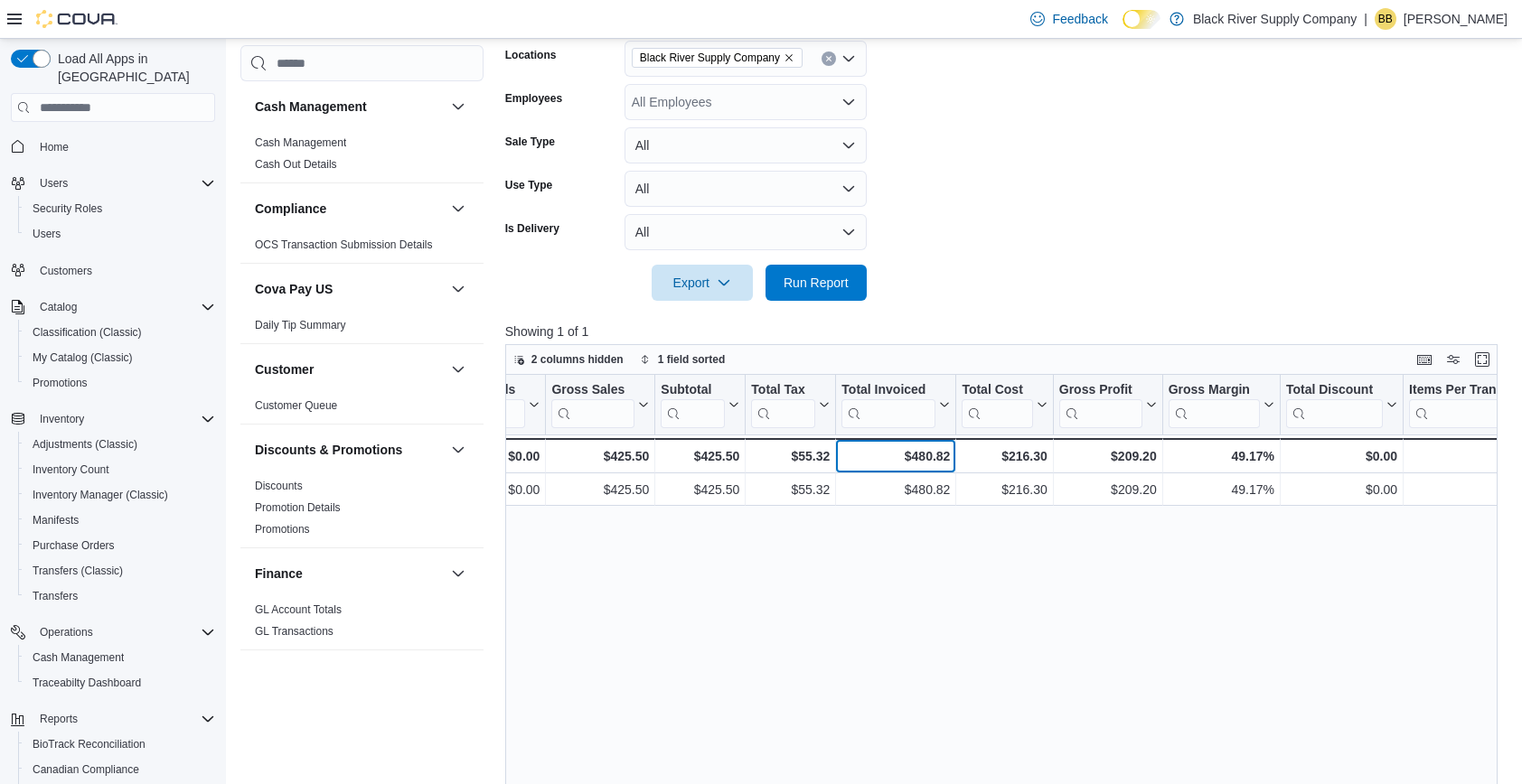
click at [924, 462] on div "$480.82" at bounding box center [896, 456] width 109 height 22
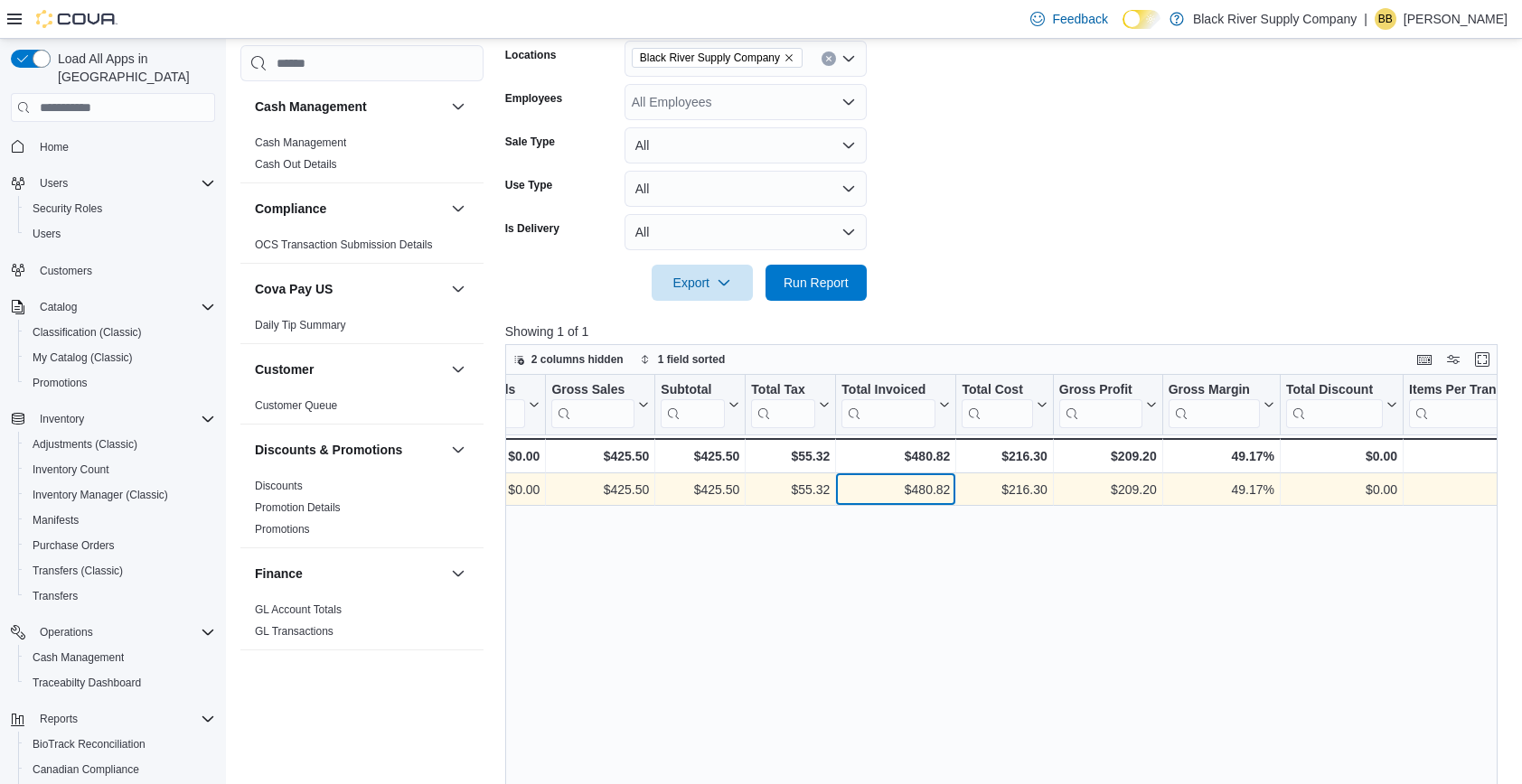
click at [924, 487] on div "$480.82" at bounding box center [896, 491] width 109 height 22
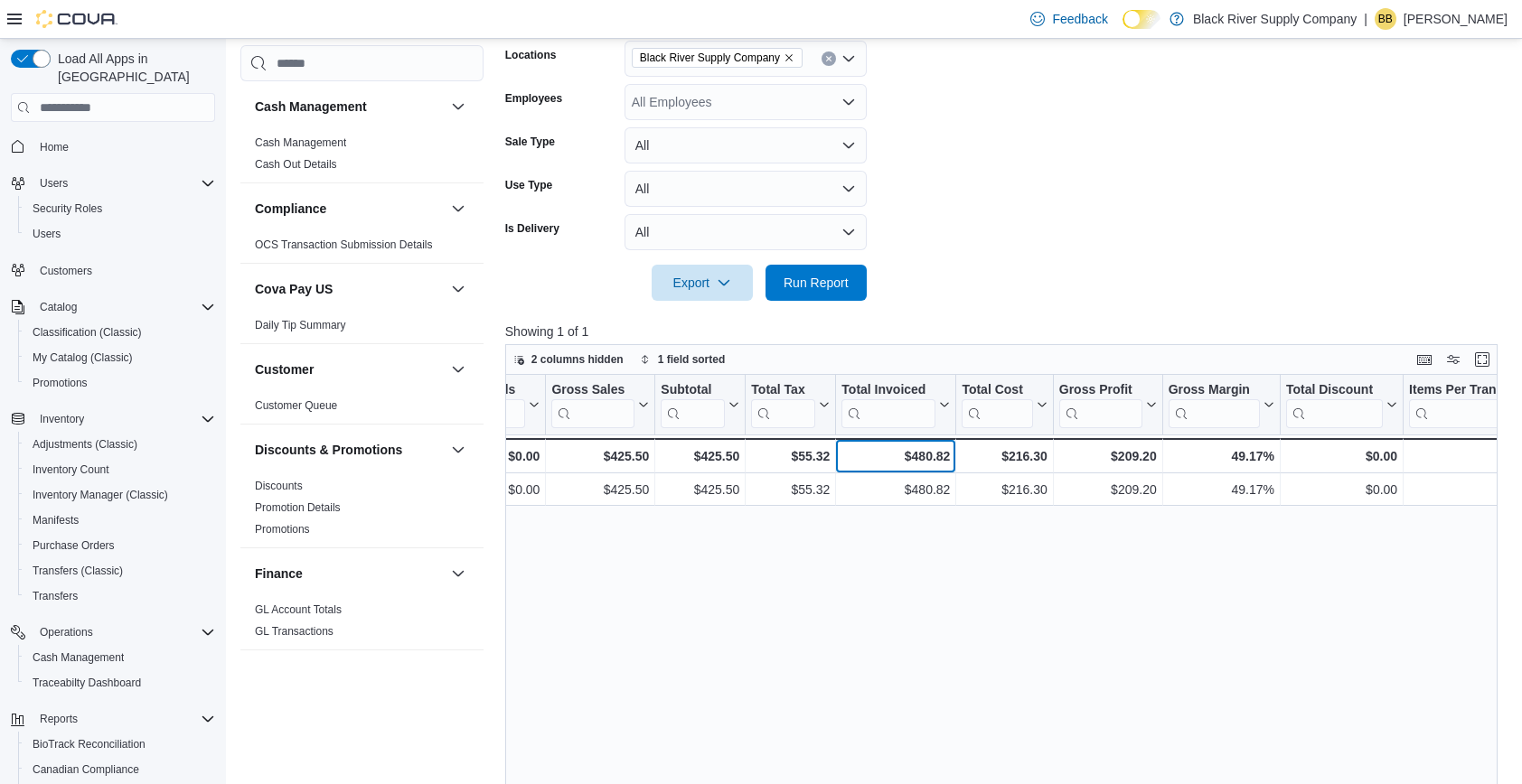
click at [924, 458] on div "$480.82" at bounding box center [896, 456] width 109 height 22
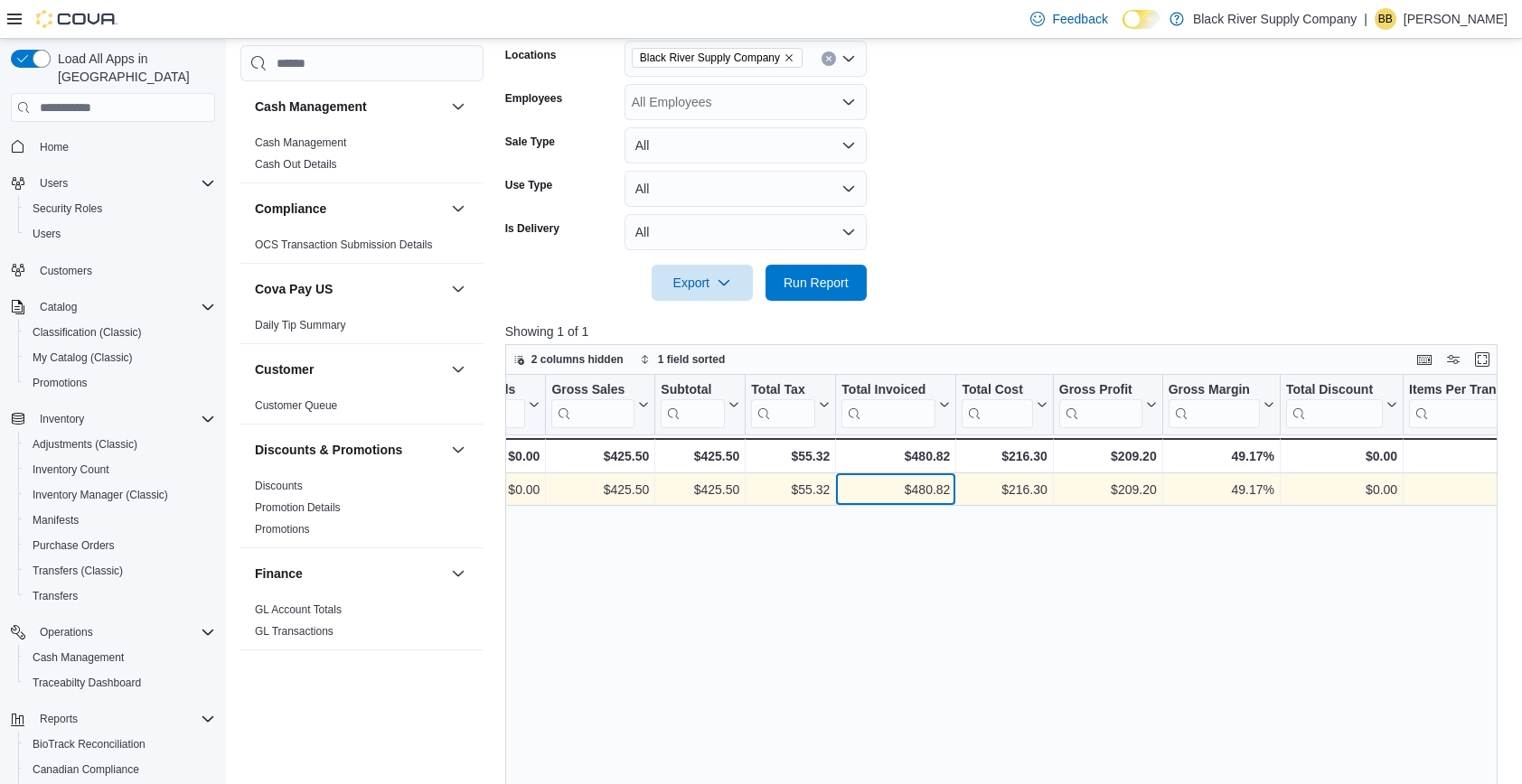
click at [923, 482] on div "$480.82" at bounding box center [896, 491] width 109 height 22
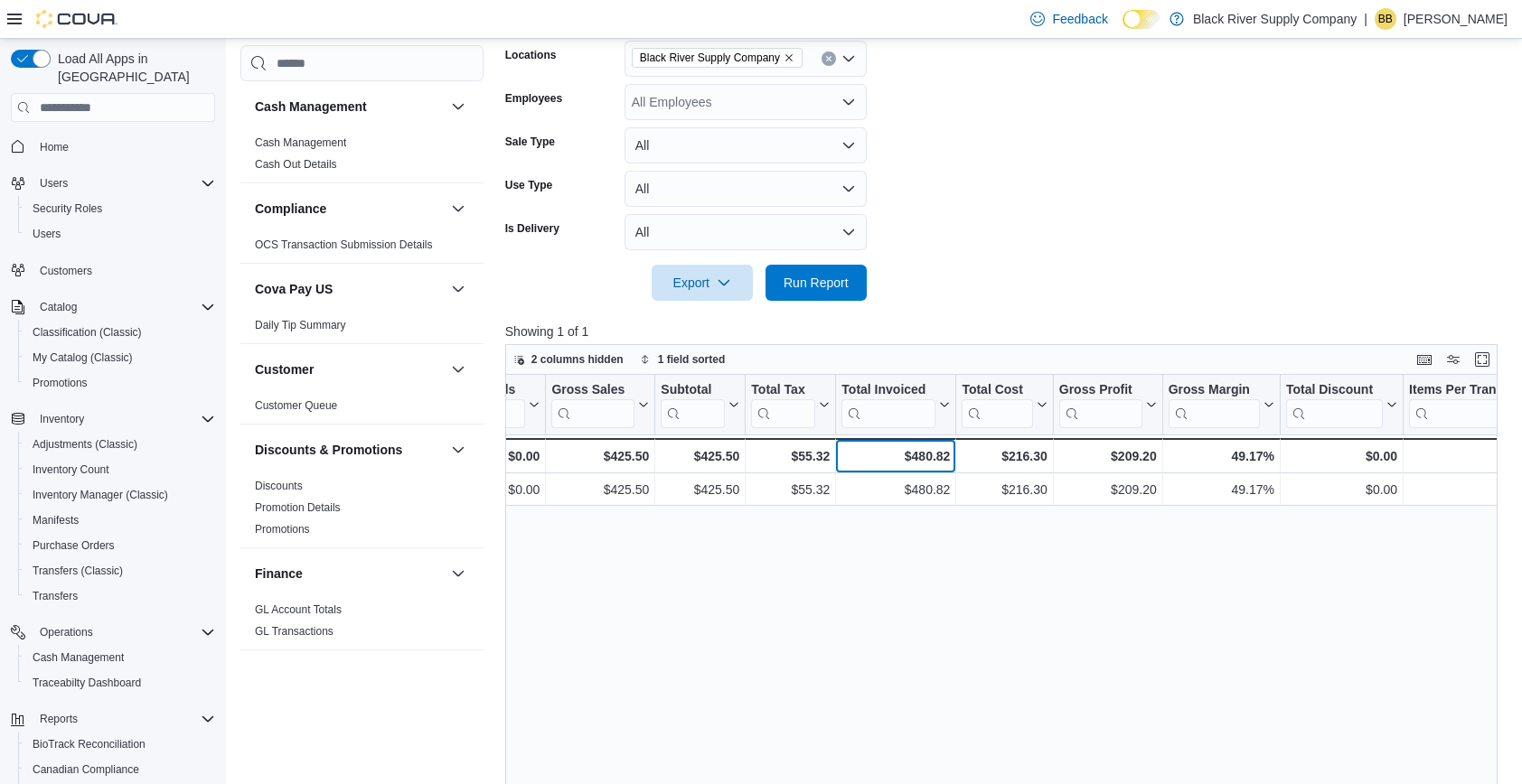
click at [923, 459] on div "$480.82" at bounding box center [896, 456] width 109 height 22
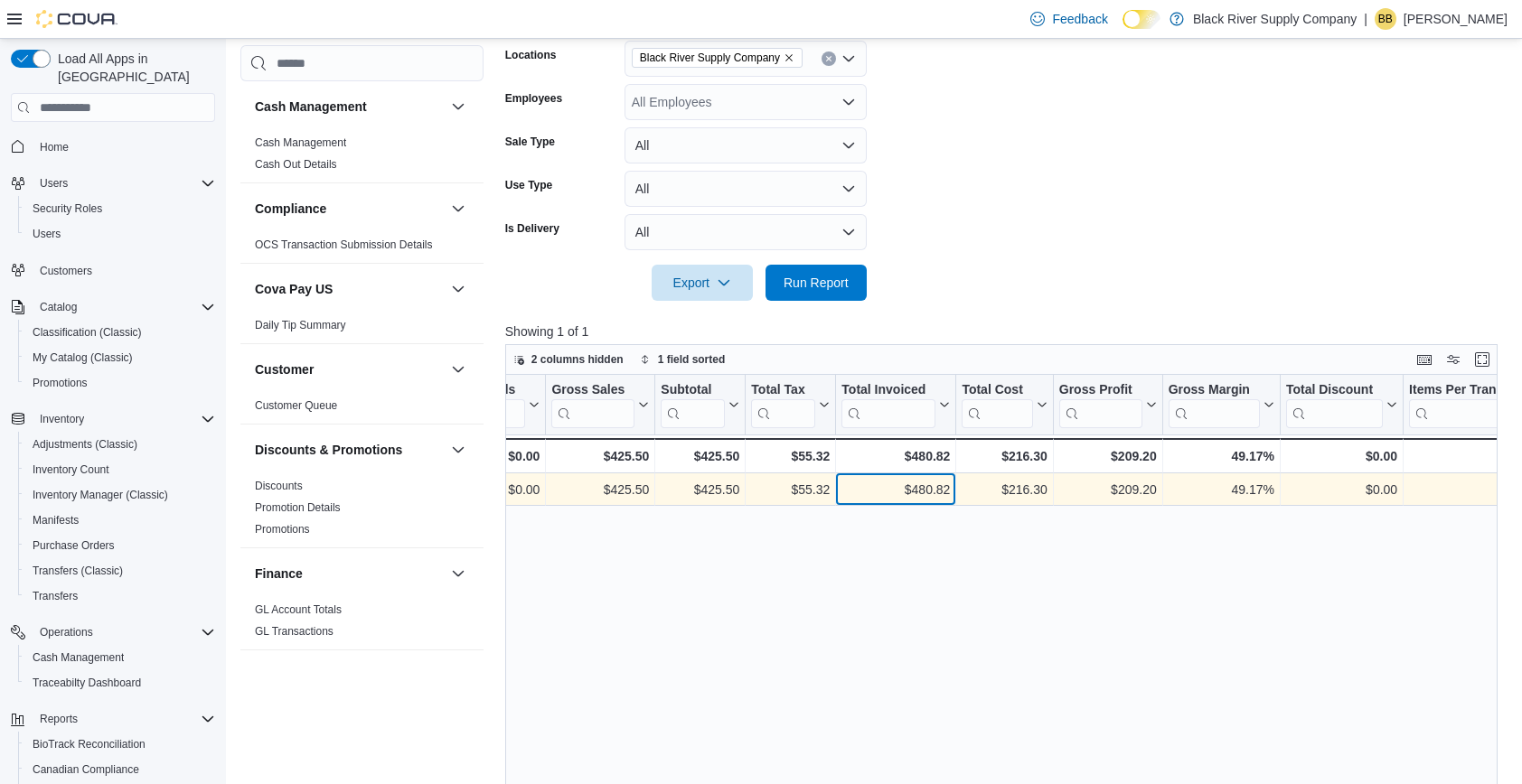
click at [922, 490] on div "$480.82" at bounding box center [896, 491] width 109 height 22
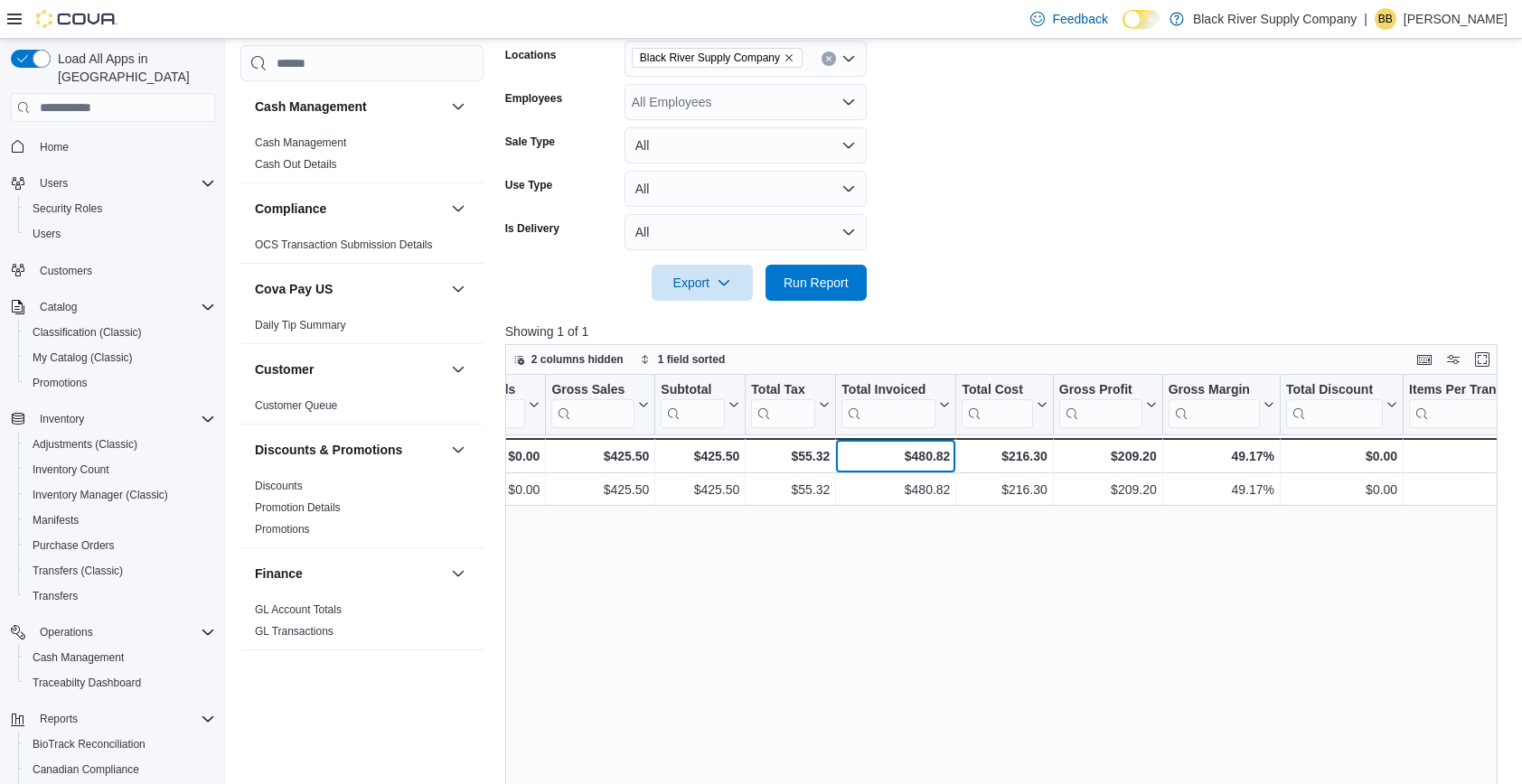
click at [922, 460] on div "$480.82" at bounding box center [896, 456] width 109 height 22
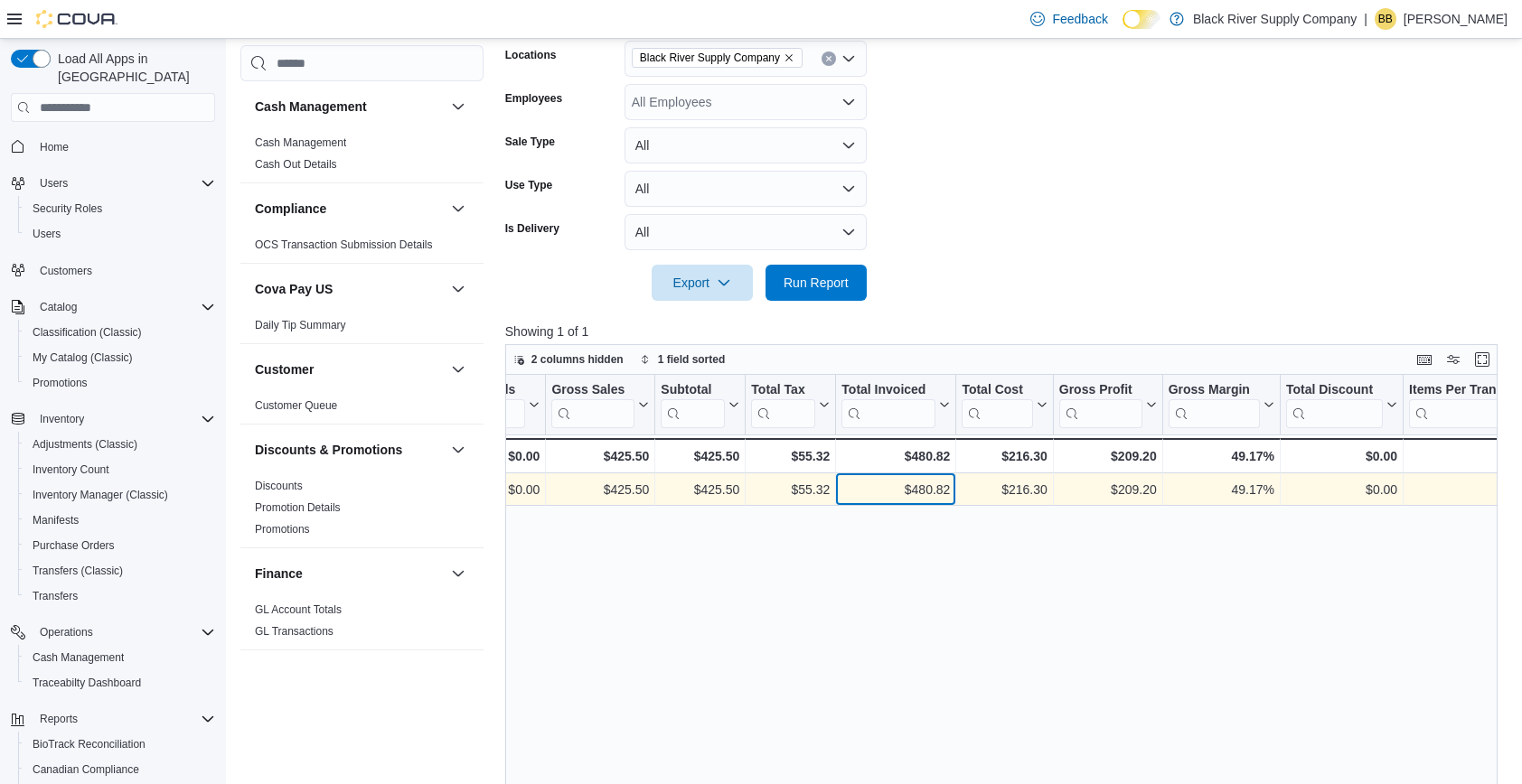
click at [921, 484] on div "$480.82" at bounding box center [896, 491] width 109 height 22
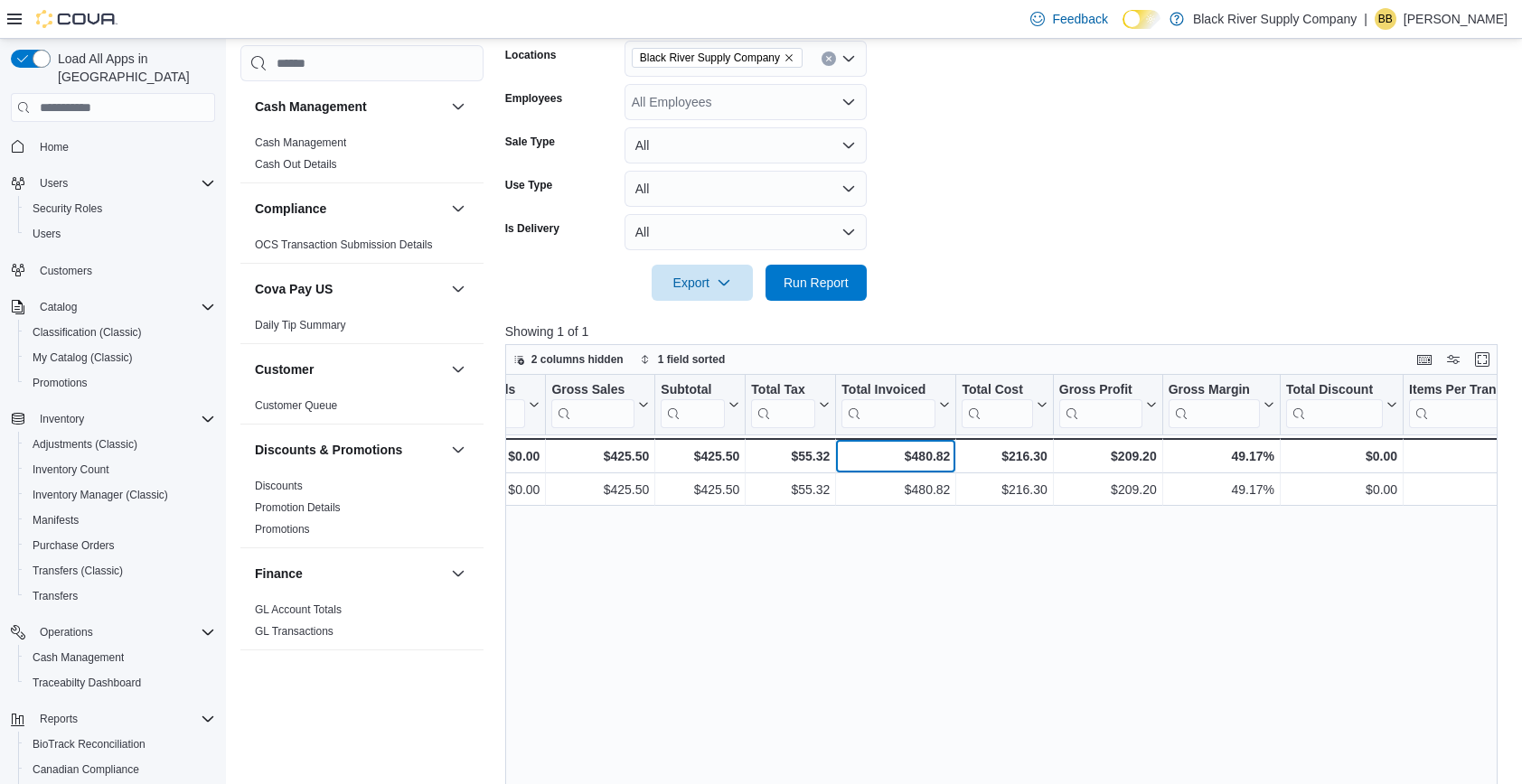
click at [921, 459] on div "$480.82" at bounding box center [896, 456] width 109 height 22
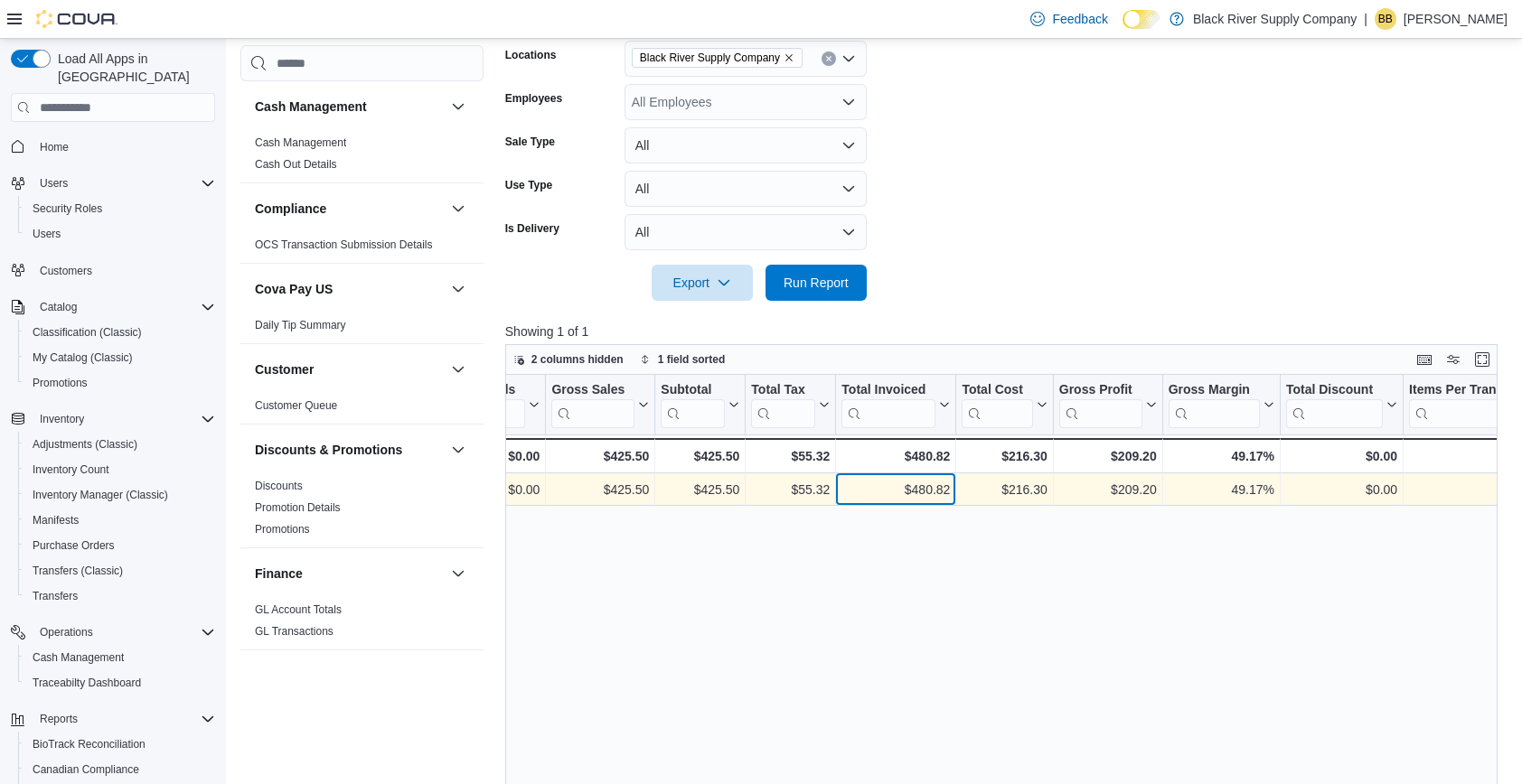
click at [920, 494] on div "$480.82" at bounding box center [896, 491] width 109 height 22
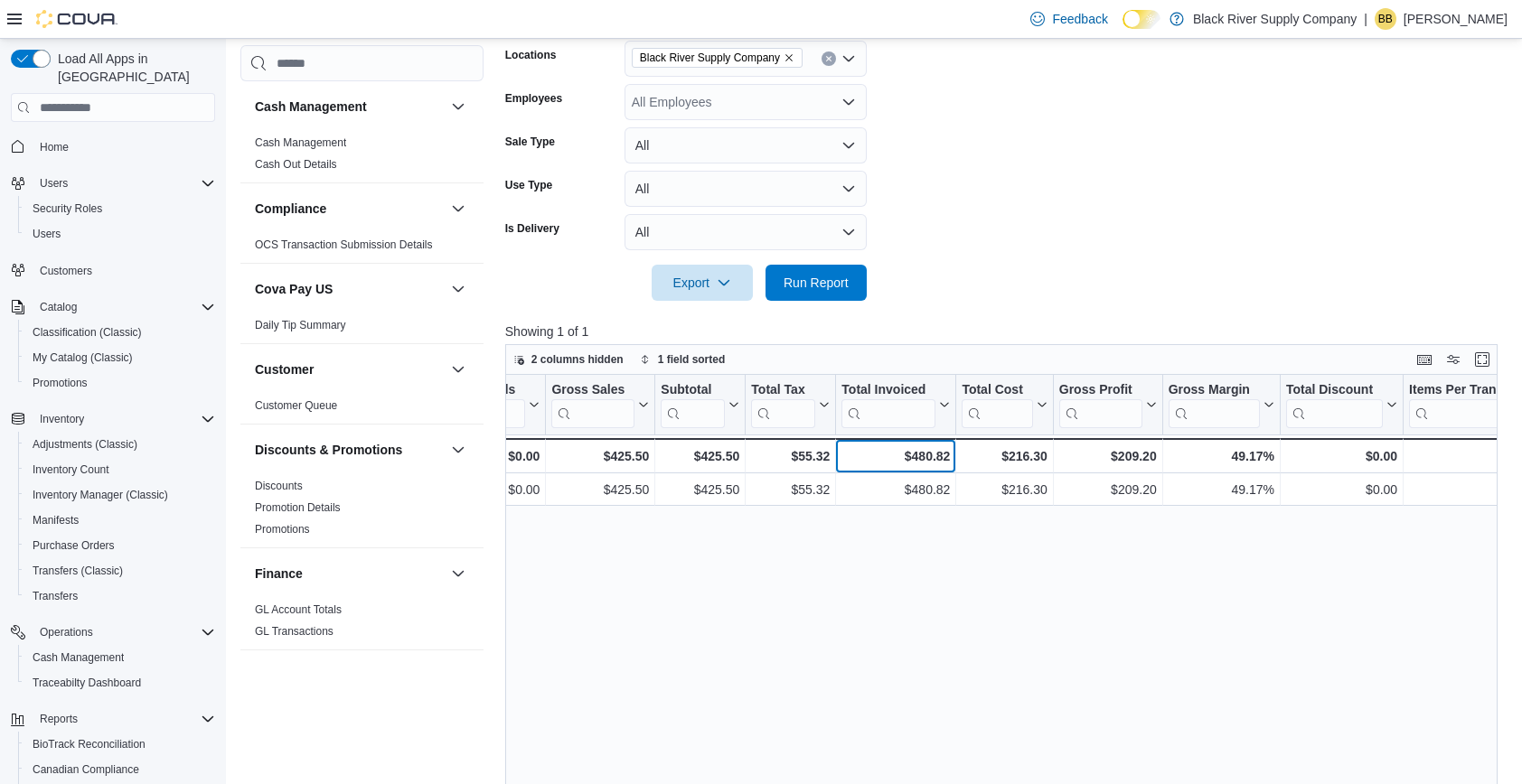
click at [920, 452] on div "$480.82" at bounding box center [896, 456] width 109 height 22
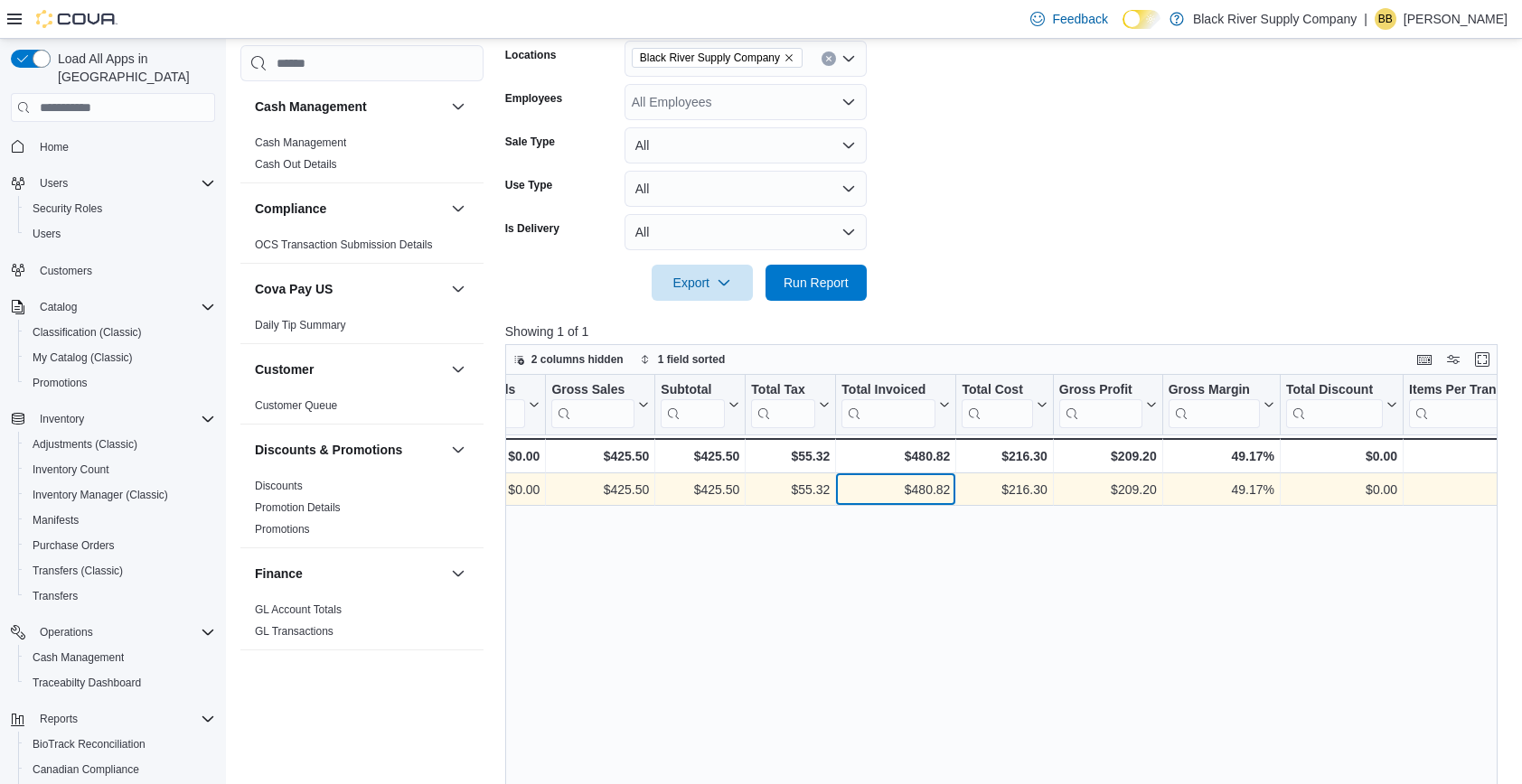
click at [920, 485] on div "$480.82" at bounding box center [896, 491] width 109 height 22
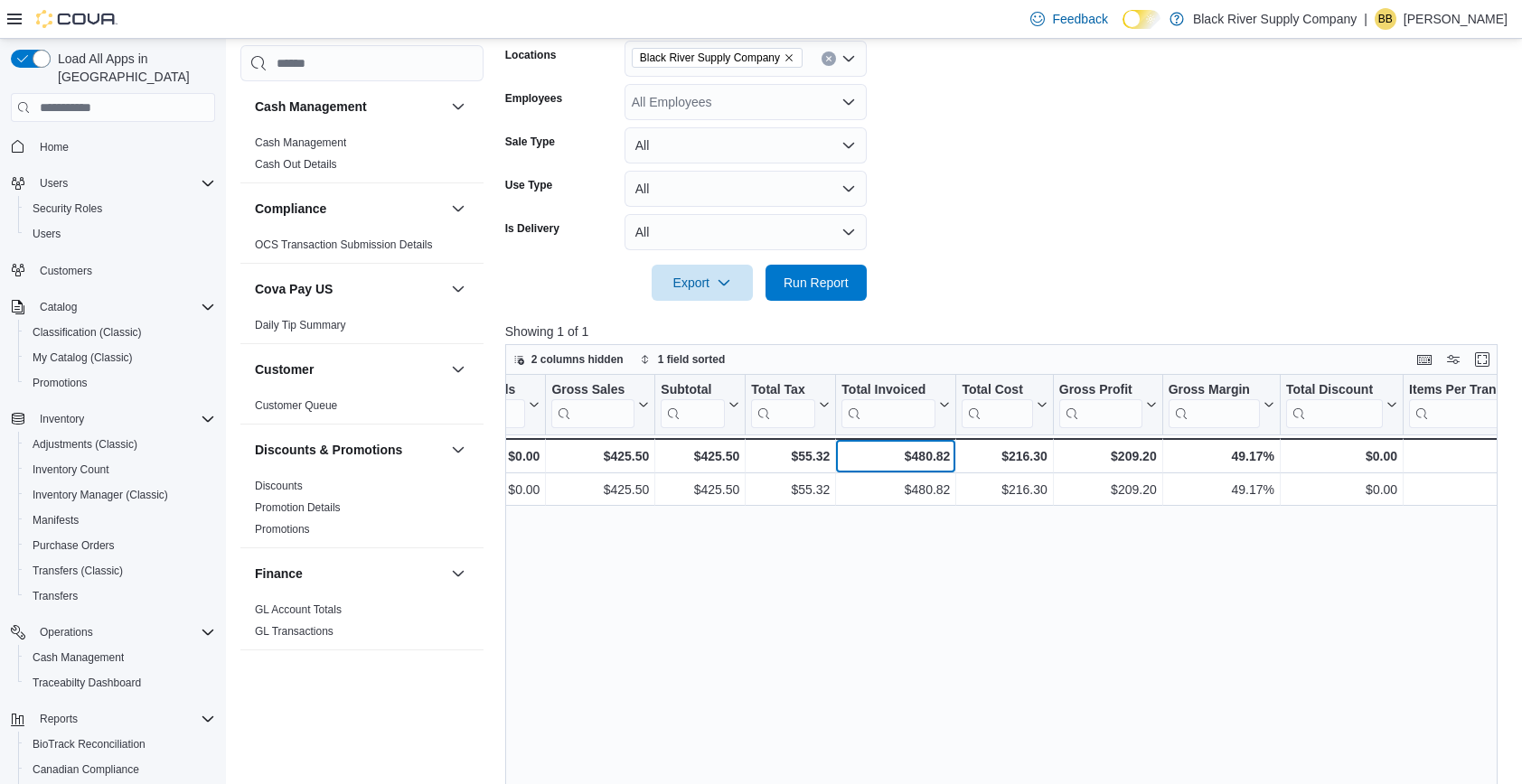
click at [920, 456] on div "$480.82" at bounding box center [896, 456] width 109 height 22
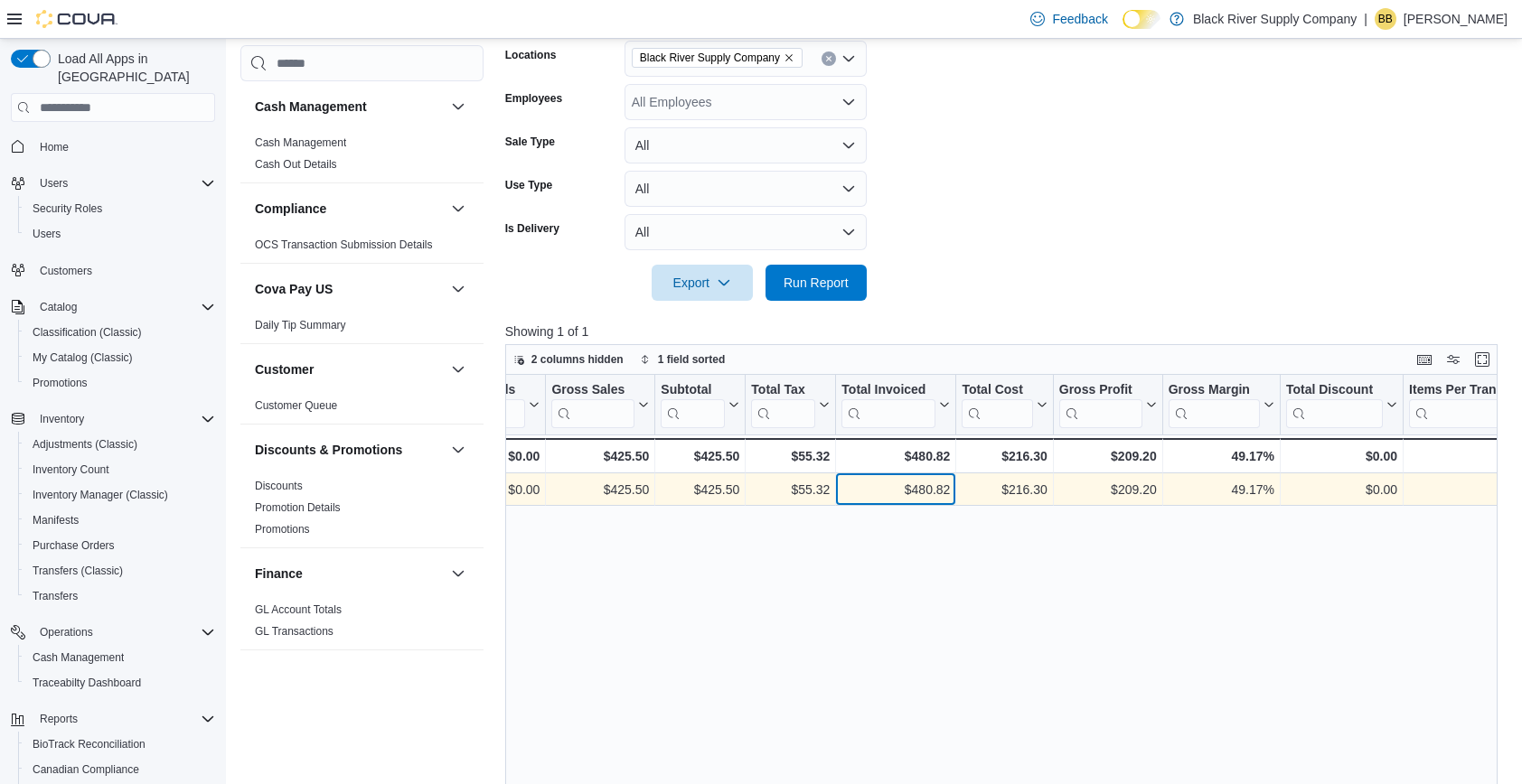
click at [920, 485] on div "$480.82" at bounding box center [896, 491] width 109 height 22
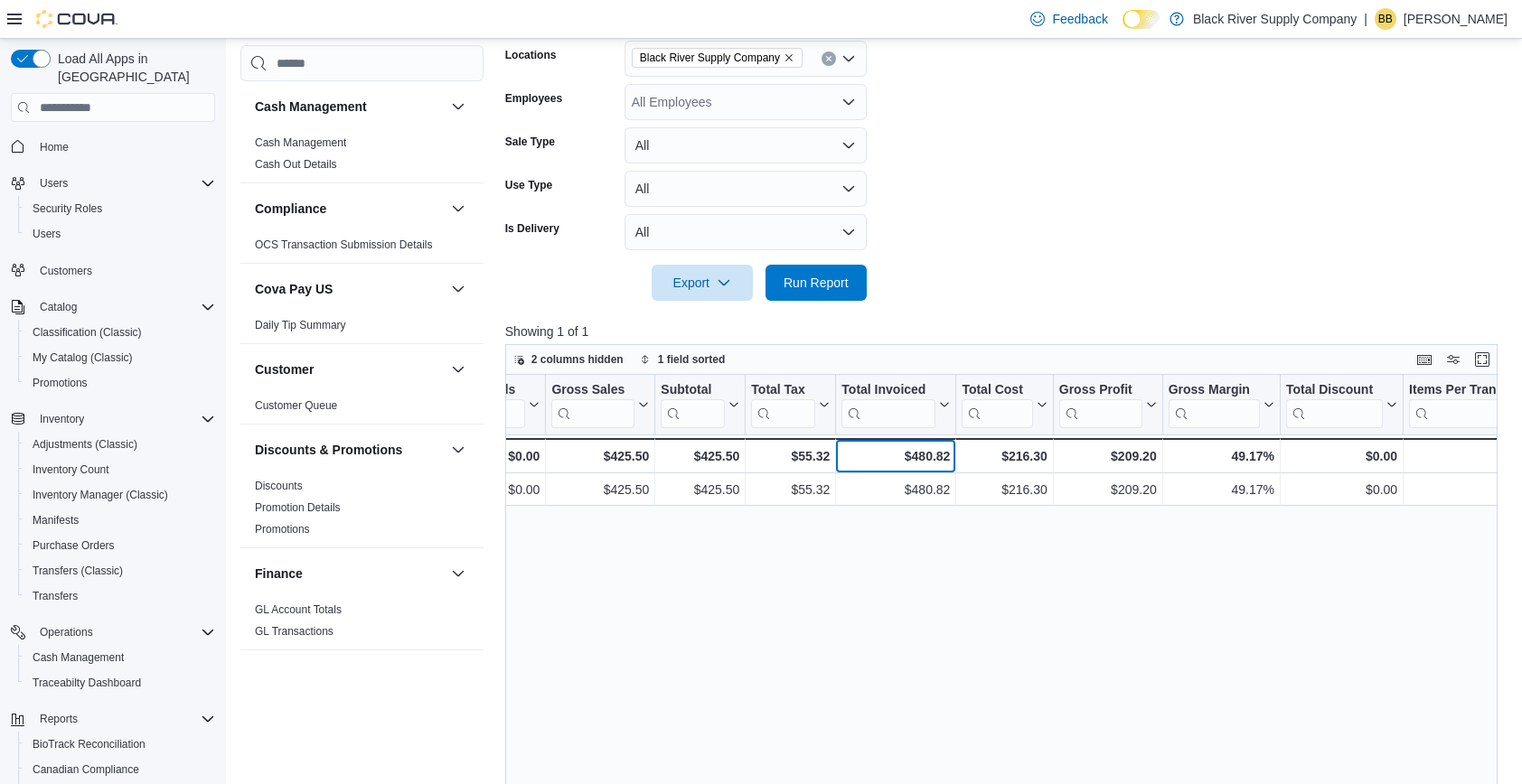
click at [920, 463] on div "$480.82" at bounding box center [896, 456] width 109 height 22
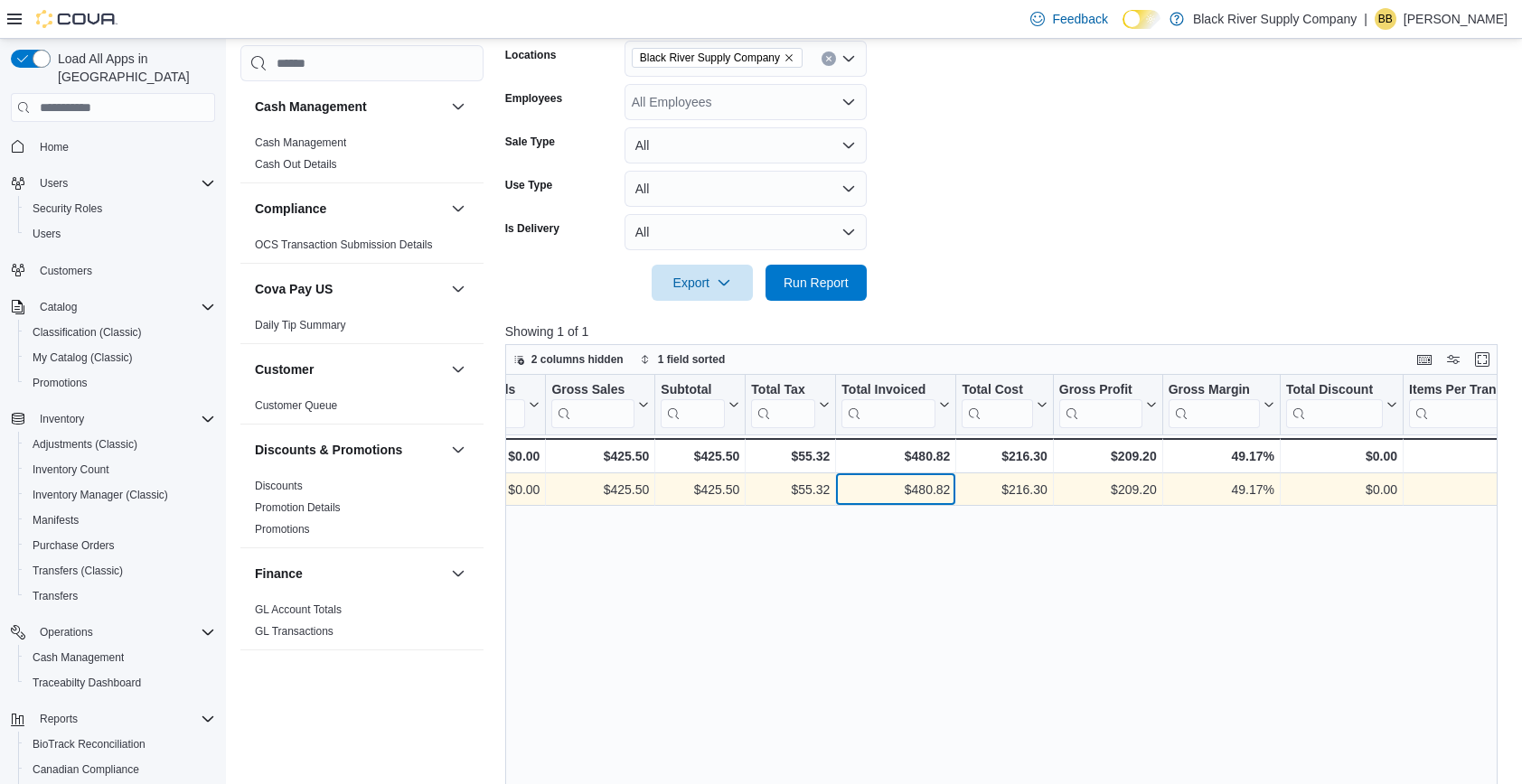
click at [920, 489] on div "$480.82" at bounding box center [896, 491] width 109 height 22
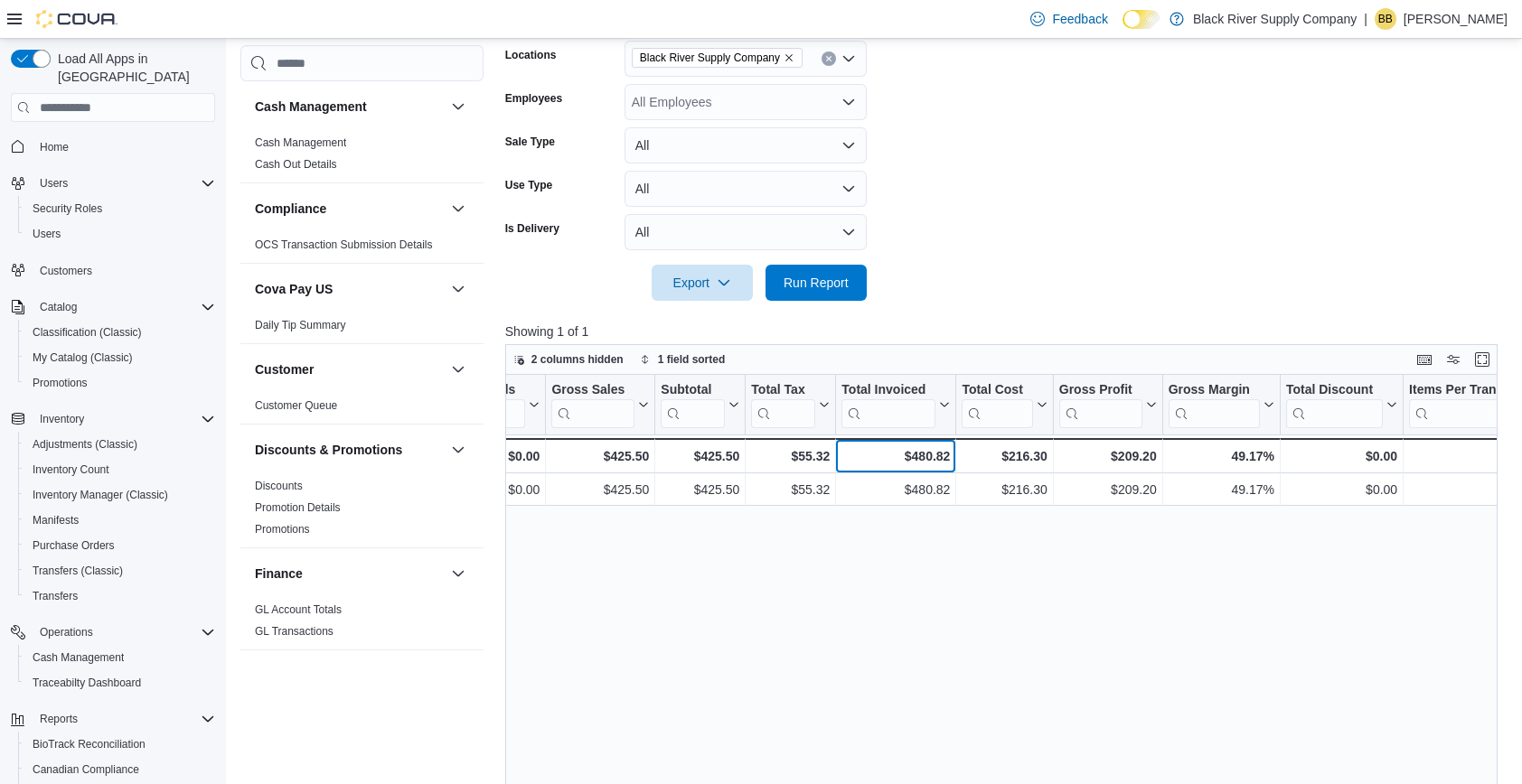
click at [919, 457] on div "$480.82" at bounding box center [896, 456] width 109 height 22
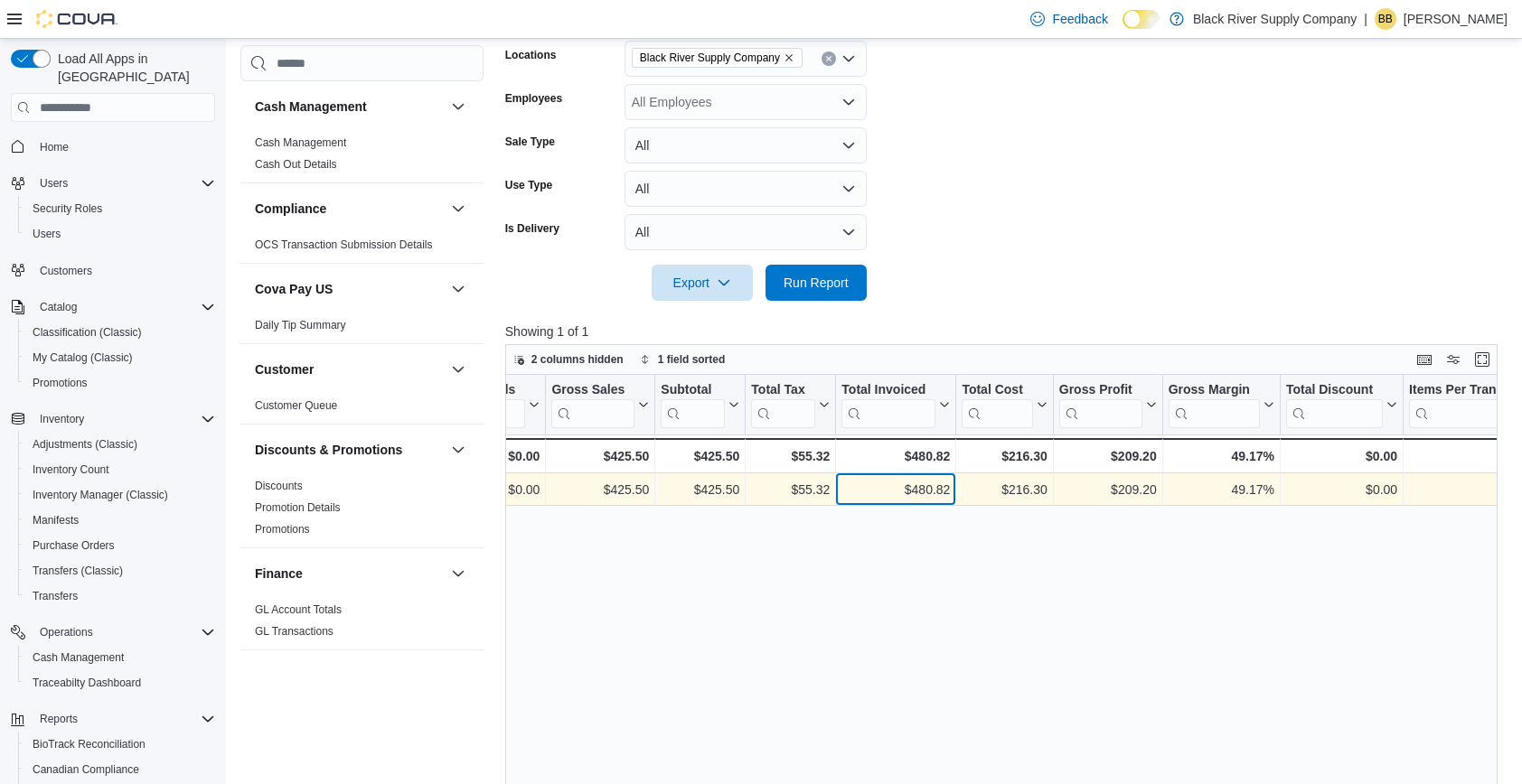
click at [919, 485] on div "$480.82" at bounding box center [896, 491] width 109 height 22
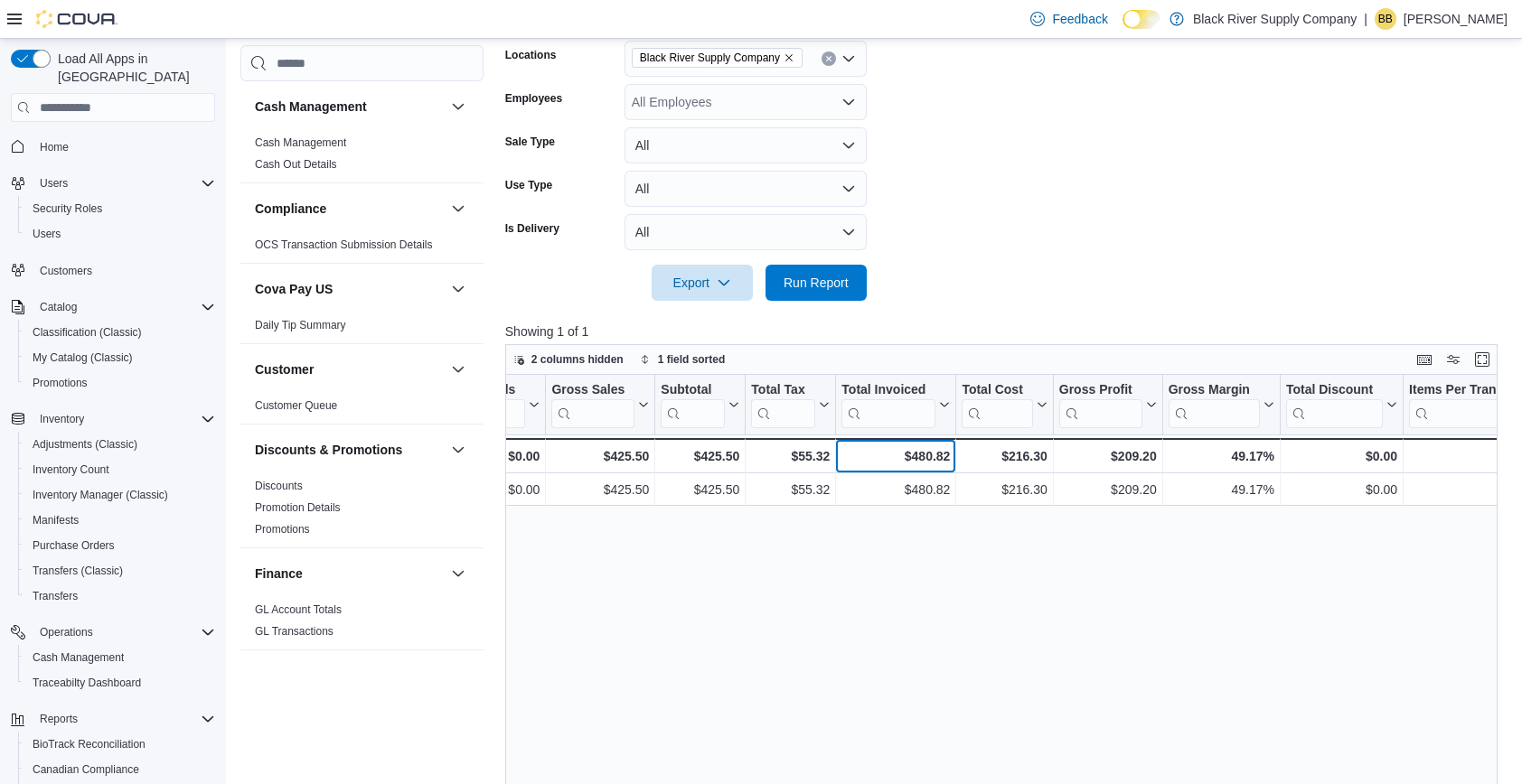
click at [919, 456] on div "$480.82" at bounding box center [896, 456] width 109 height 22
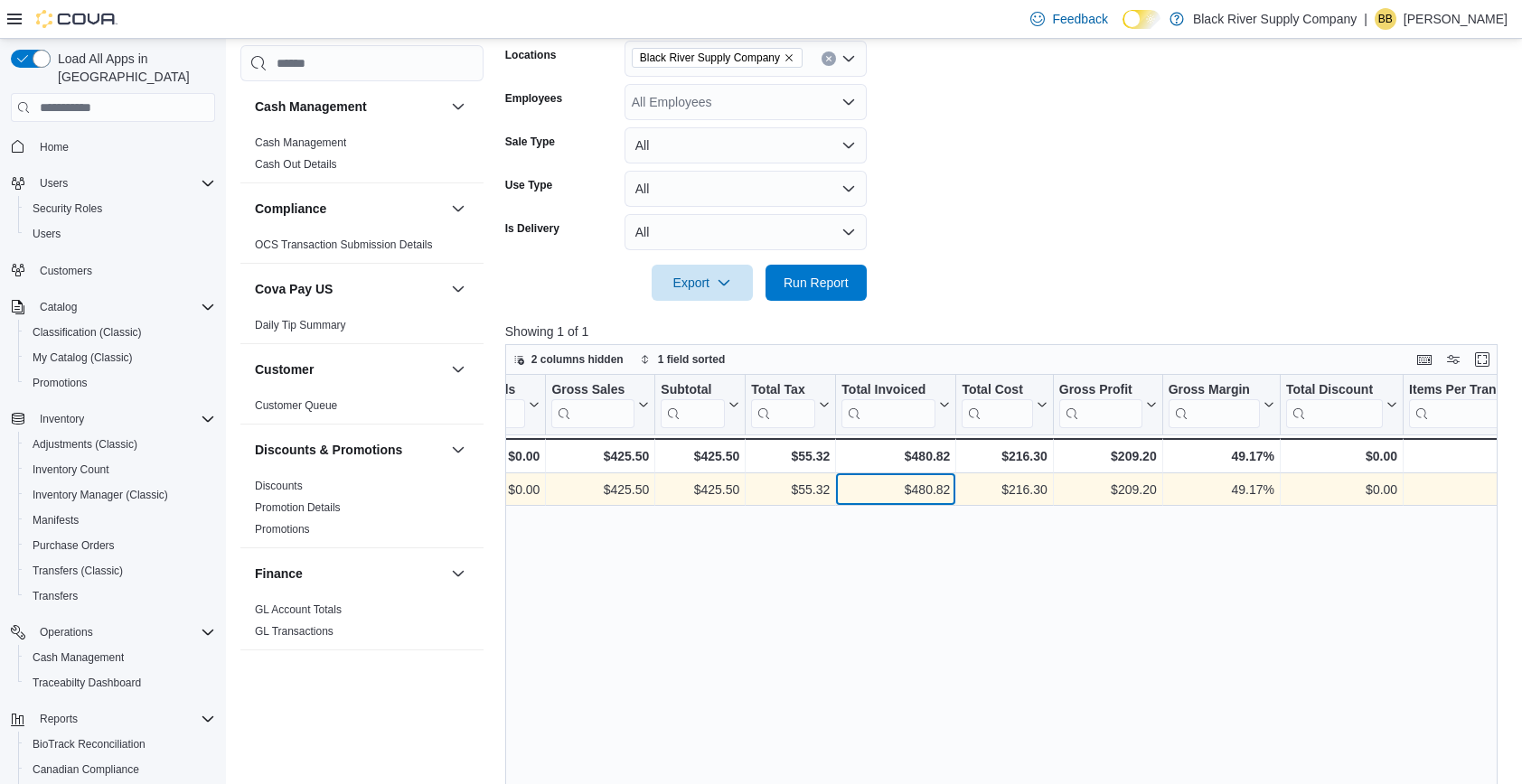
click at [918, 484] on div "$480.82" at bounding box center [896, 491] width 109 height 22
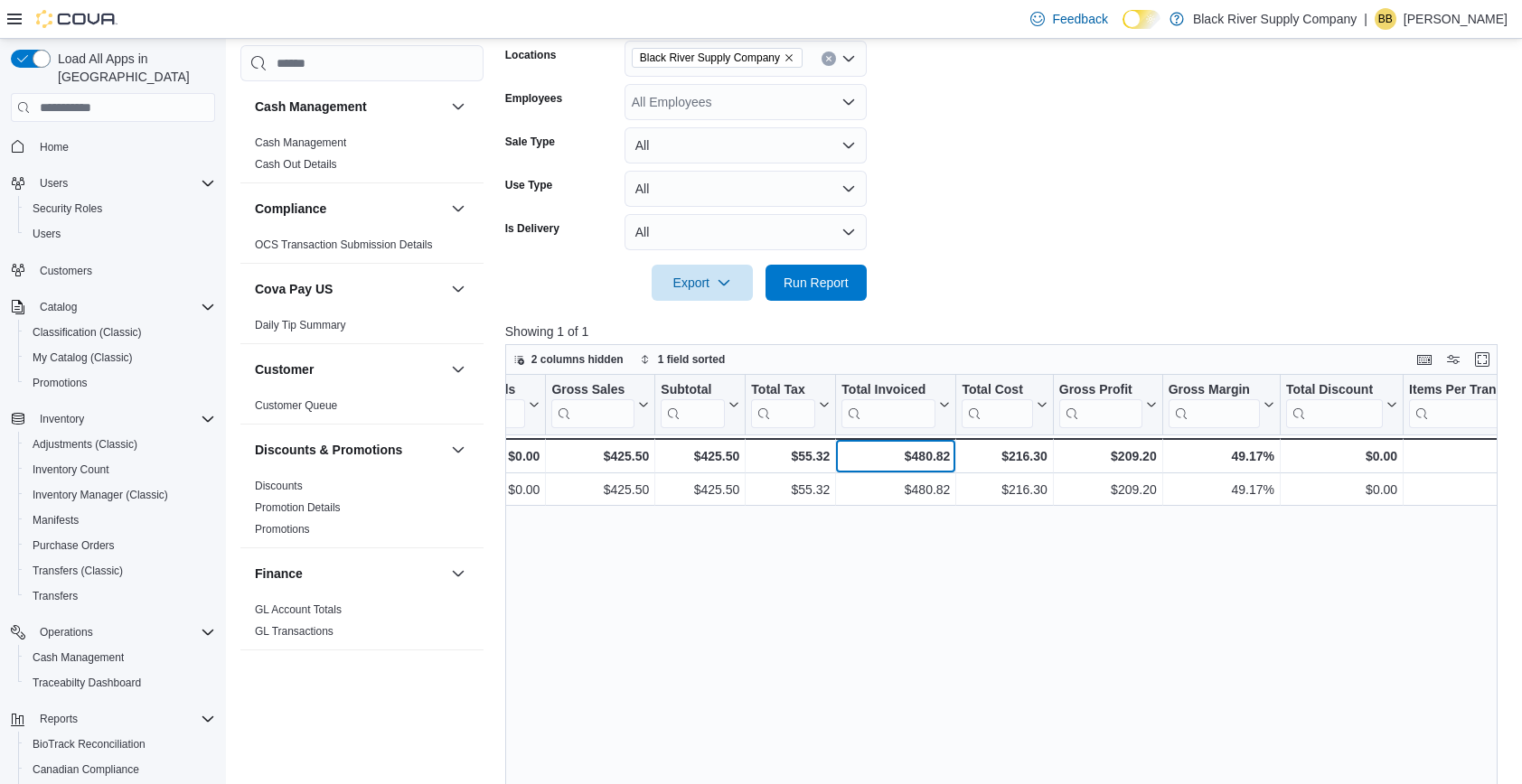
click at [918, 455] on div "$480.82" at bounding box center [896, 456] width 109 height 22
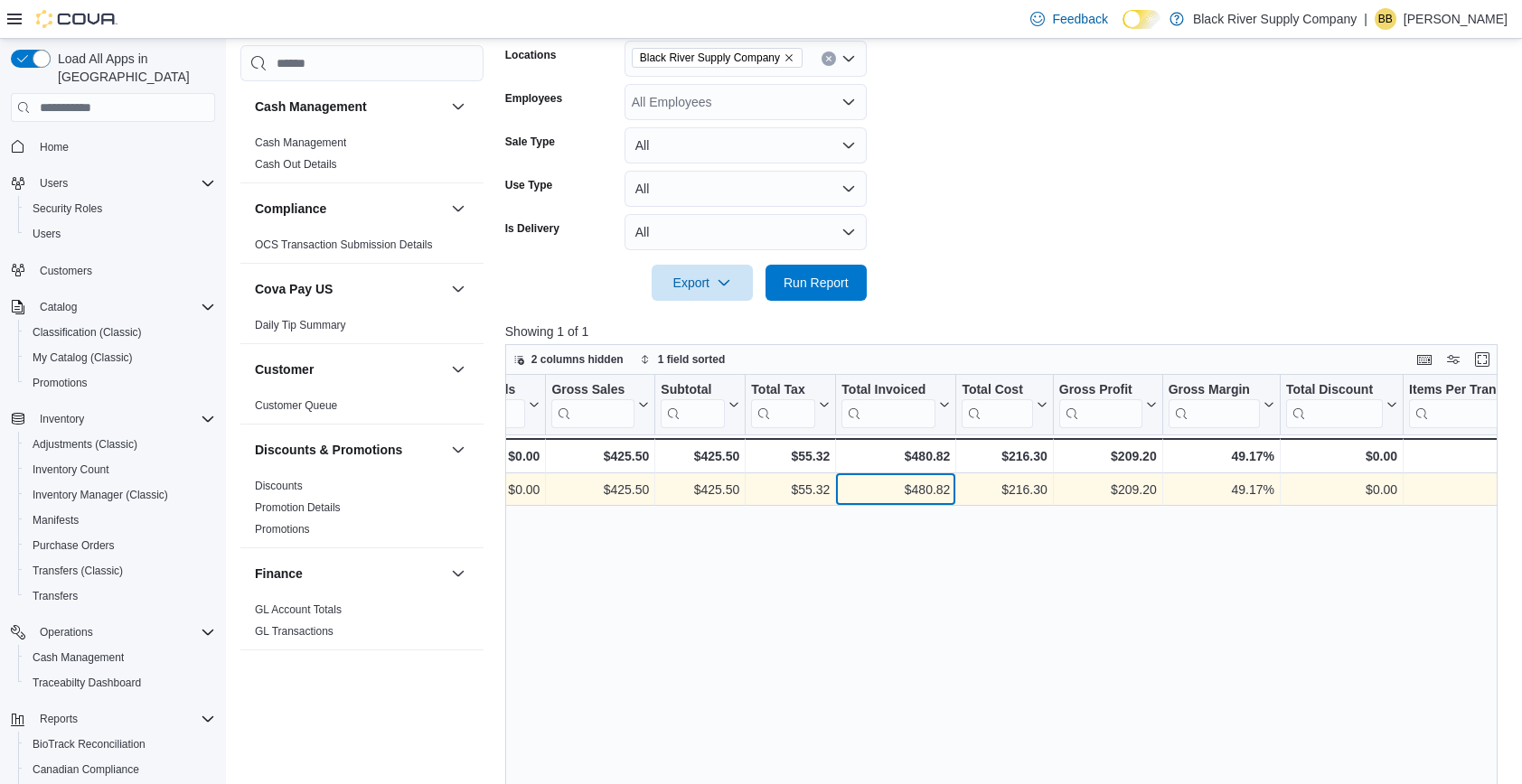
click at [918, 485] on div "$480.82" at bounding box center [896, 491] width 109 height 22
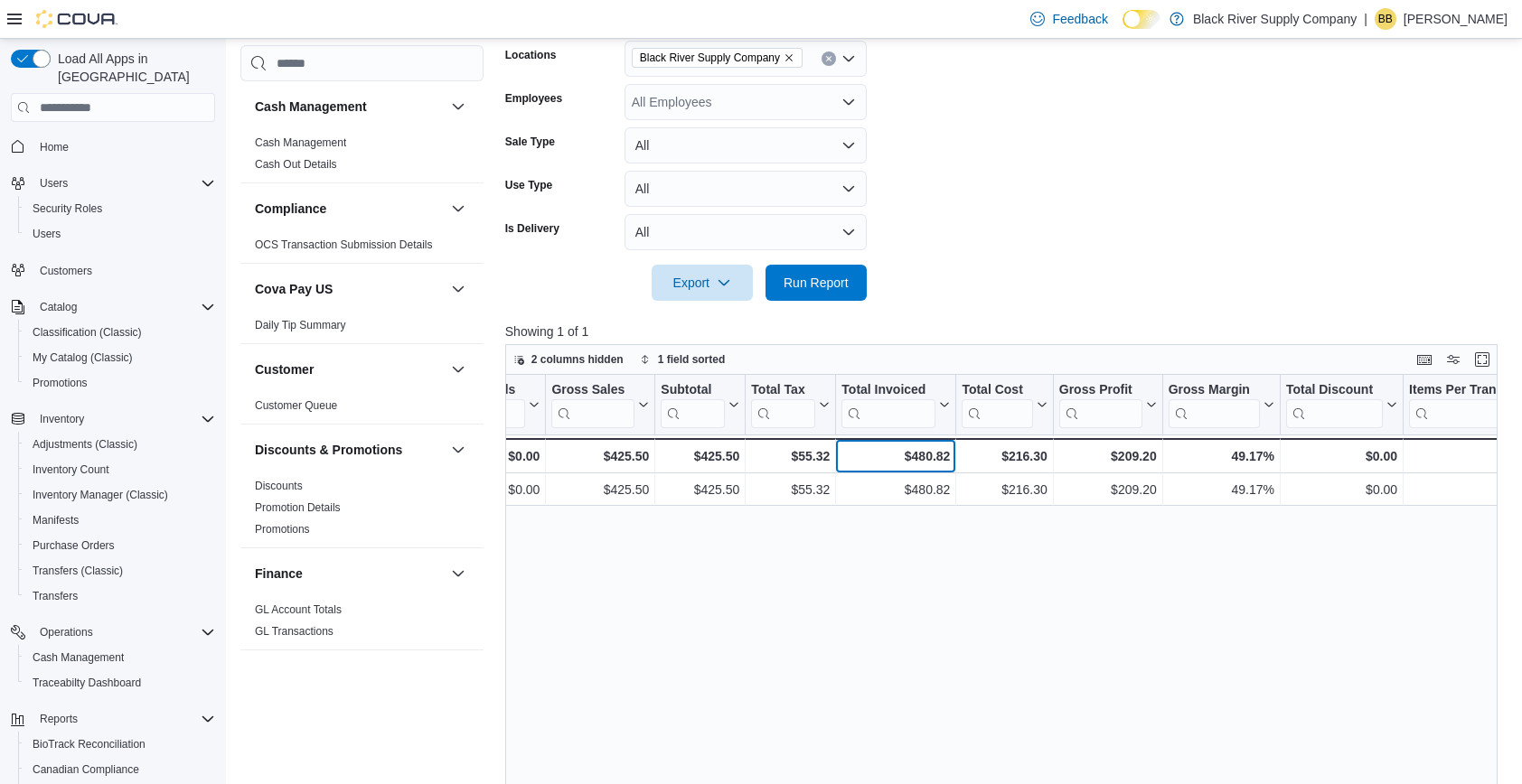
click at [918, 461] on div "$480.82" at bounding box center [896, 456] width 109 height 22
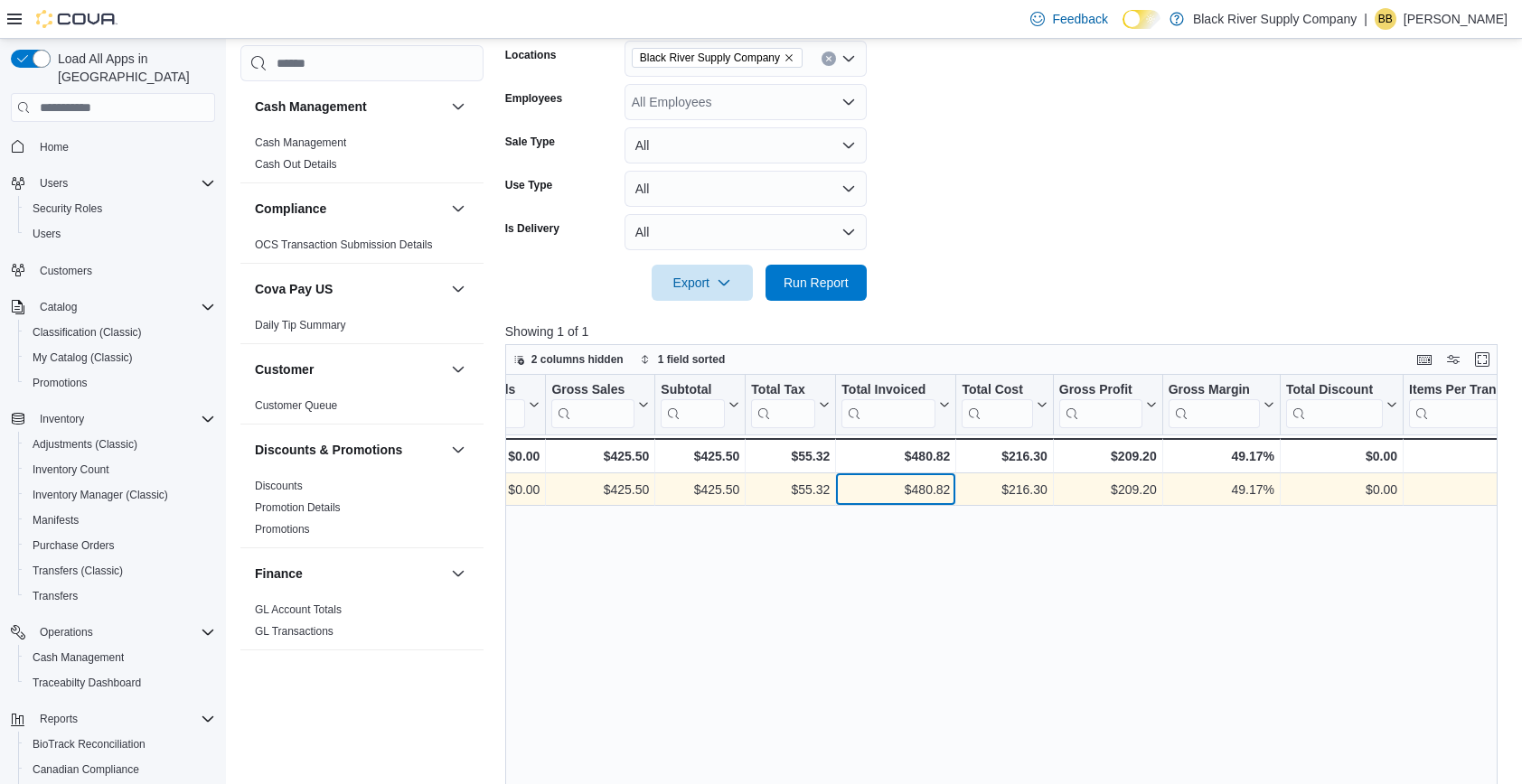
click at [918, 497] on div "$480.82" at bounding box center [896, 491] width 109 height 22
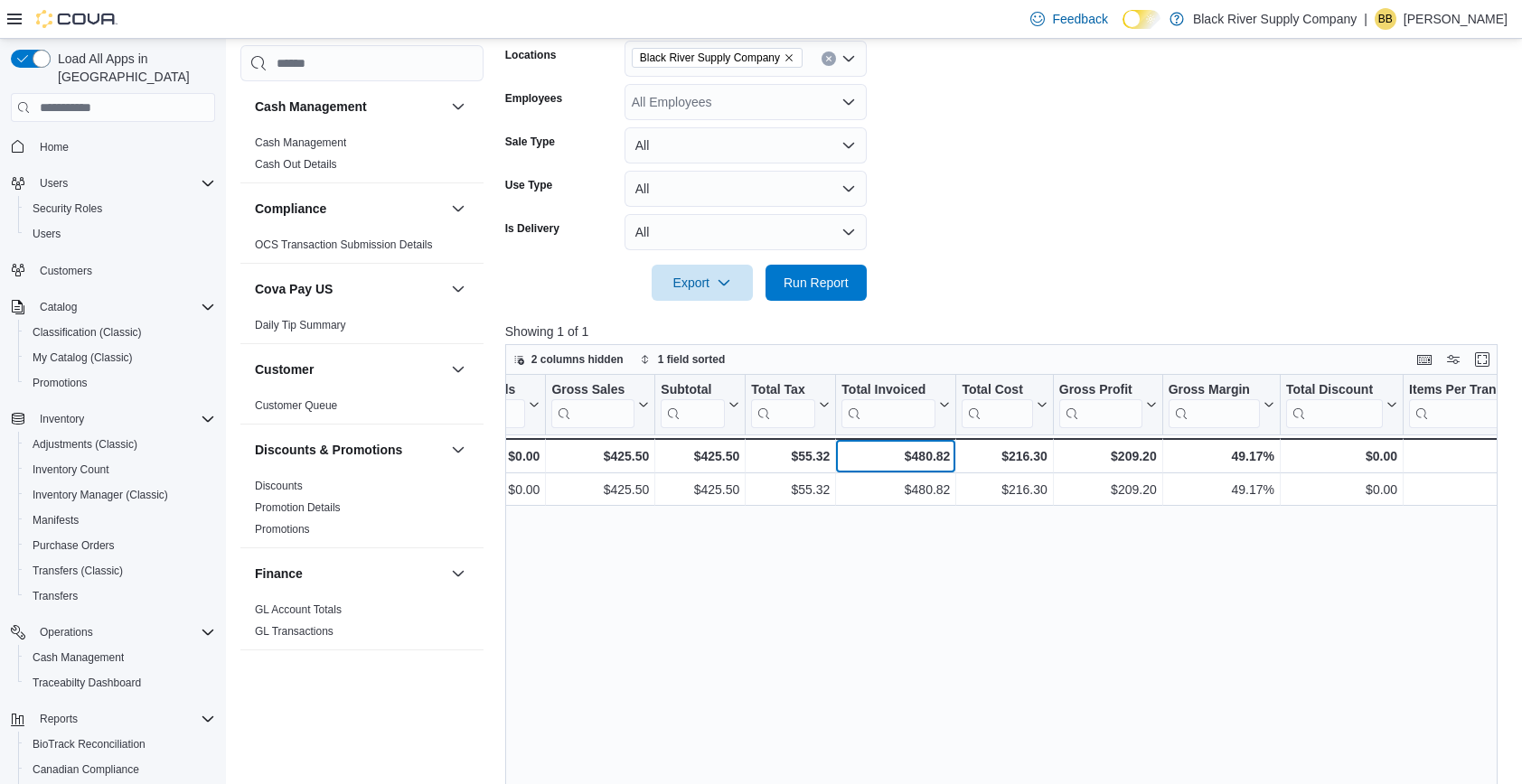
click at [916, 463] on div "$480.82" at bounding box center [896, 456] width 109 height 22
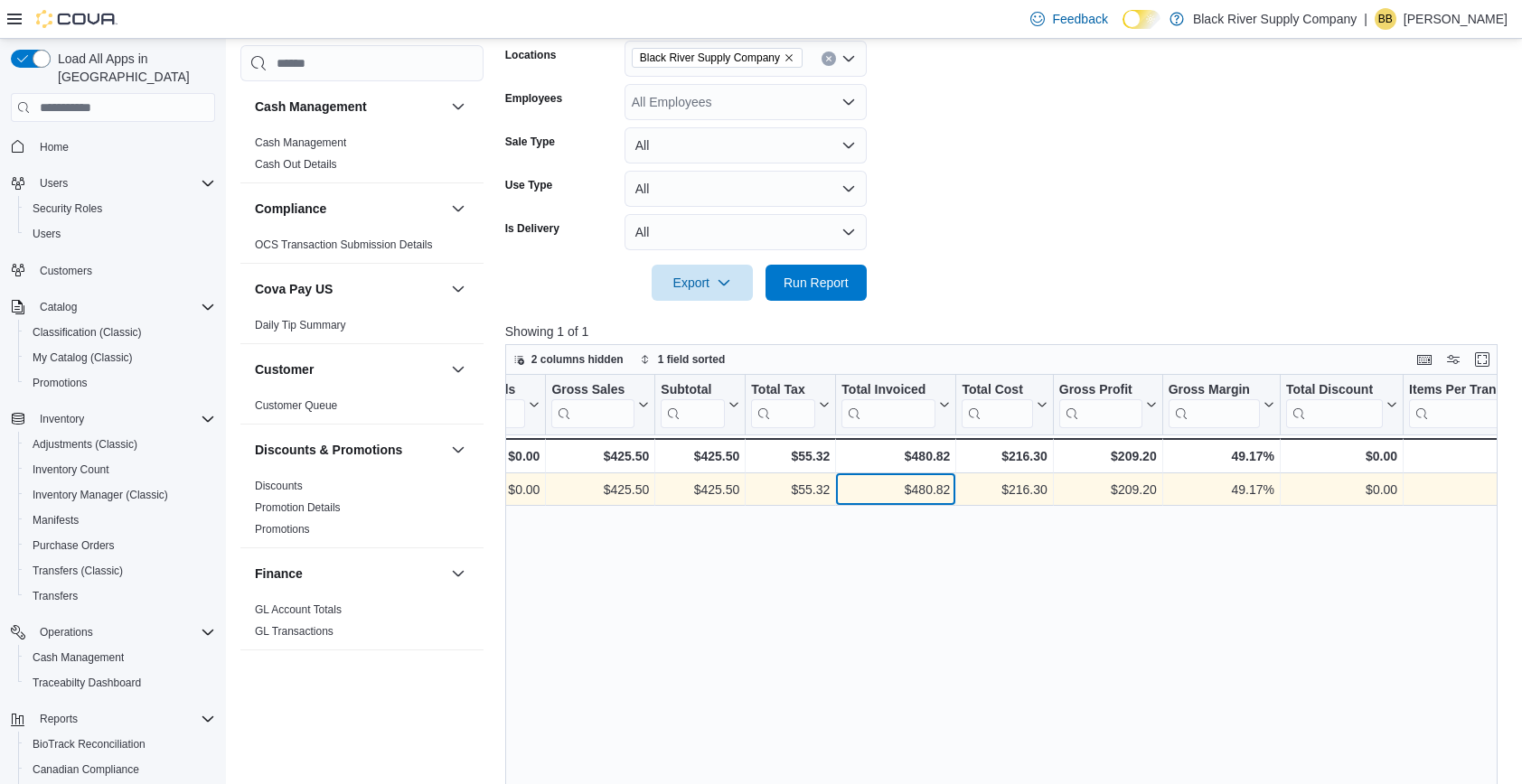
click at [914, 485] on div "$480.82" at bounding box center [896, 491] width 109 height 22
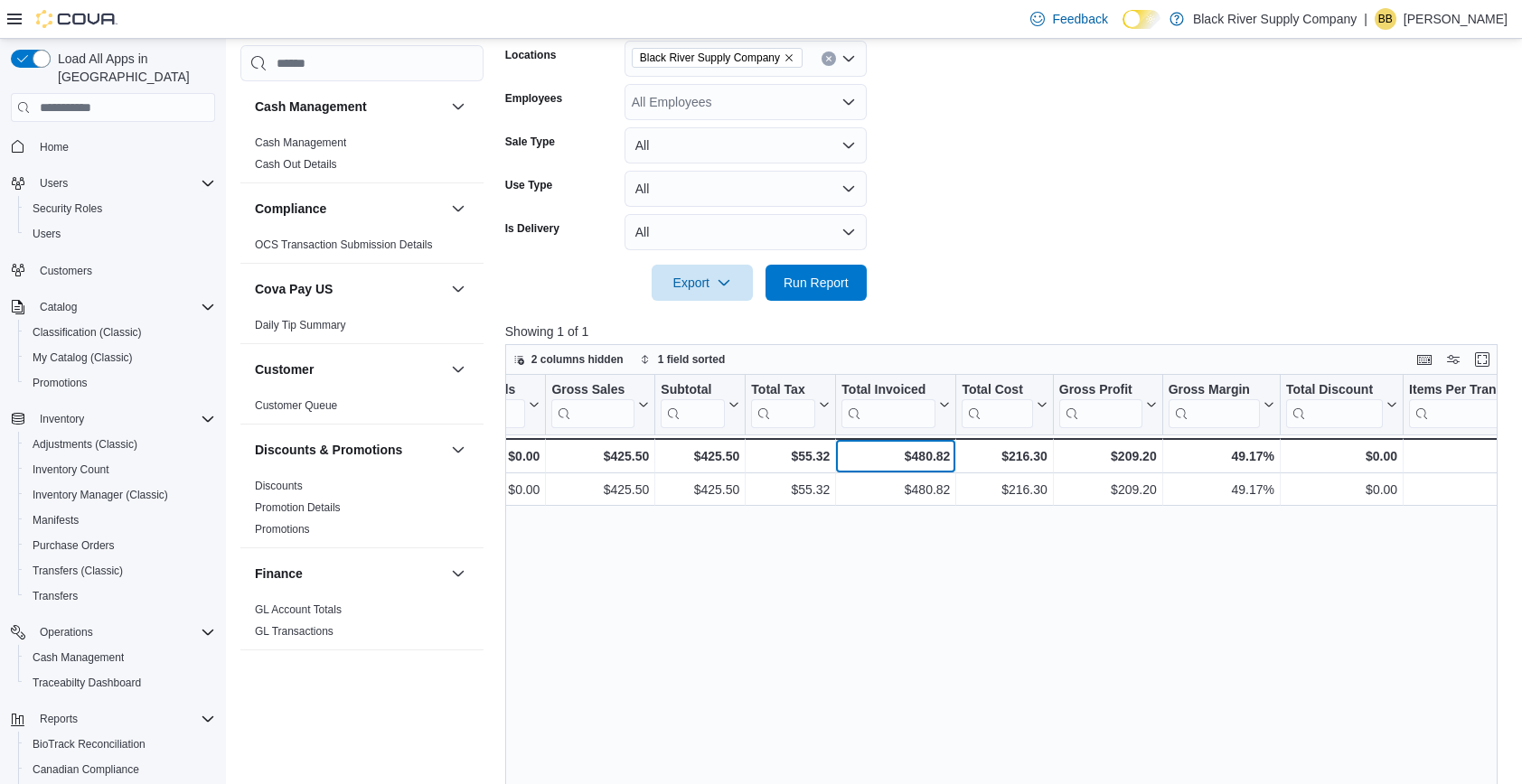
click at [914, 459] on div "$480.82" at bounding box center [896, 456] width 109 height 22
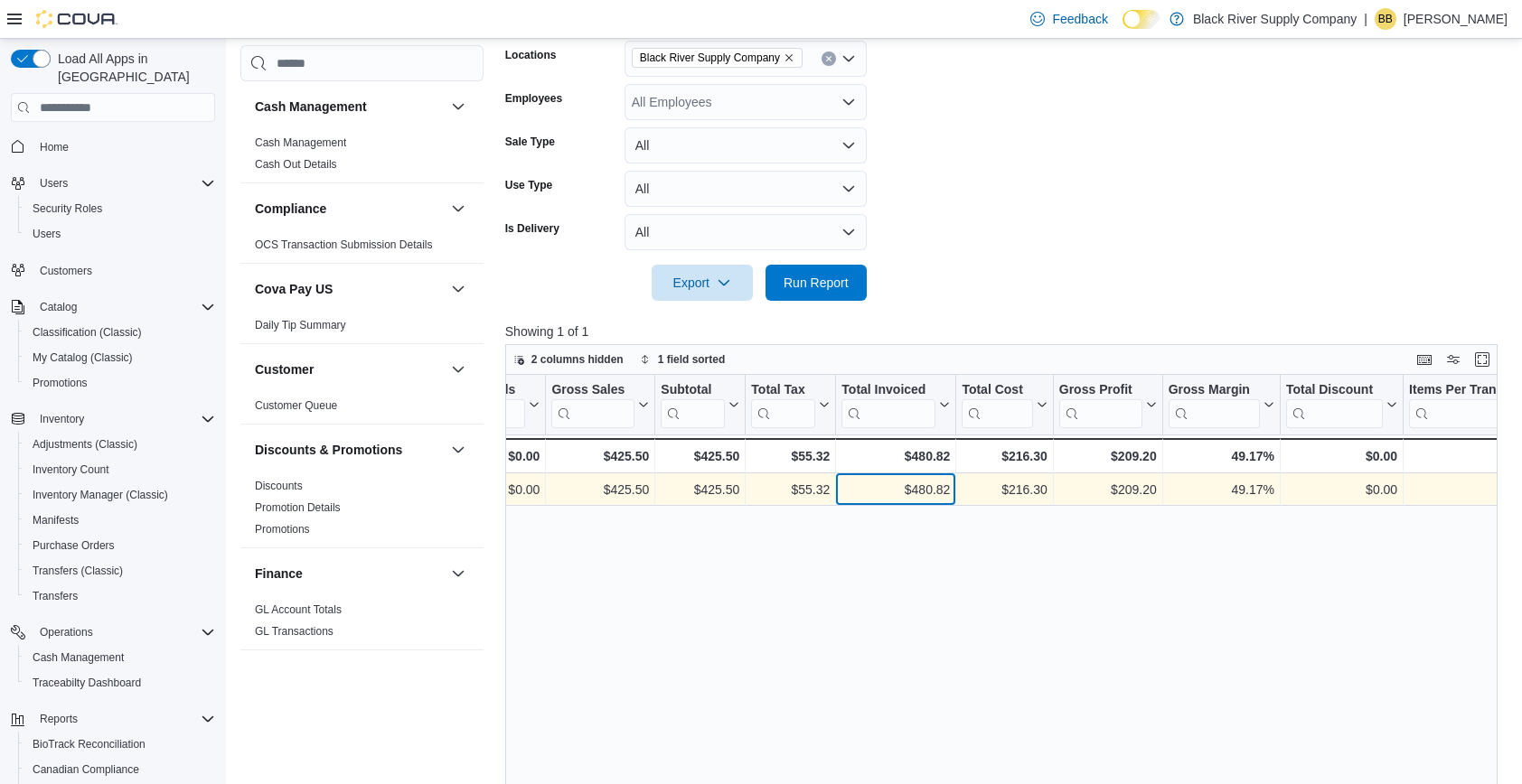
click at [914, 484] on div "$480.82" at bounding box center [896, 491] width 109 height 22
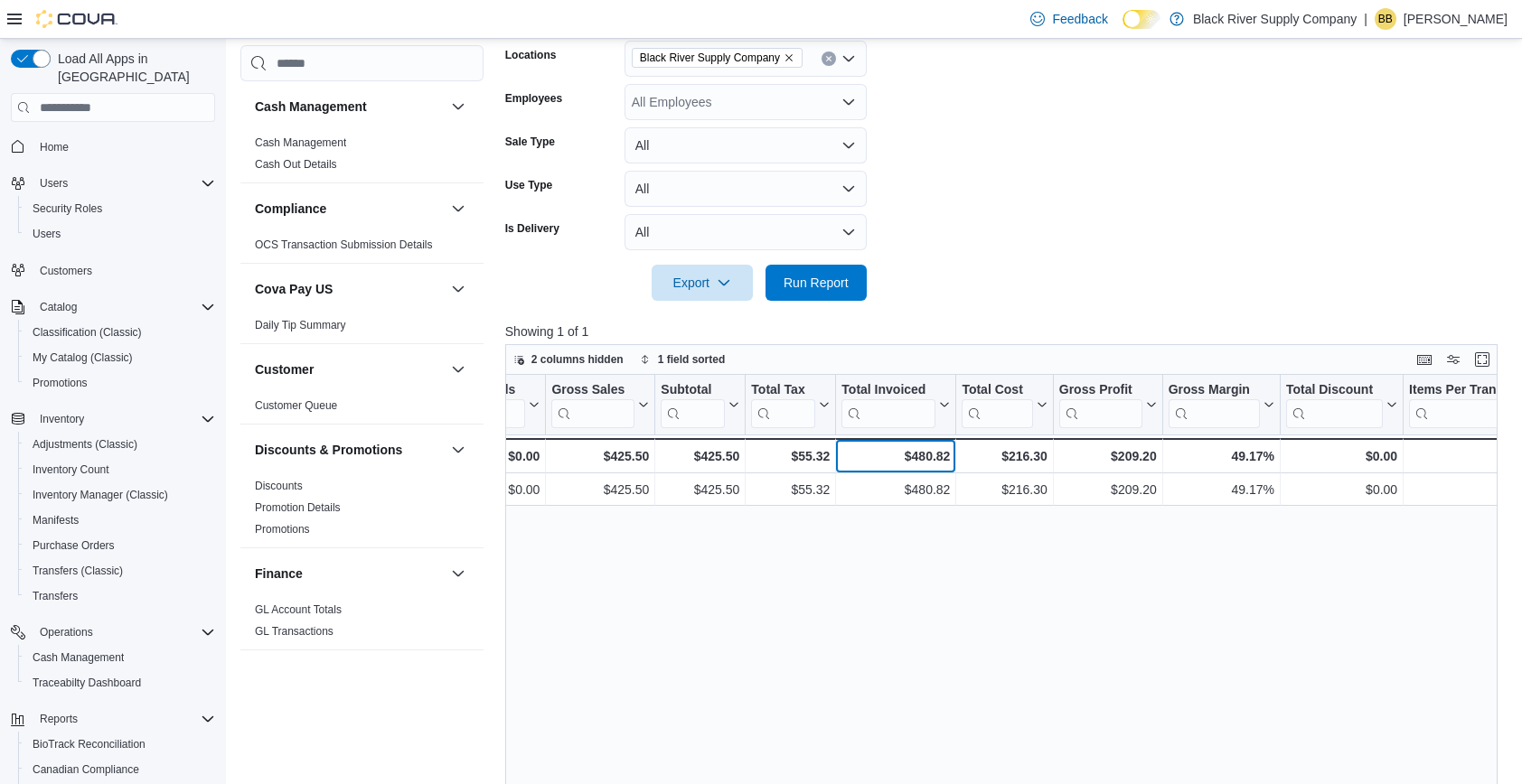
click at [914, 456] on div "$480.82" at bounding box center [896, 456] width 109 height 22
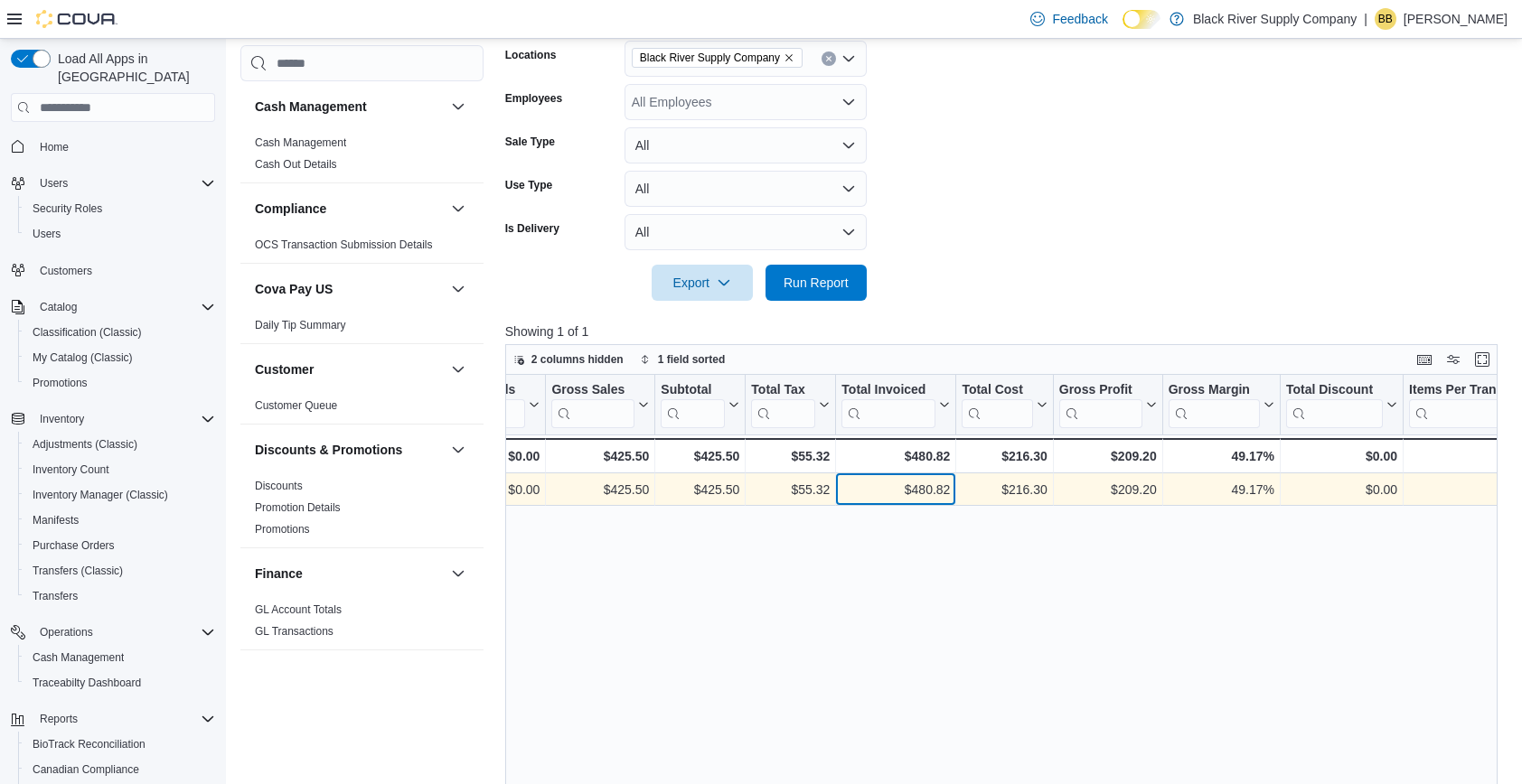
click at [914, 481] on div "$480.82" at bounding box center [896, 491] width 109 height 22
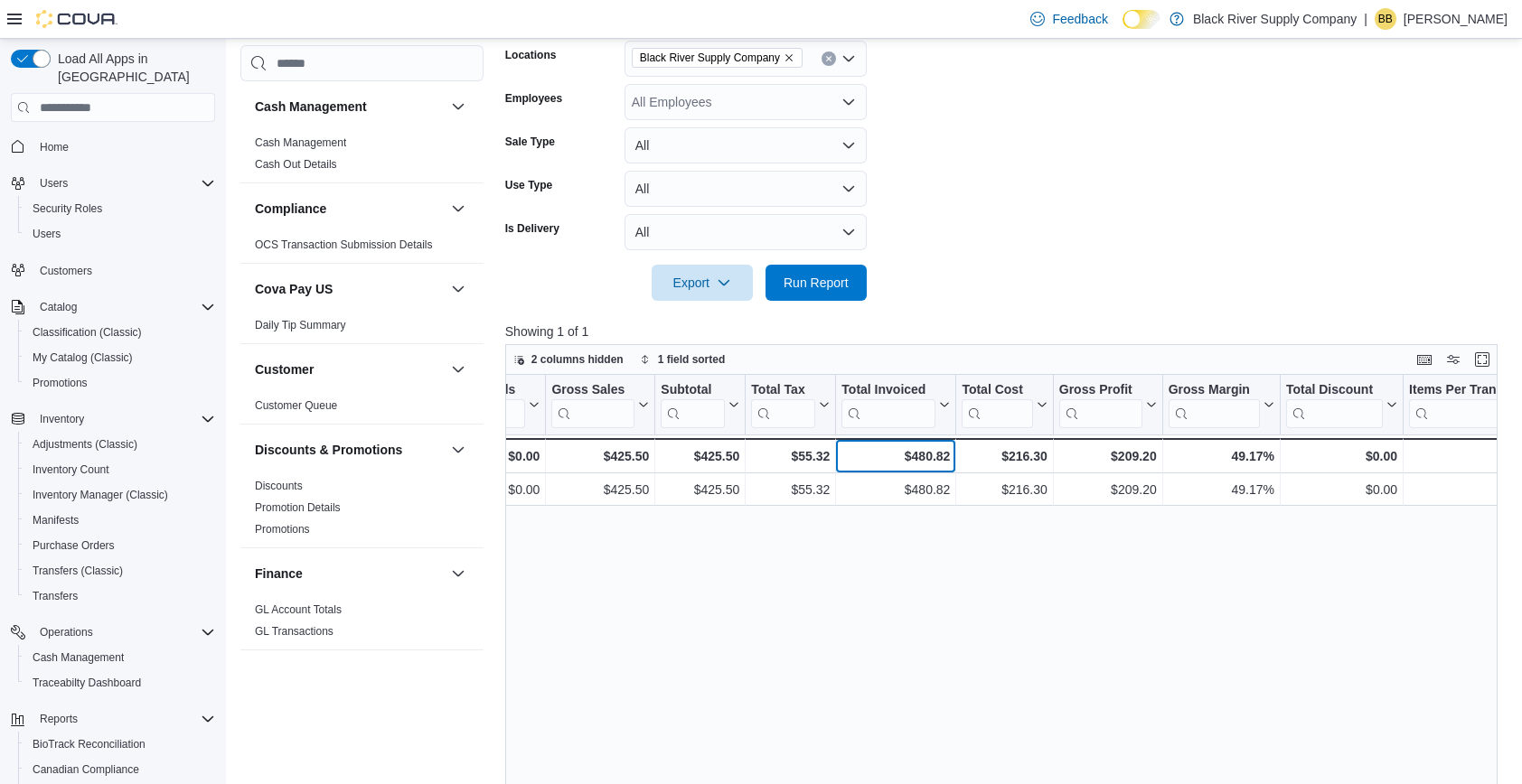
click at [917, 456] on div "$480.82" at bounding box center [896, 456] width 109 height 22
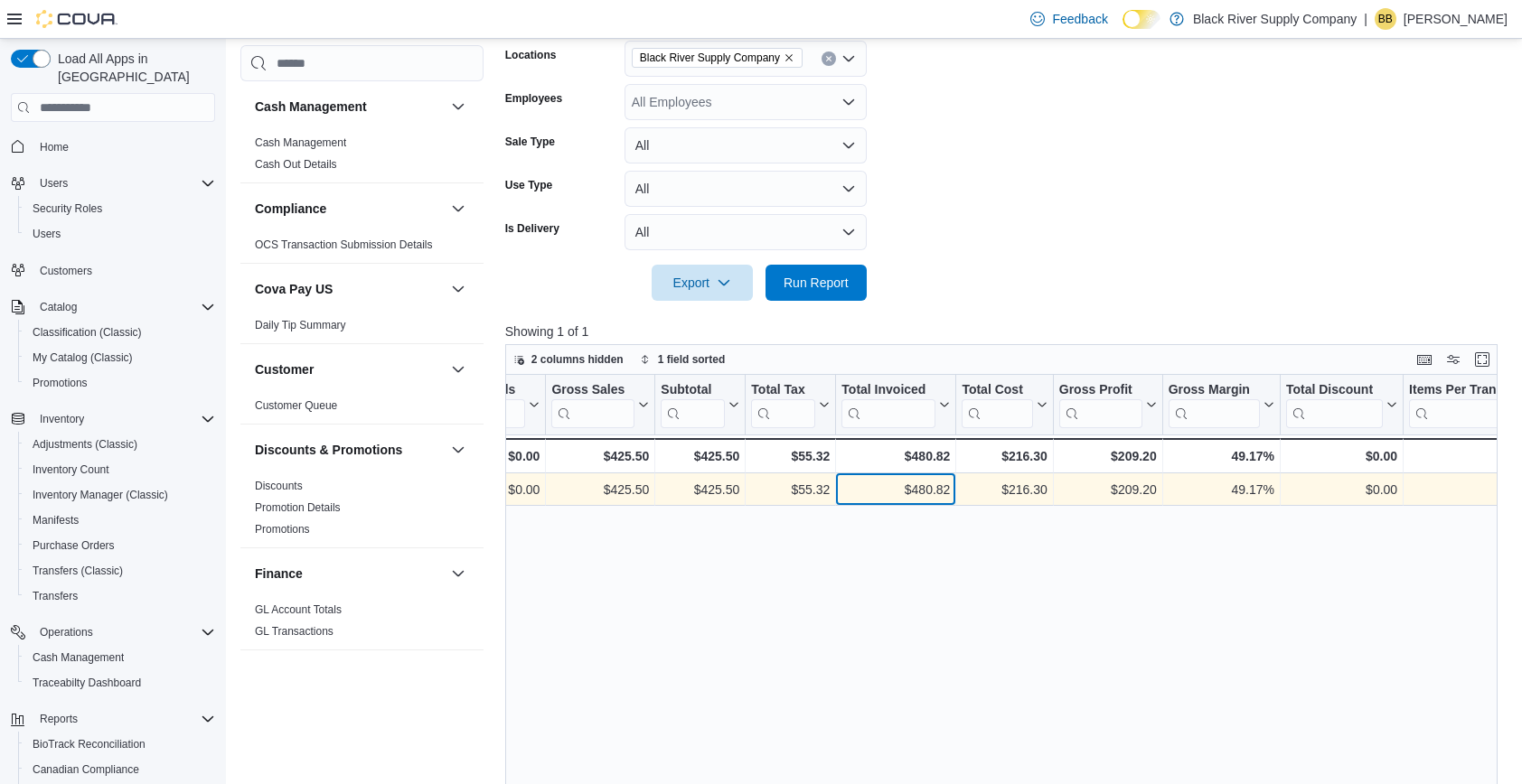
click at [915, 481] on div "$480.82" at bounding box center [896, 491] width 109 height 22
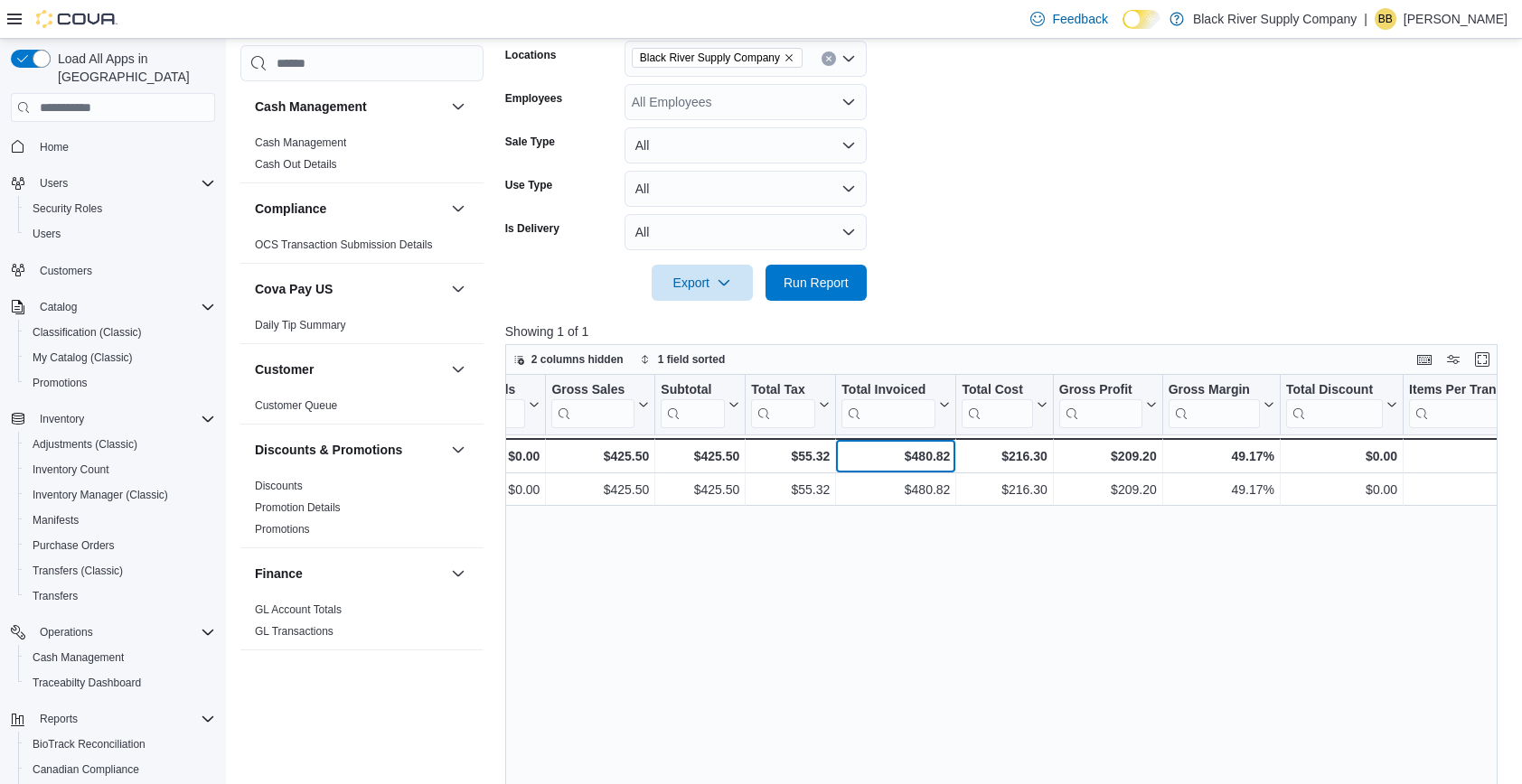
click at [917, 452] on div "$480.82" at bounding box center [896, 456] width 109 height 22
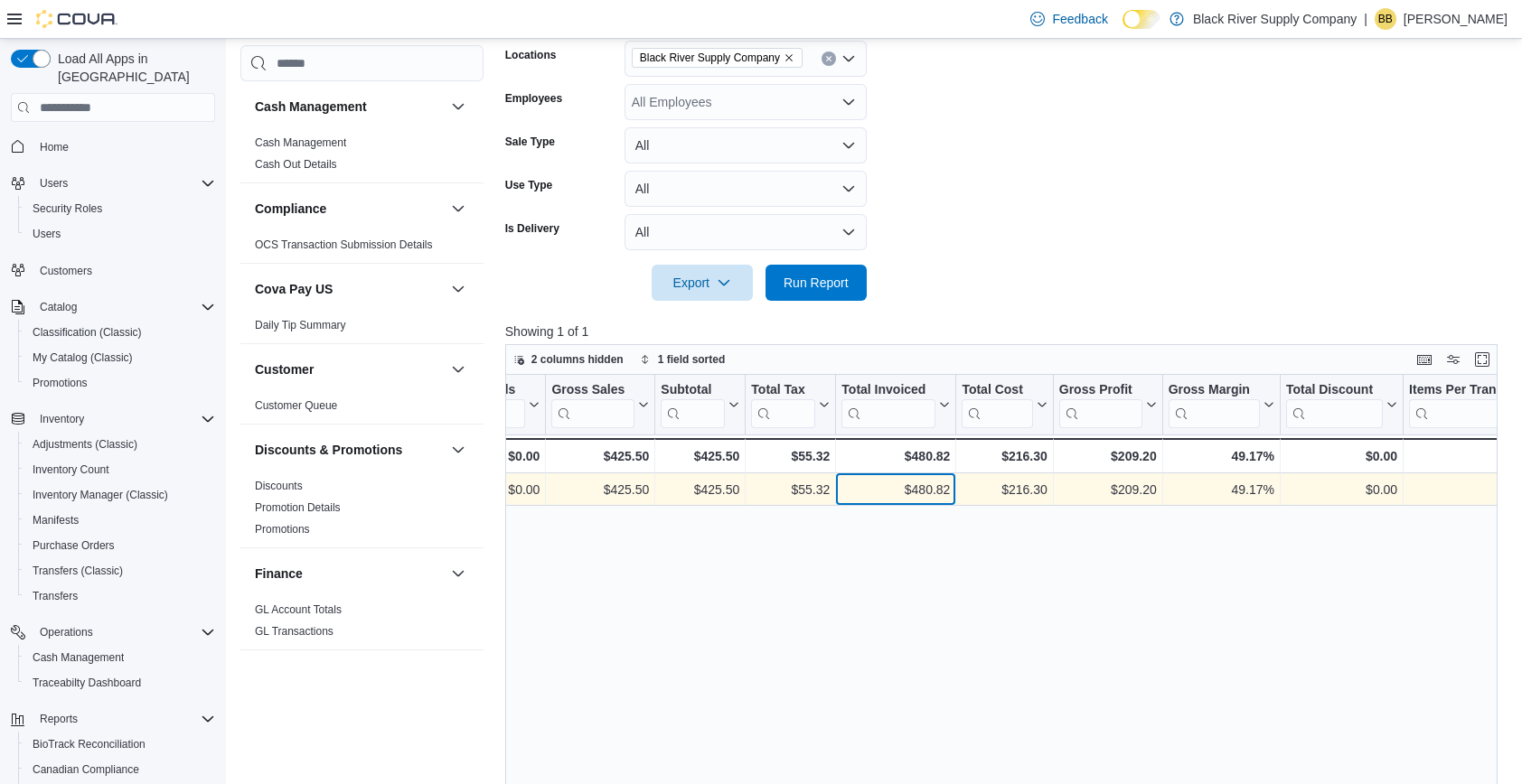
click at [917, 484] on div "$480.82" at bounding box center [896, 491] width 109 height 22
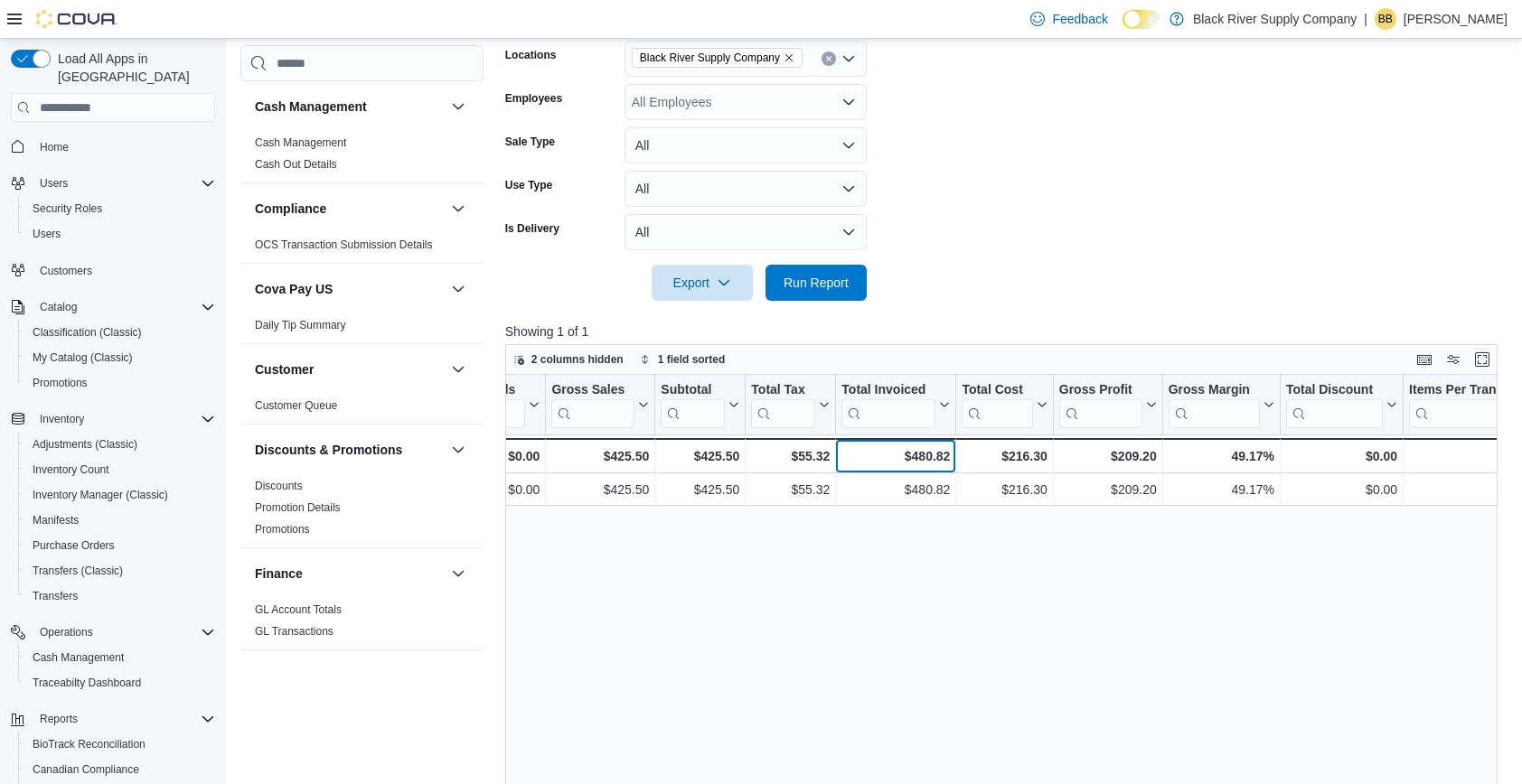
click at [917, 460] on div "$480.82" at bounding box center [896, 456] width 109 height 22
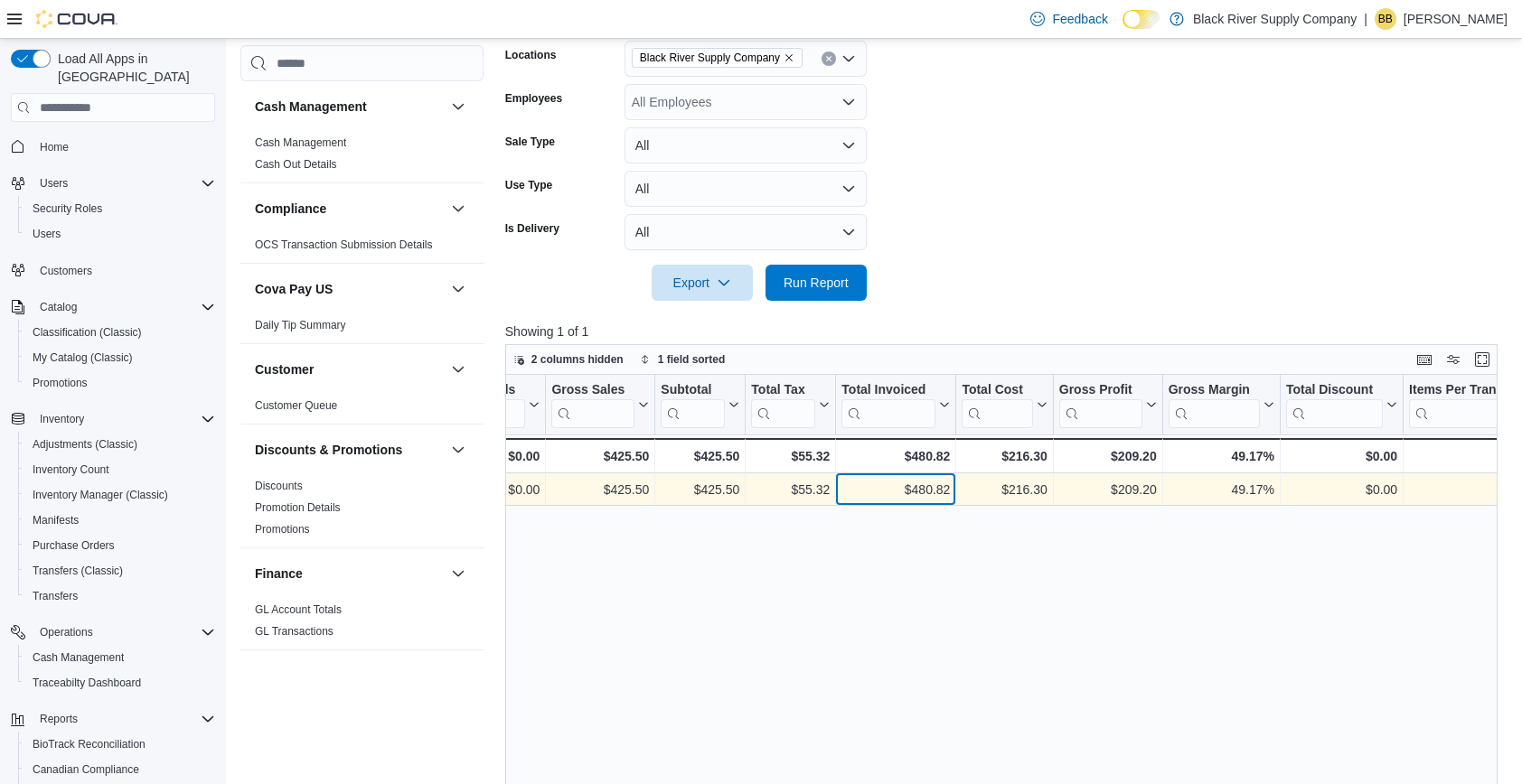
click at [916, 485] on div "$480.82" at bounding box center [896, 491] width 109 height 22
